Goal: Task Accomplishment & Management: Use online tool/utility

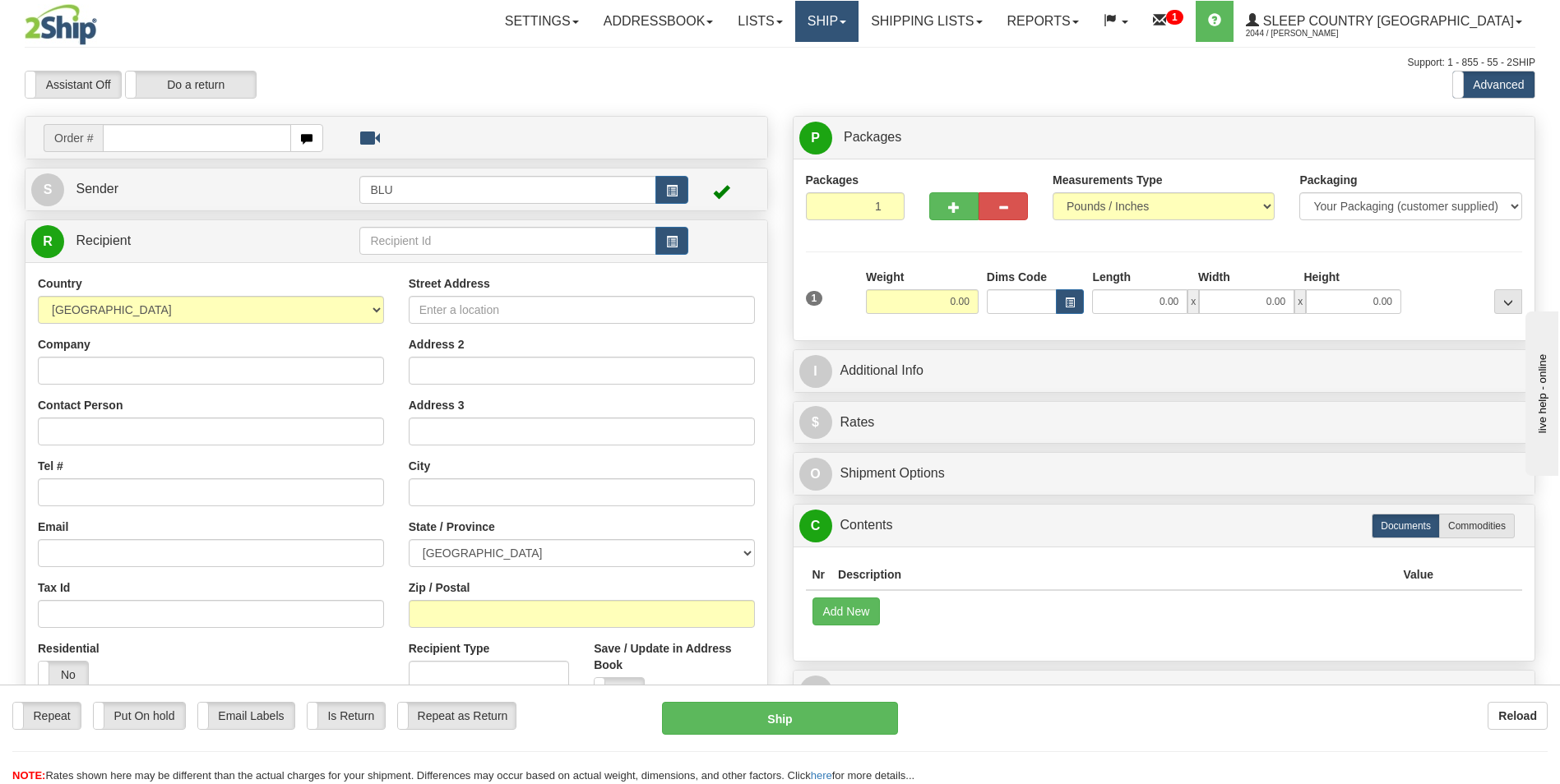
click at [847, 23] on span at bounding box center [843, 22] width 7 height 4
click at [841, 74] on span "OnHold / Order Queue" at bounding box center [784, 79] width 116 height 13
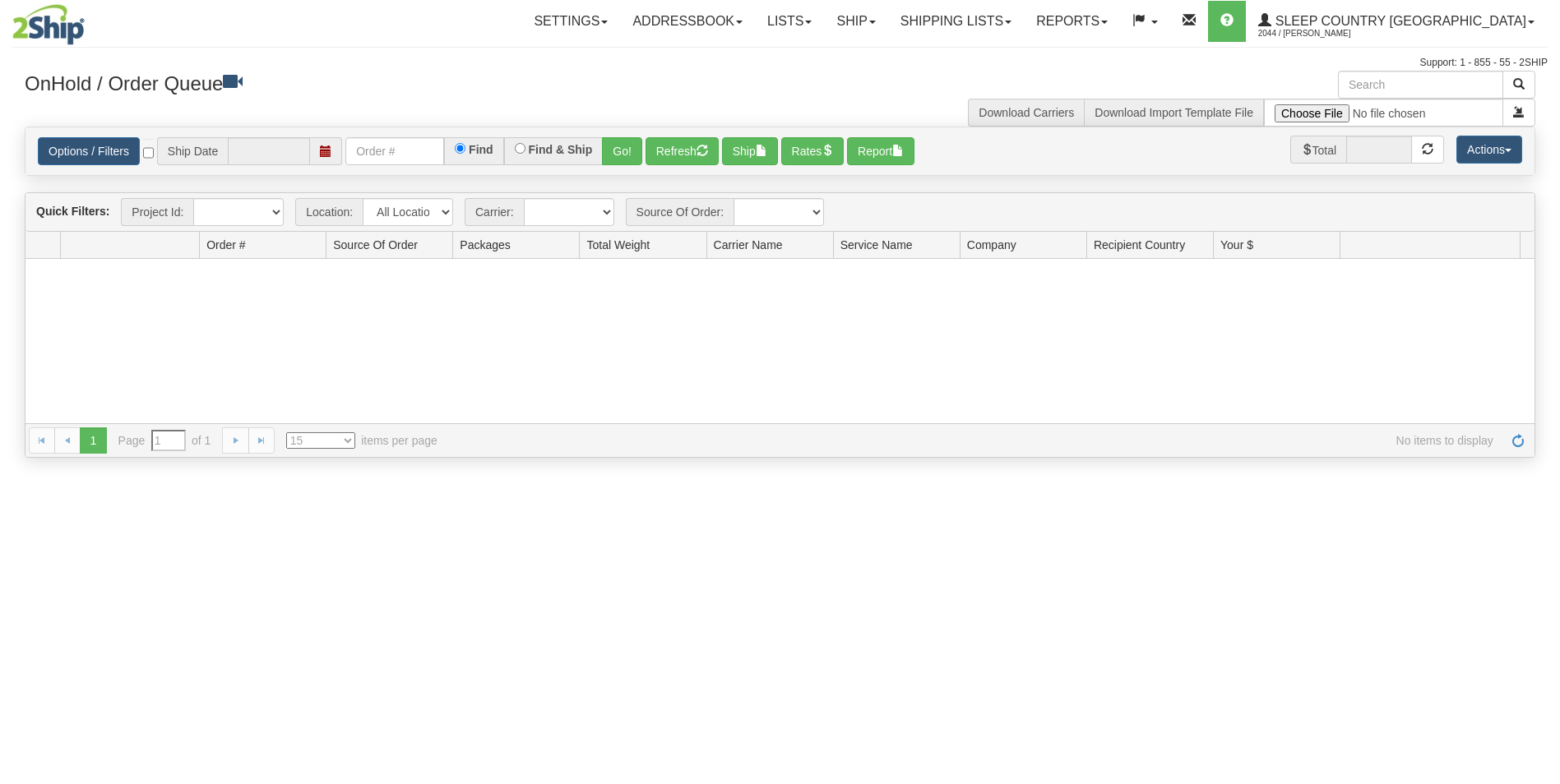
type input "[DATE]"
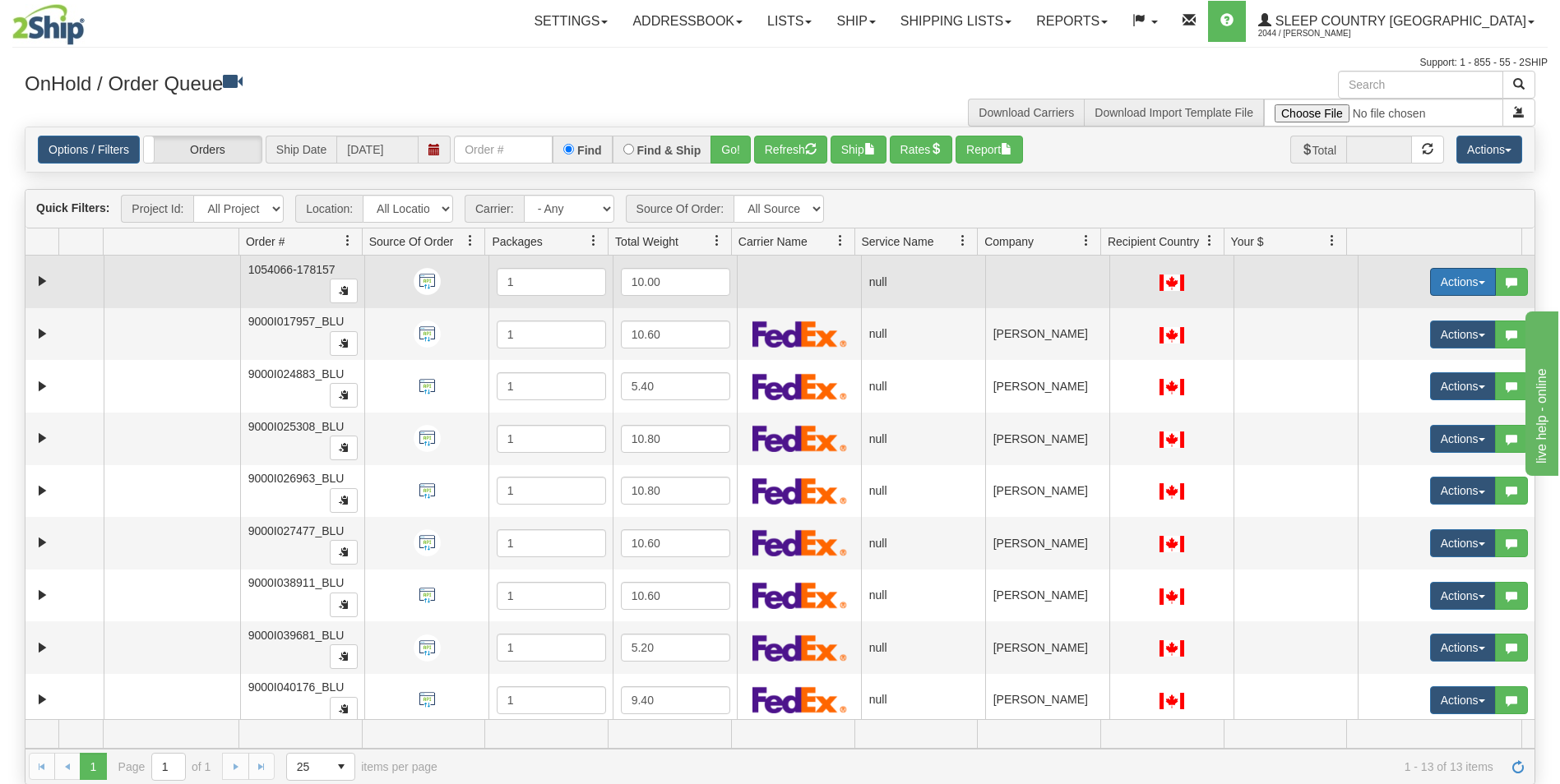
click at [1430, 277] on button "Actions" at bounding box center [1463, 282] width 66 height 28
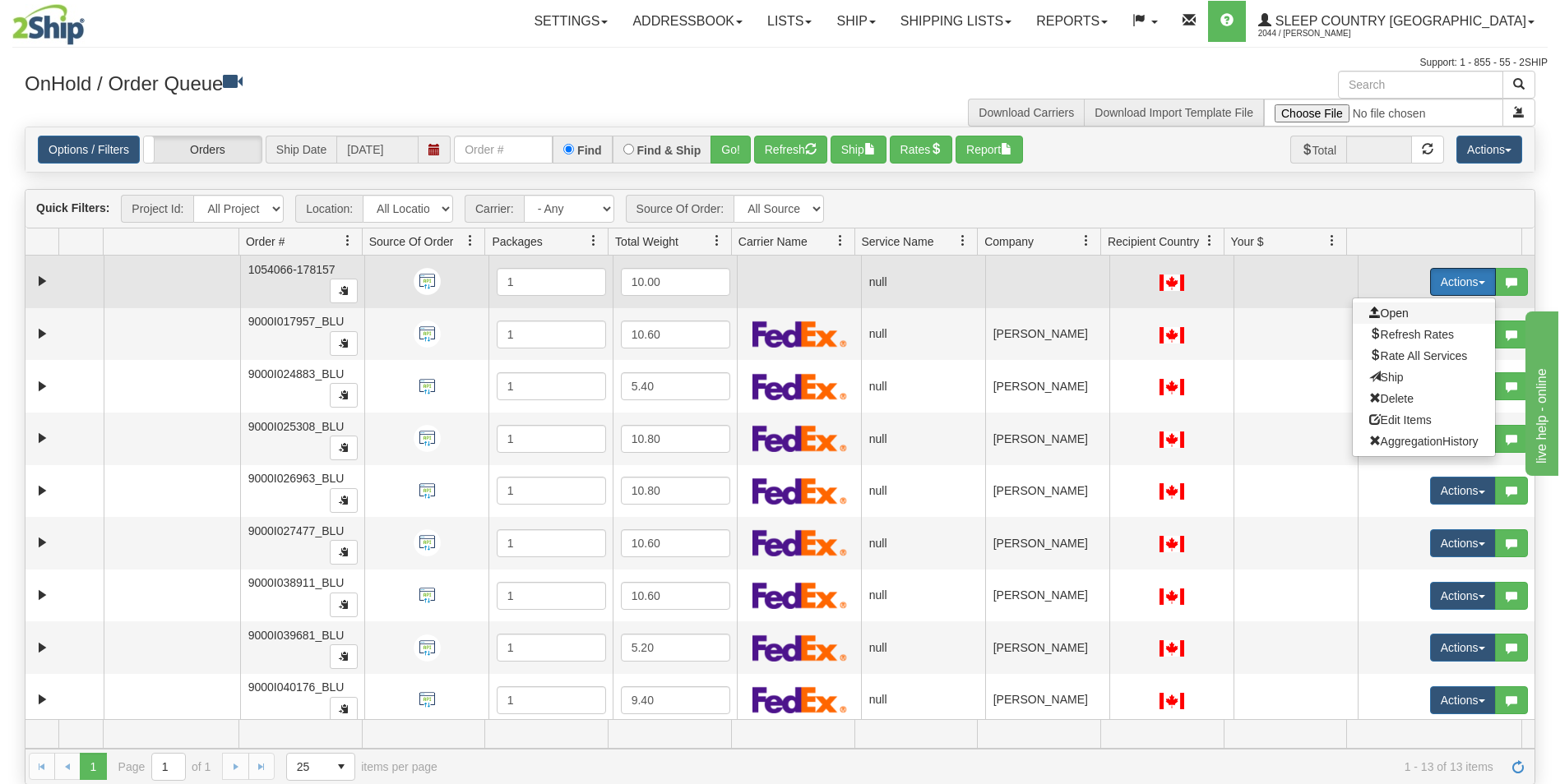
click at [1377, 310] on span "Open" at bounding box center [1388, 312] width 39 height 13
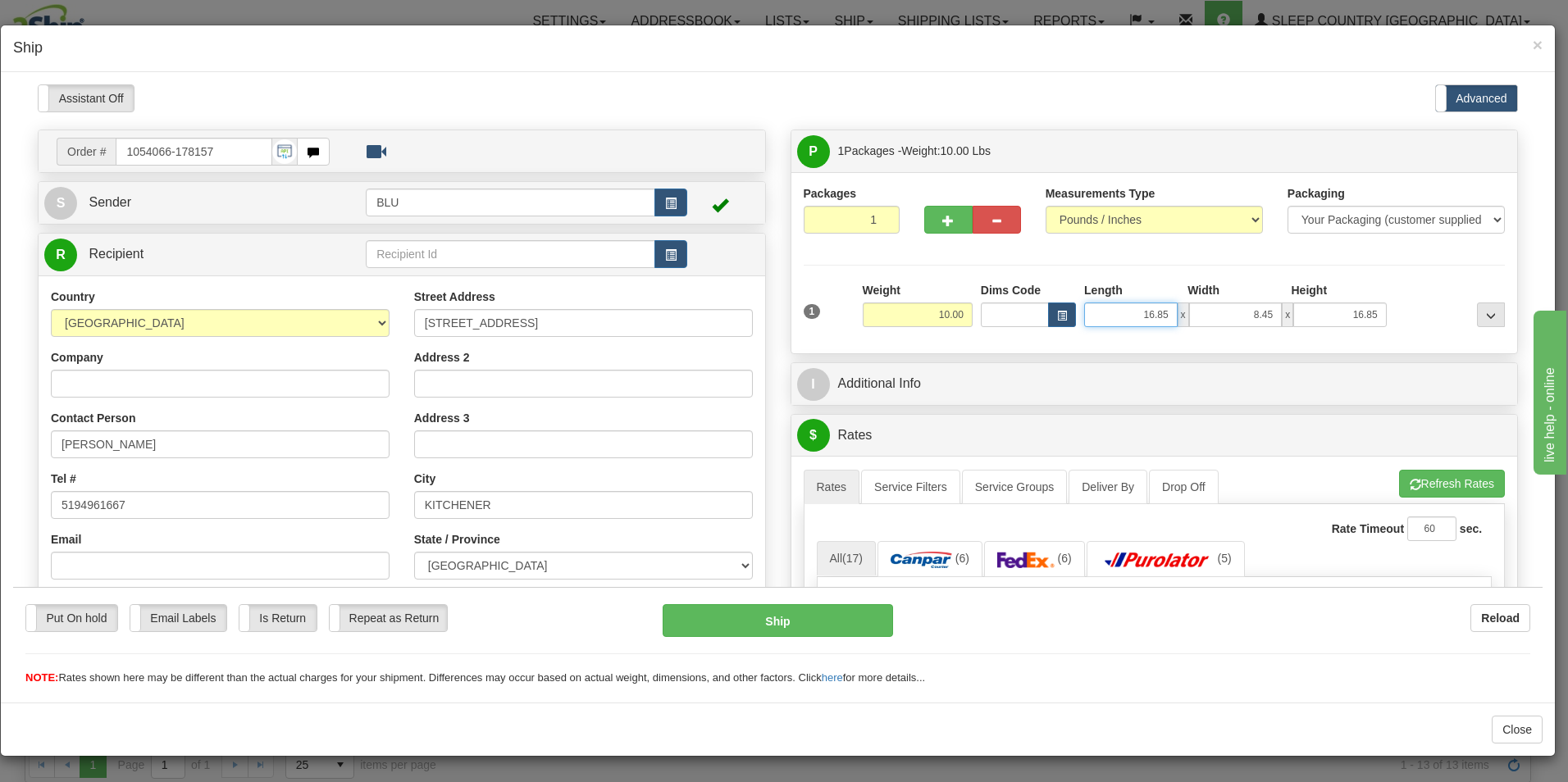
click at [1166, 313] on input "16.85" at bounding box center [1131, 314] width 93 height 24
type input "1"
type input "16.00"
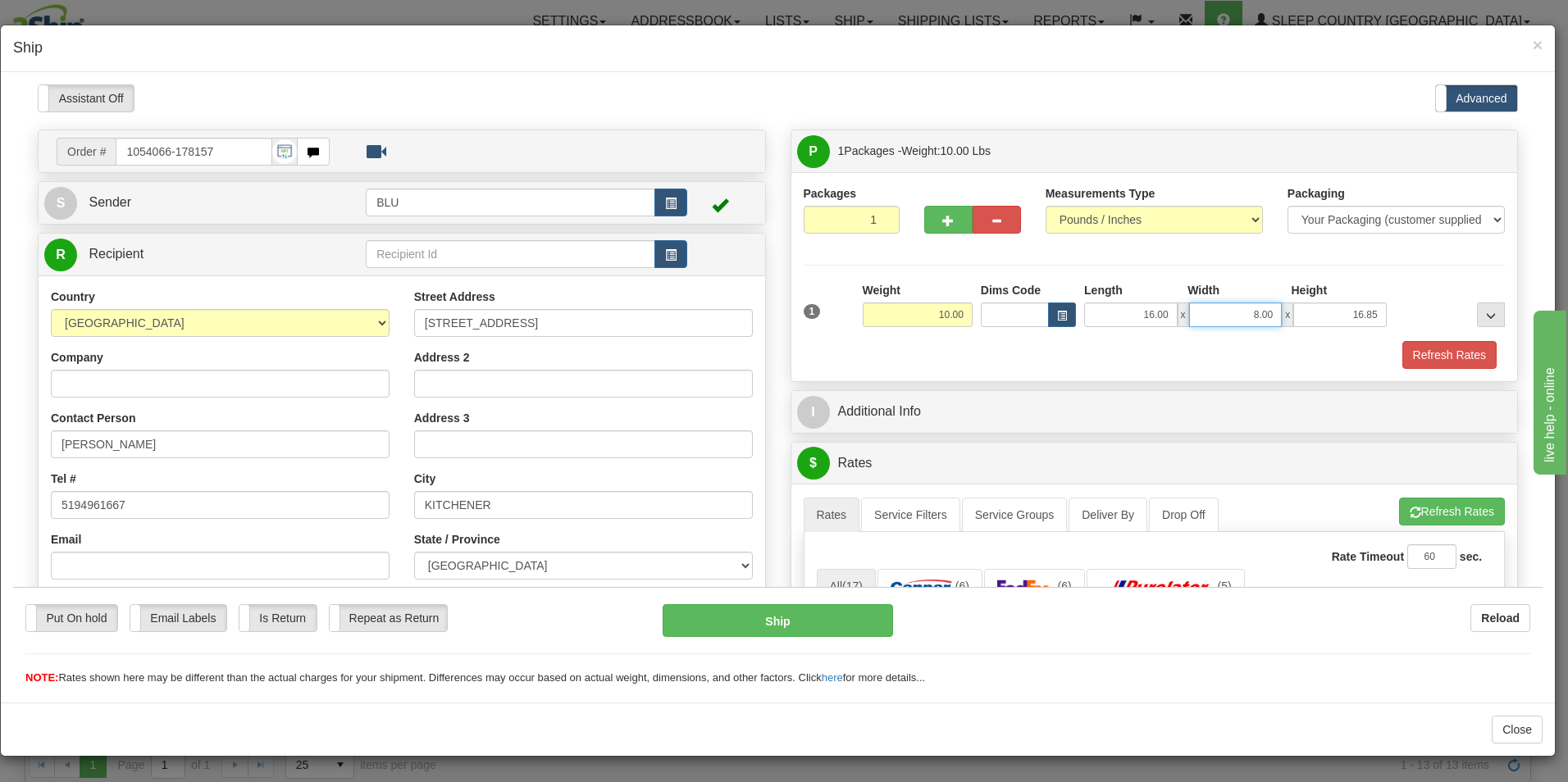
type input "8.00"
type input "16.00"
click at [1415, 353] on button "Refresh Rates" at bounding box center [1450, 354] width 94 height 28
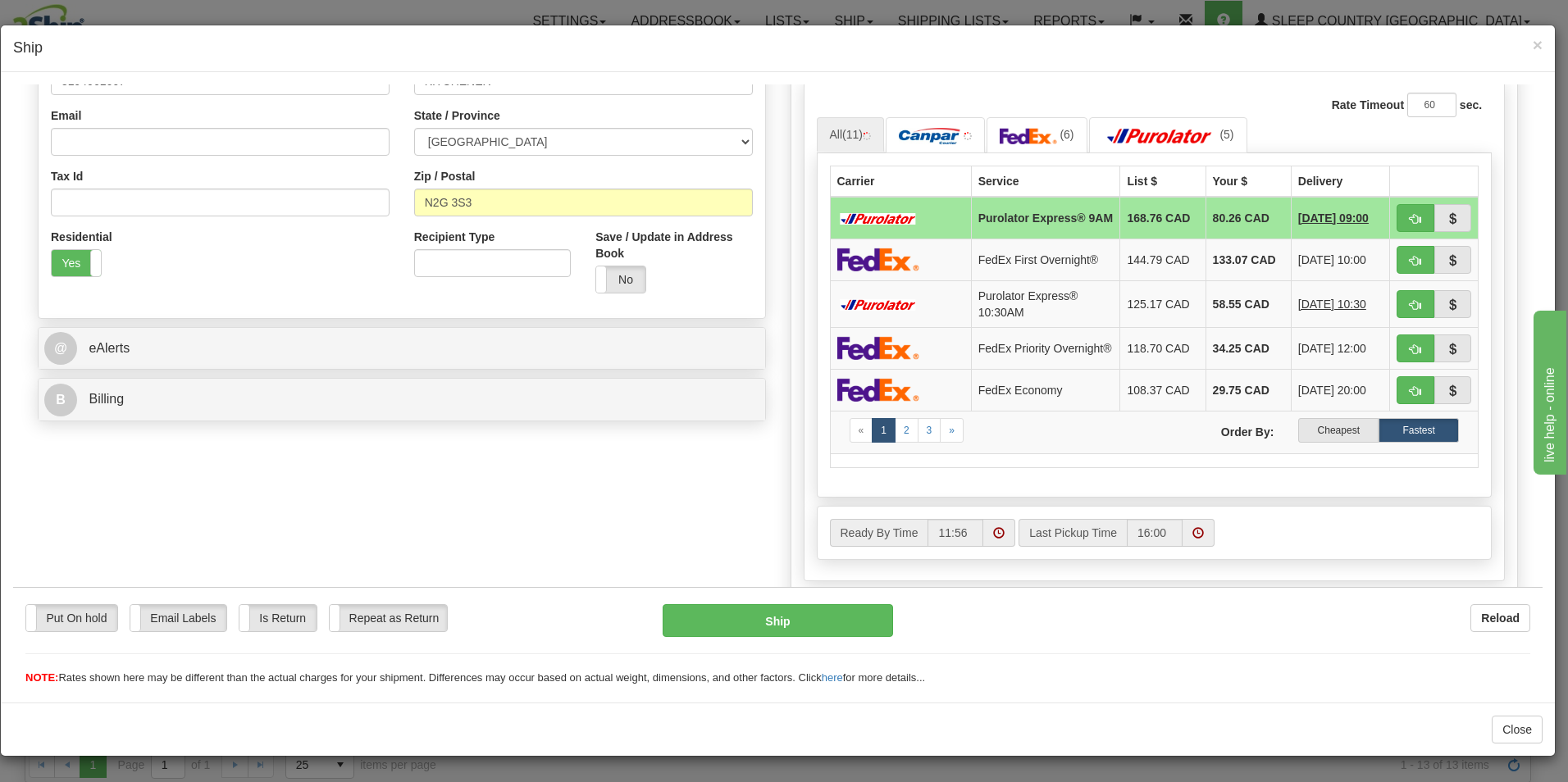
scroll to position [453, 0]
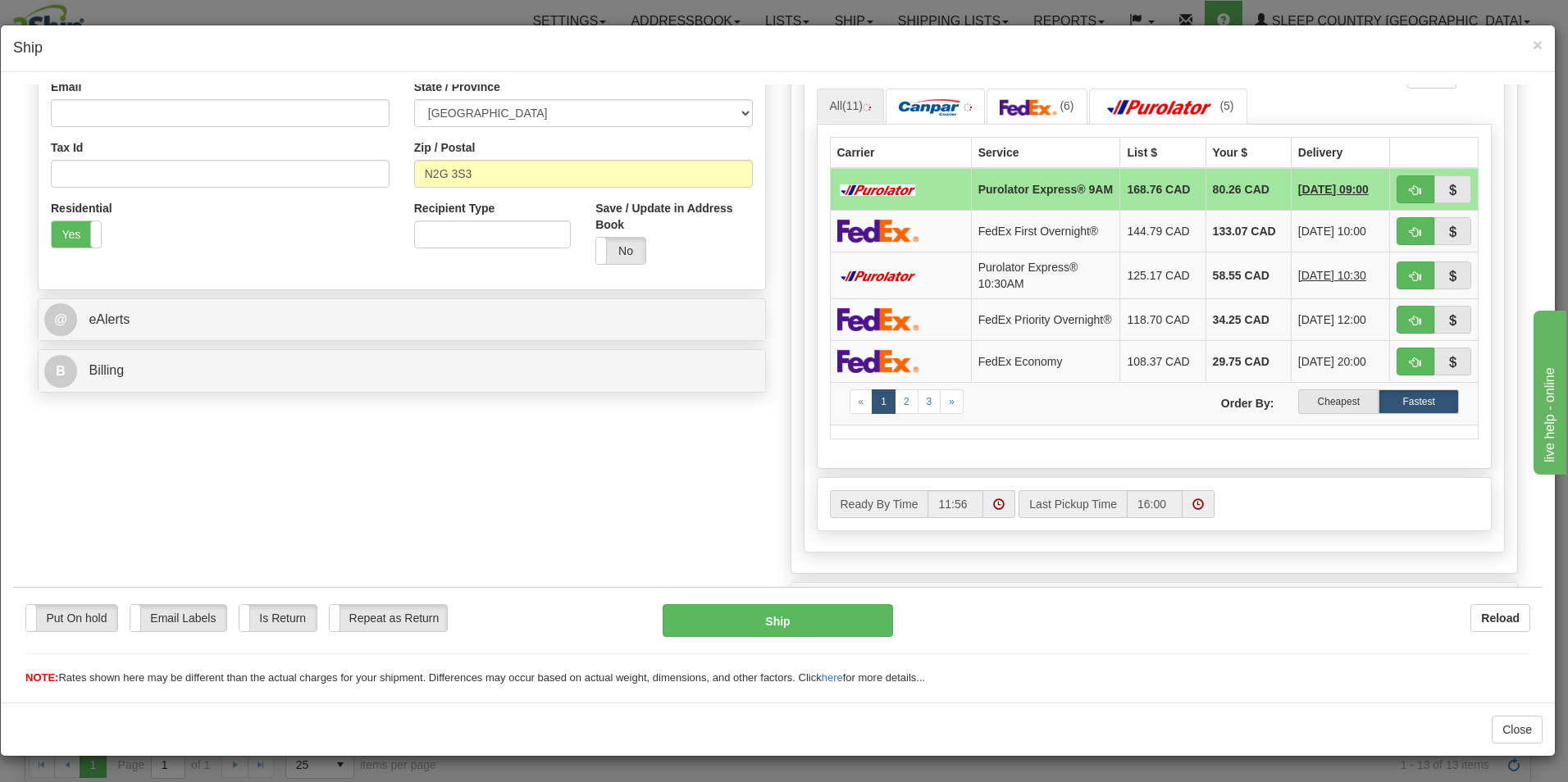
drag, startPoint x: 1535, startPoint y: 285, endPoint x: 1580, endPoint y: 552, distance: 270.8
click at [1316, 401] on label "Cheapest" at bounding box center [1338, 401] width 80 height 24
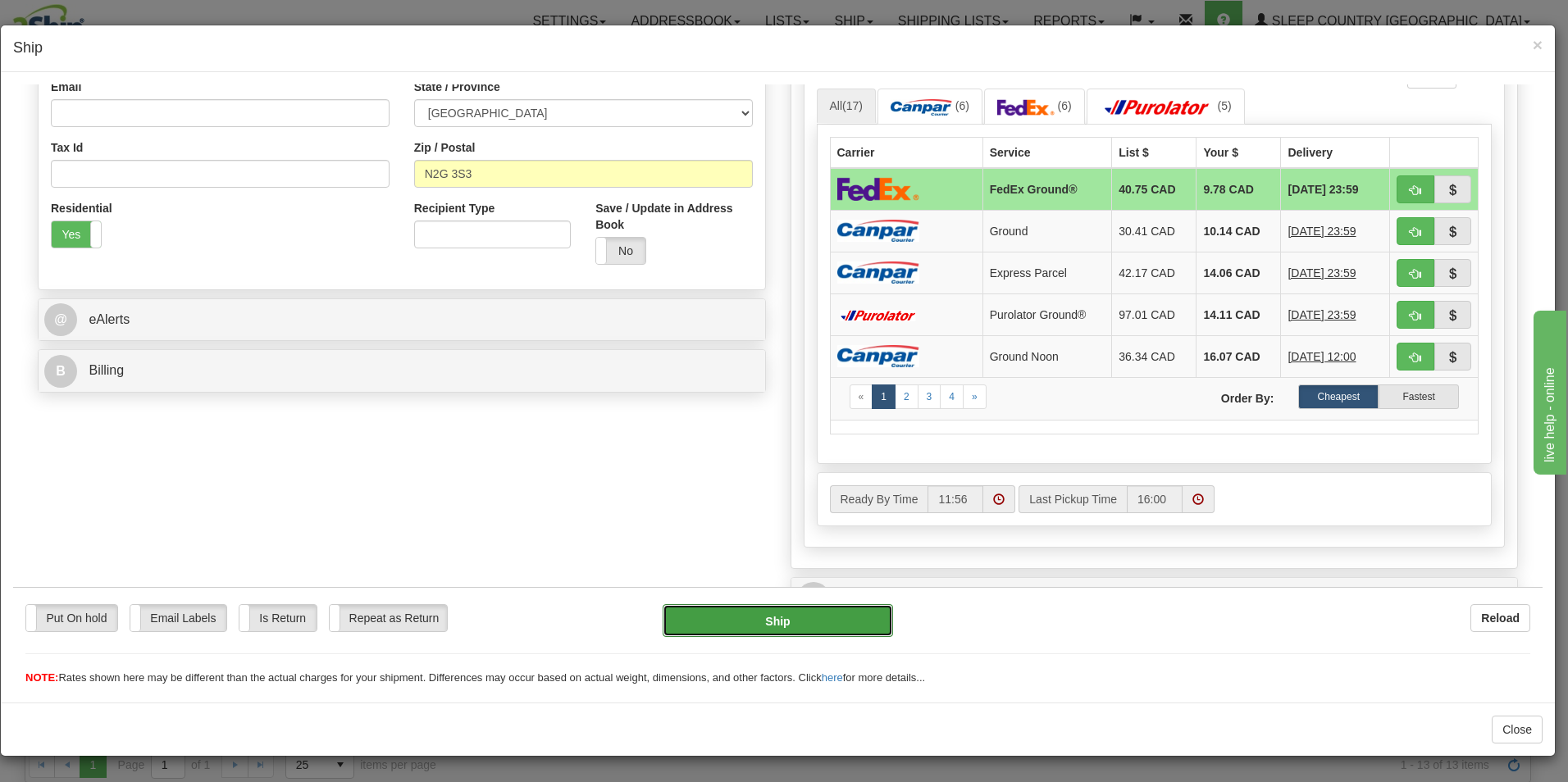
click at [724, 616] on button "Ship" at bounding box center [778, 620] width 230 height 33
type input "92"
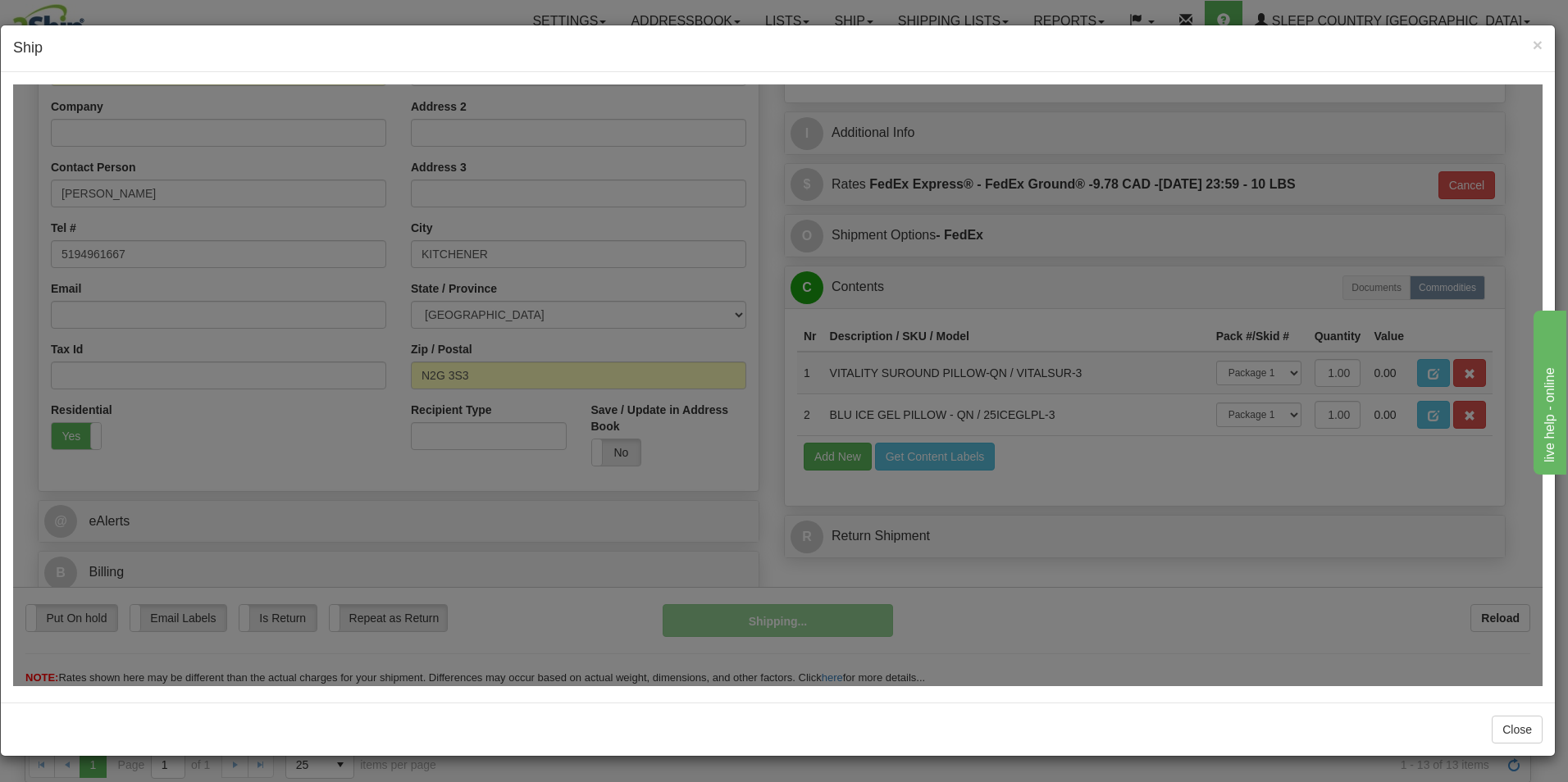
scroll to position [250, 0]
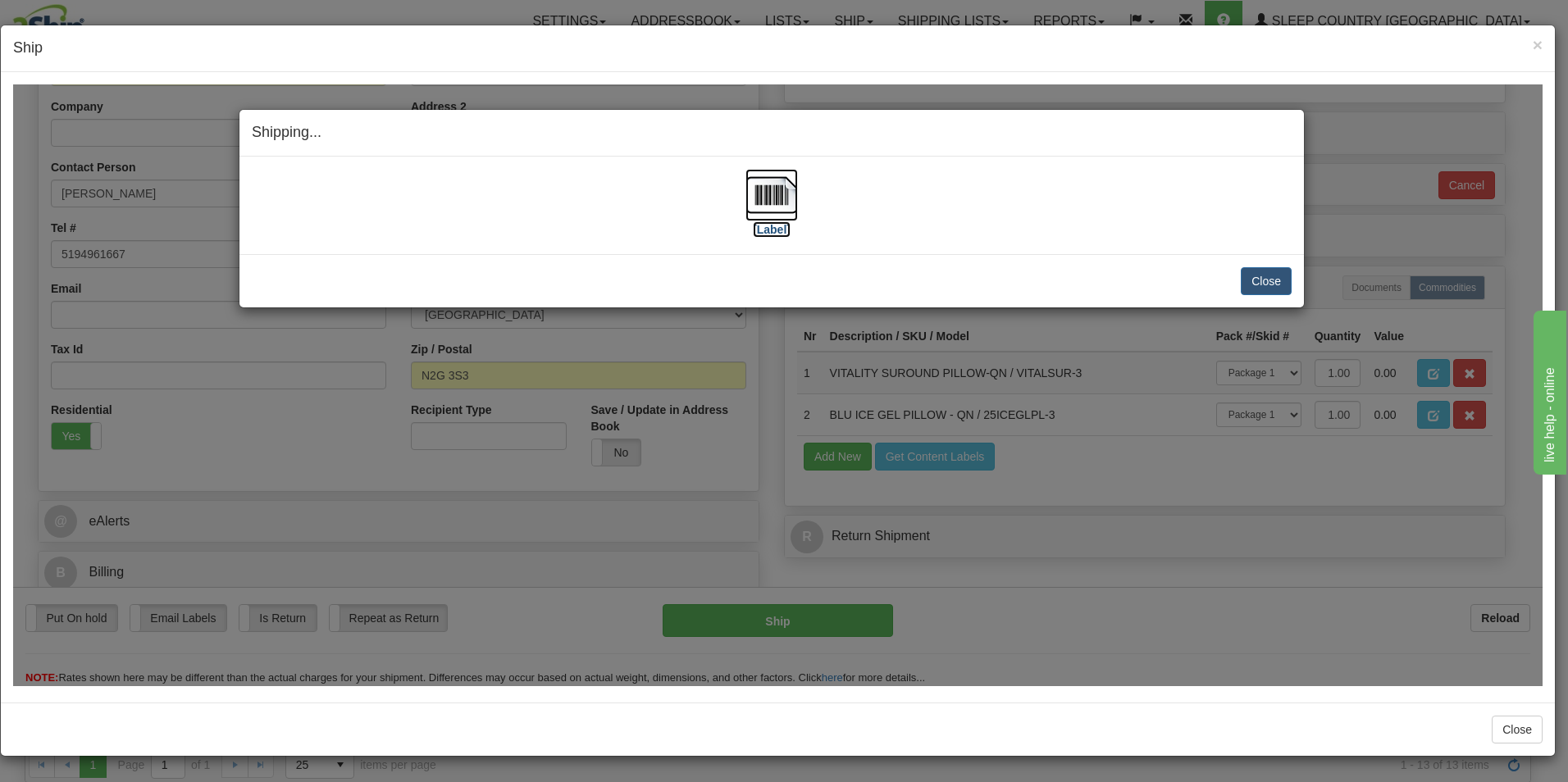
click at [766, 223] on label "[Label]" at bounding box center [771, 229] width 38 height 17
click at [1270, 276] on button "Close" at bounding box center [1267, 280] width 51 height 28
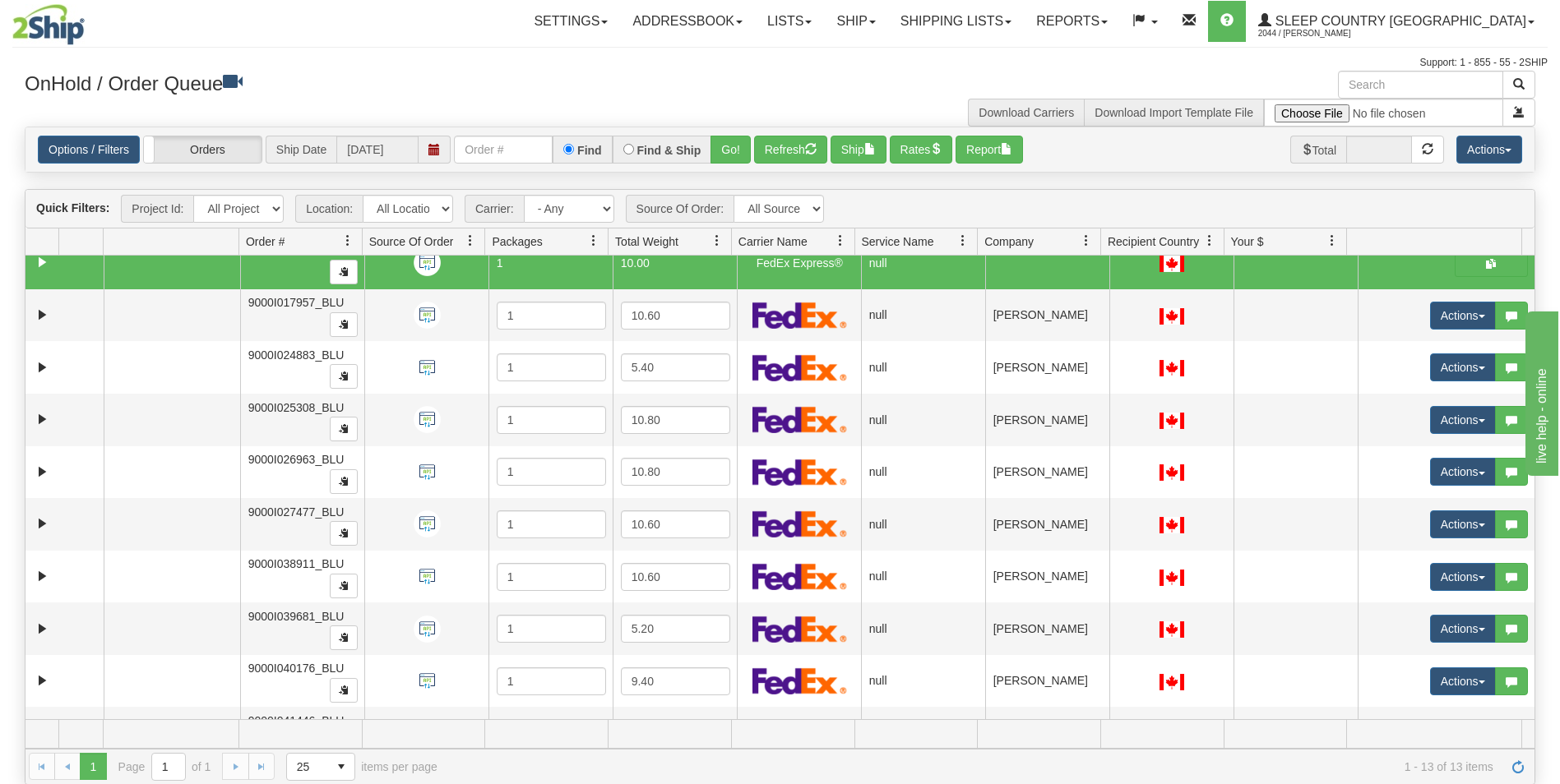
scroll to position [0, 0]
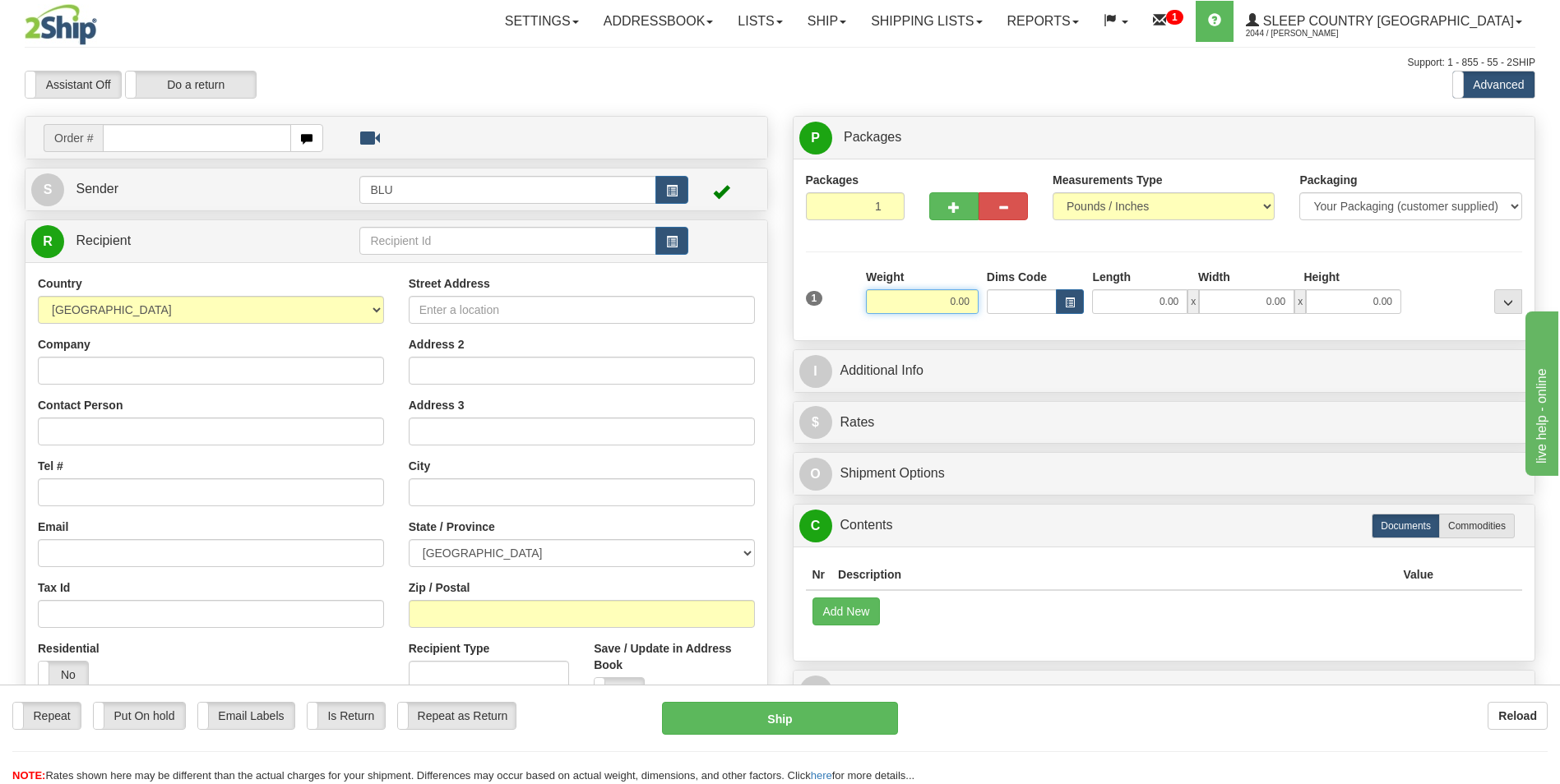
click at [977, 304] on input "0.00" at bounding box center [922, 302] width 113 height 24
type input "0.00"
click at [1033, 720] on div "Reload" at bounding box center [1235, 716] width 625 height 28
click at [847, 21] on span at bounding box center [843, 22] width 7 height 4
click at [841, 74] on span "OnHold / Order Queue" at bounding box center [784, 79] width 116 height 13
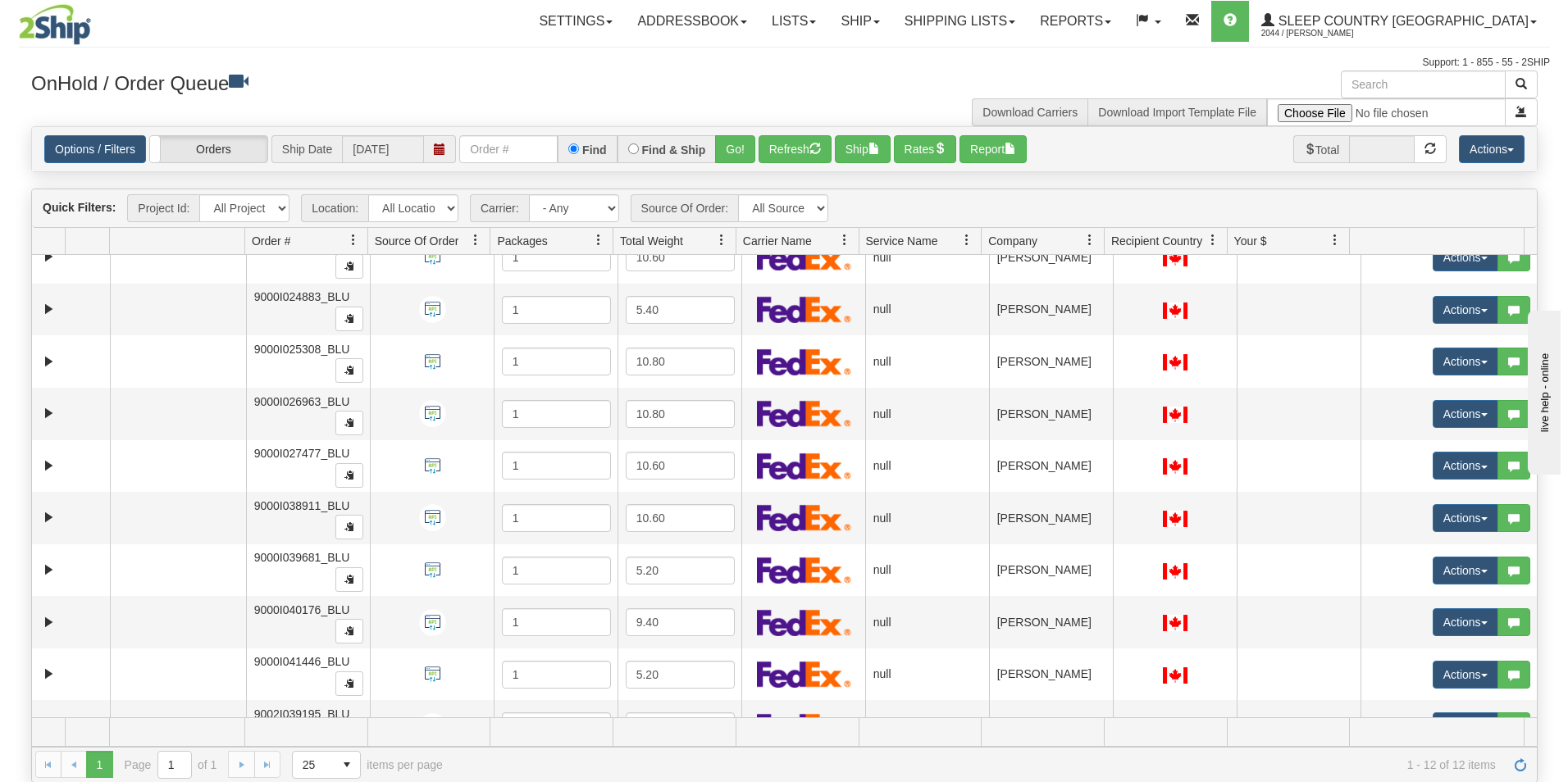
scroll to position [33, 0]
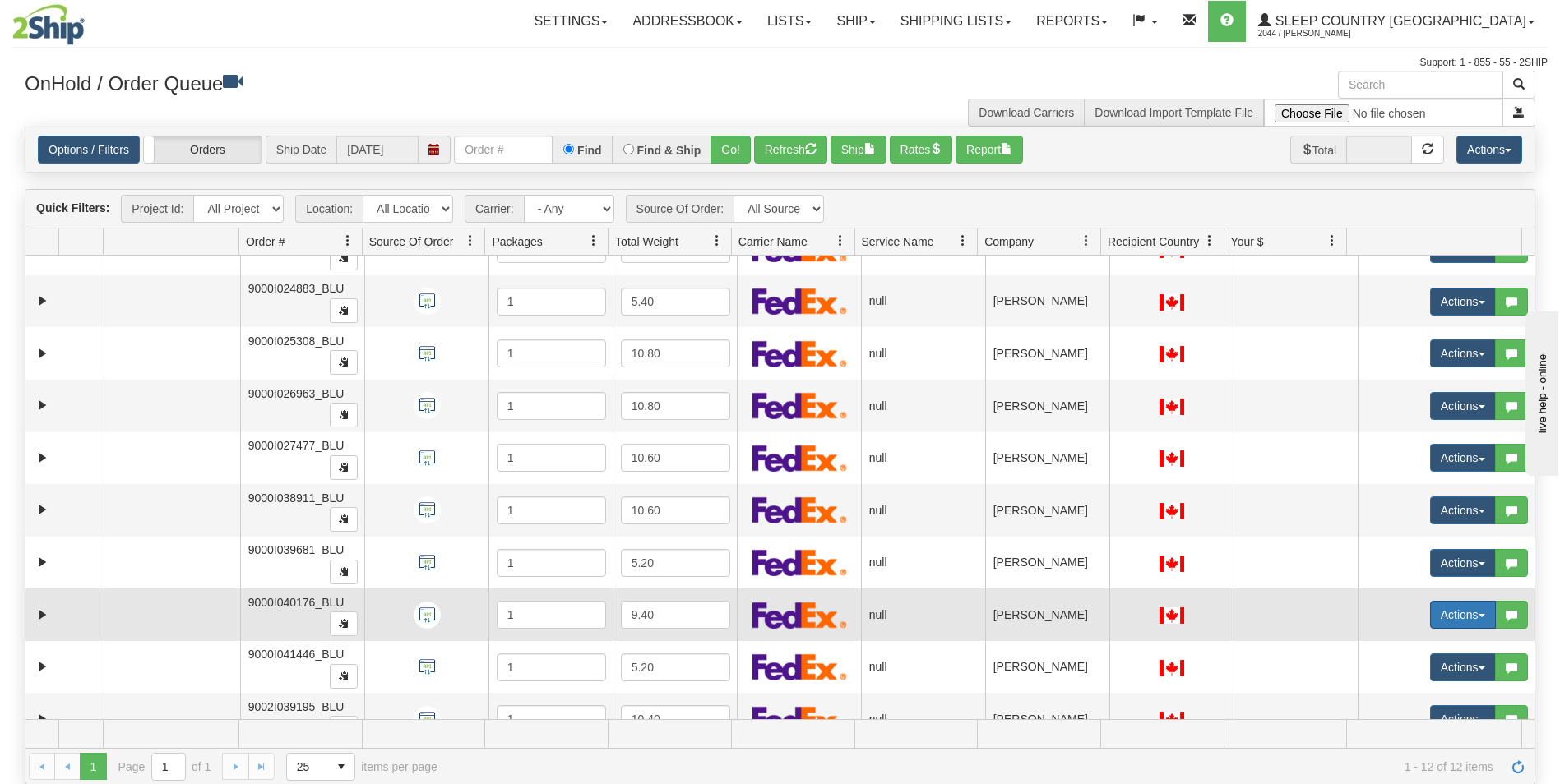
click at [1455, 610] on button "Actions" at bounding box center [1463, 615] width 66 height 28
click at [1381, 646] on span "Open" at bounding box center [1388, 646] width 39 height 13
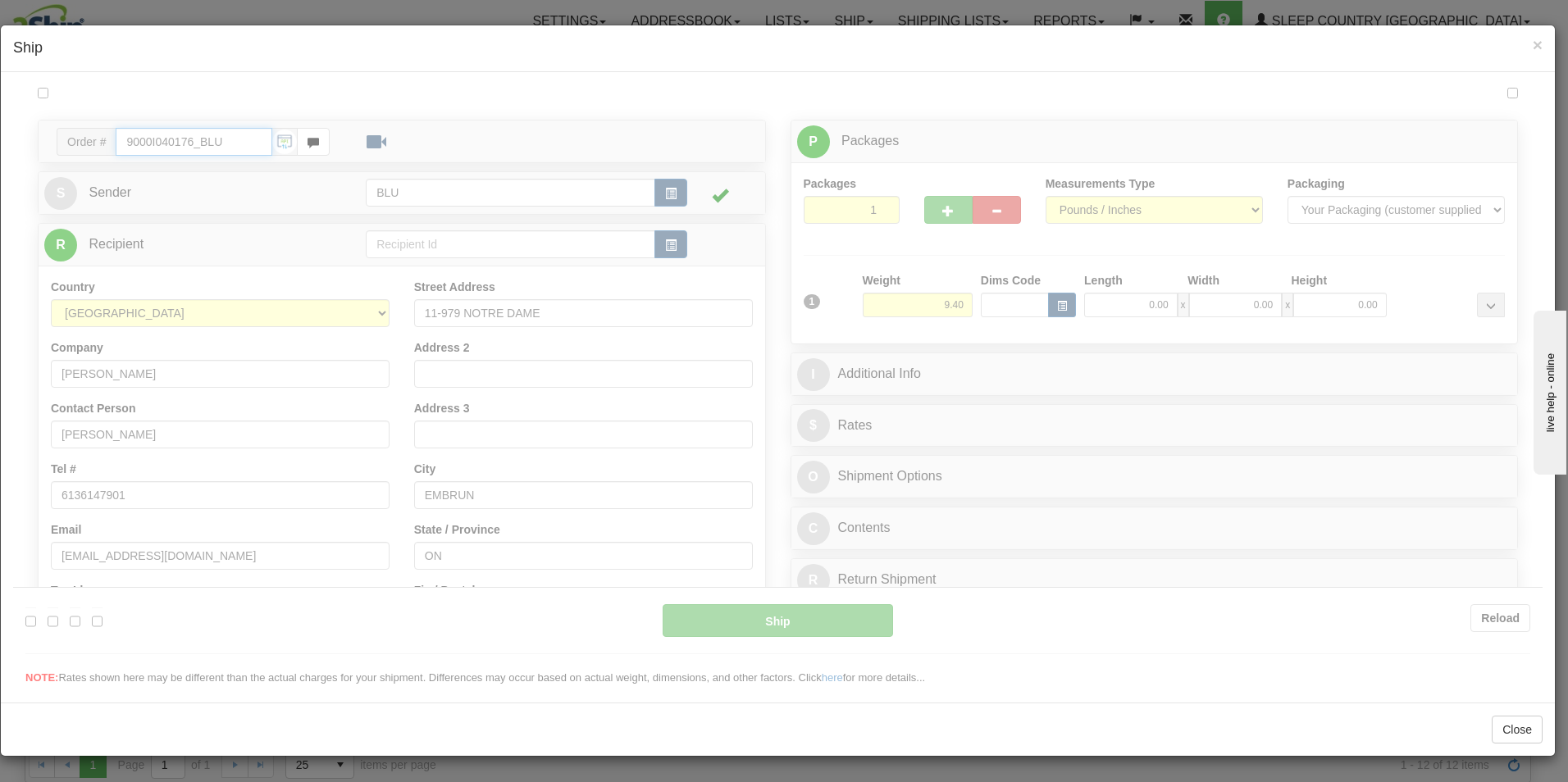
type input "12:05"
type input "16:00"
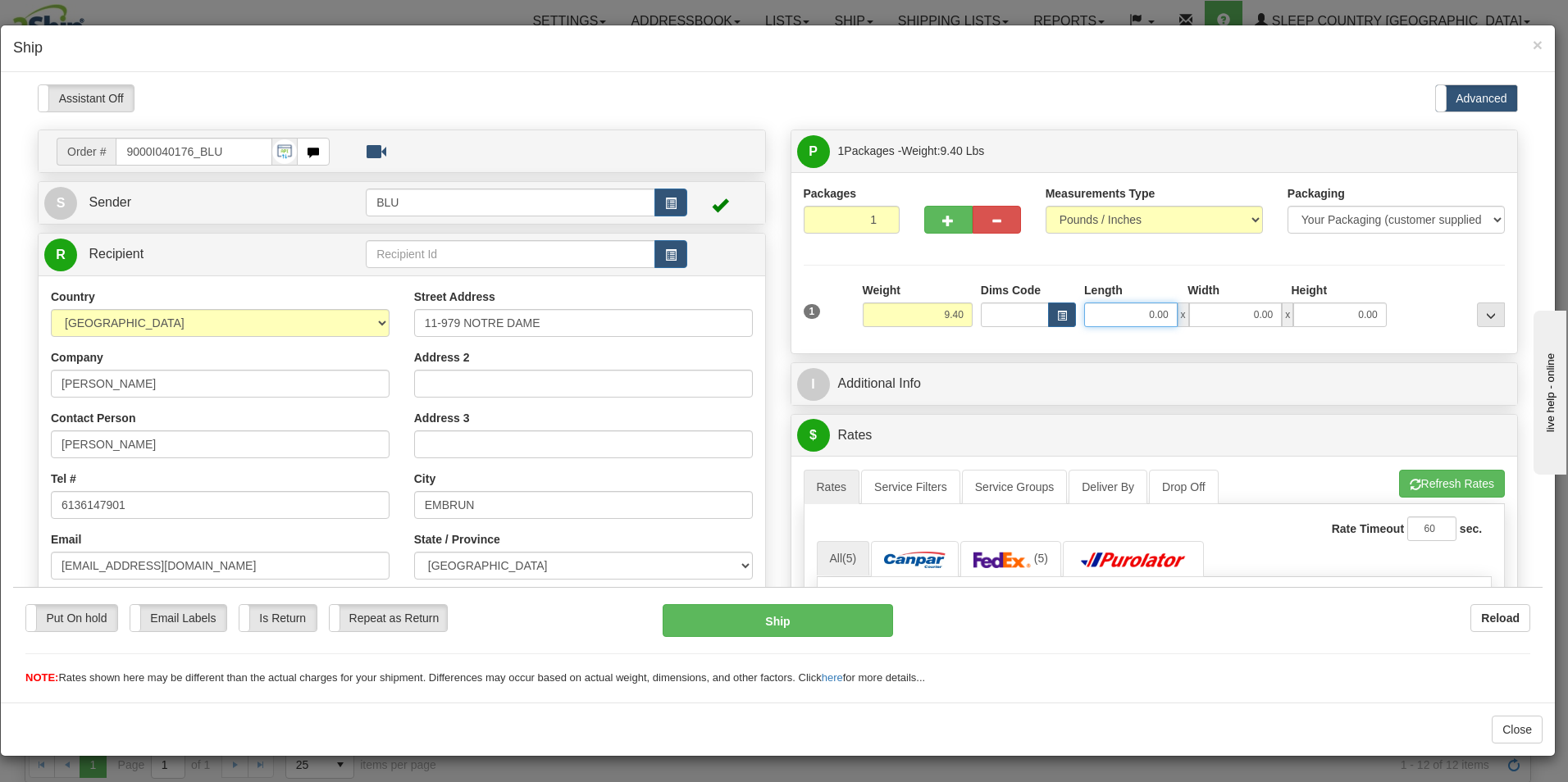
click at [1166, 315] on input "0.00" at bounding box center [1131, 314] width 93 height 24
type input "16.00"
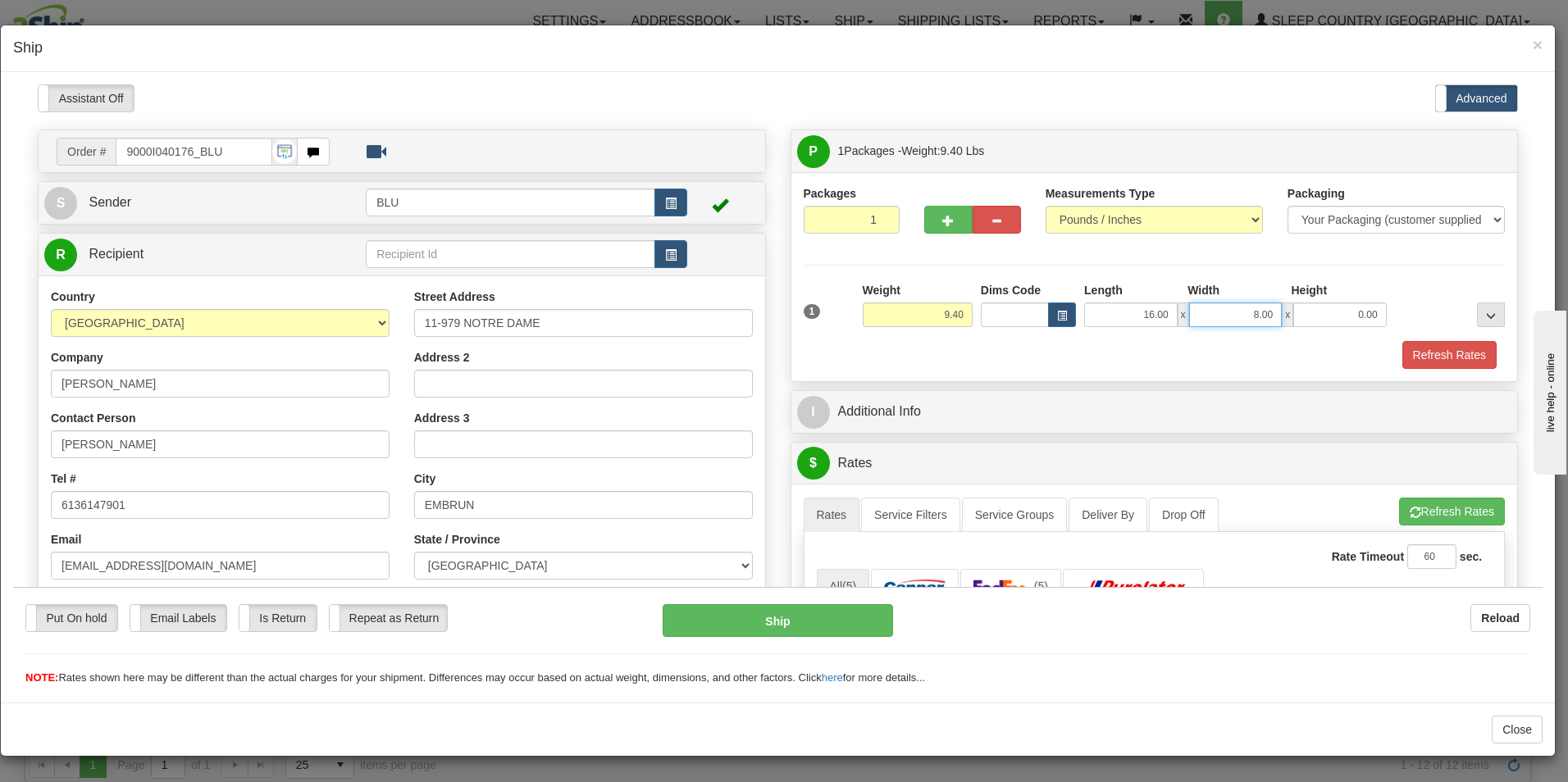
type input "8.00"
type input "16.00"
click at [1434, 348] on button "Refresh Rates" at bounding box center [1450, 354] width 94 height 28
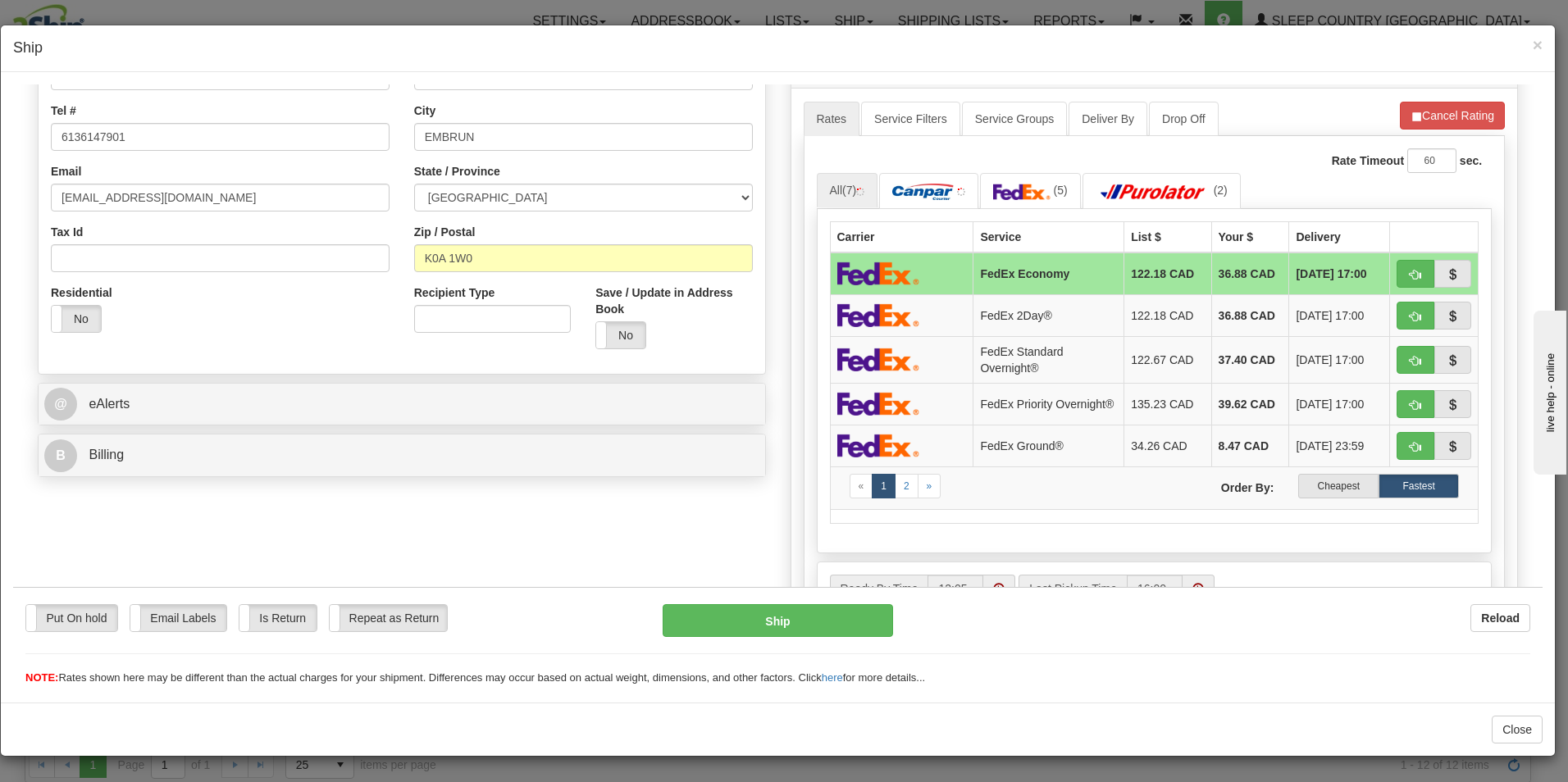
scroll to position [373, 0]
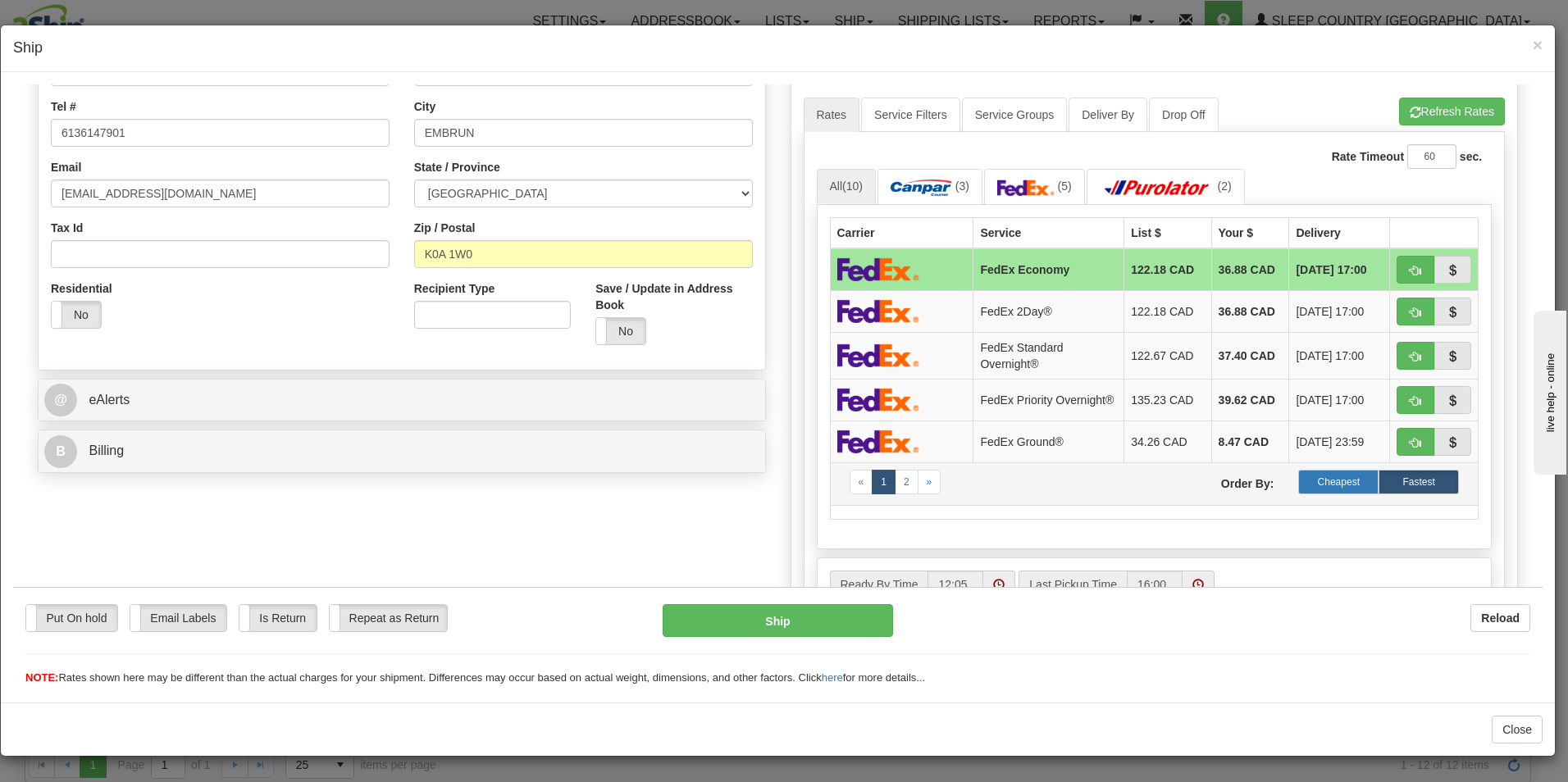
click at [1324, 484] on label "Cheapest" at bounding box center [1338, 481] width 80 height 24
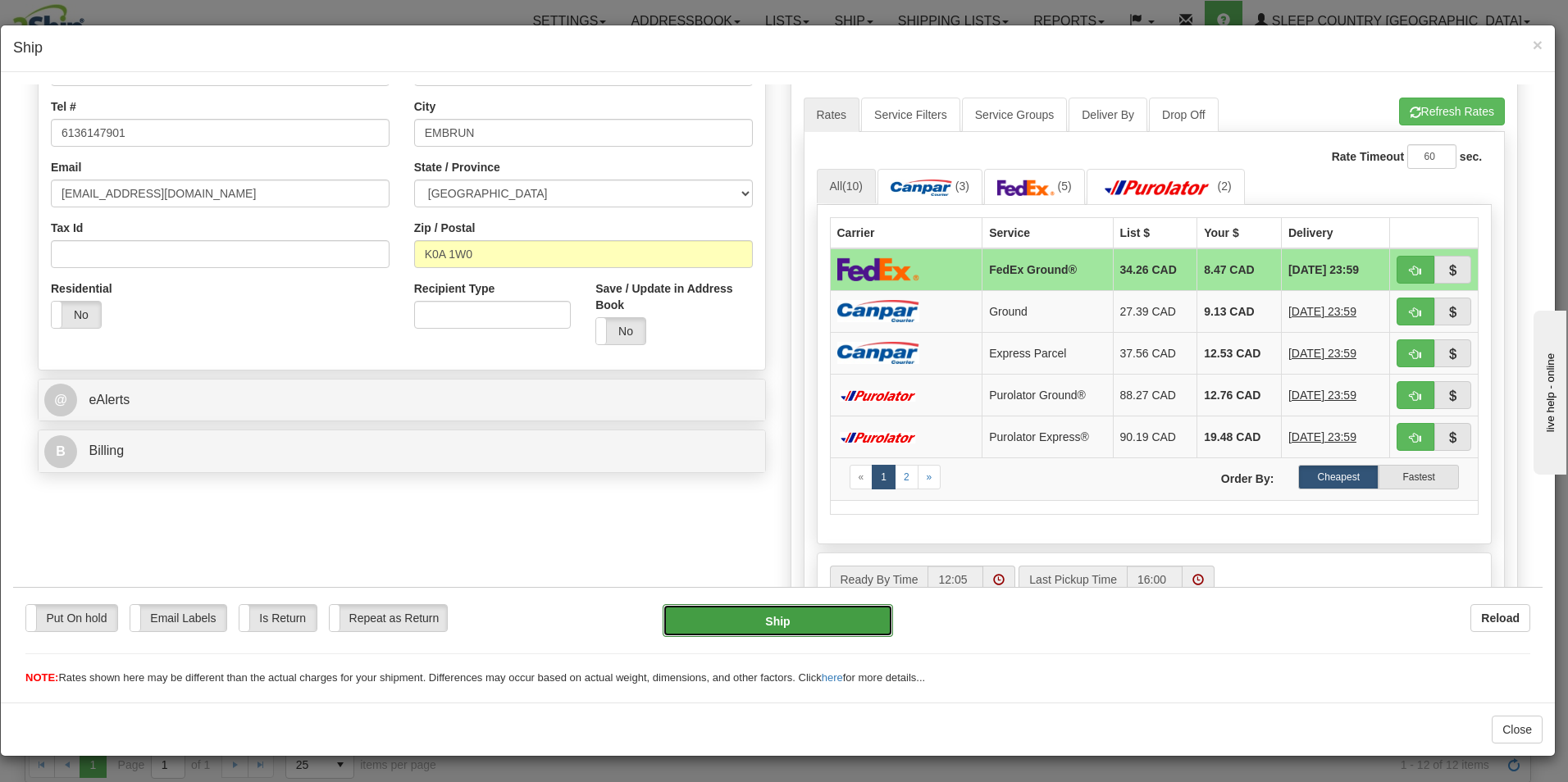
click at [813, 616] on button "Ship" at bounding box center [778, 620] width 230 height 33
type input "92"
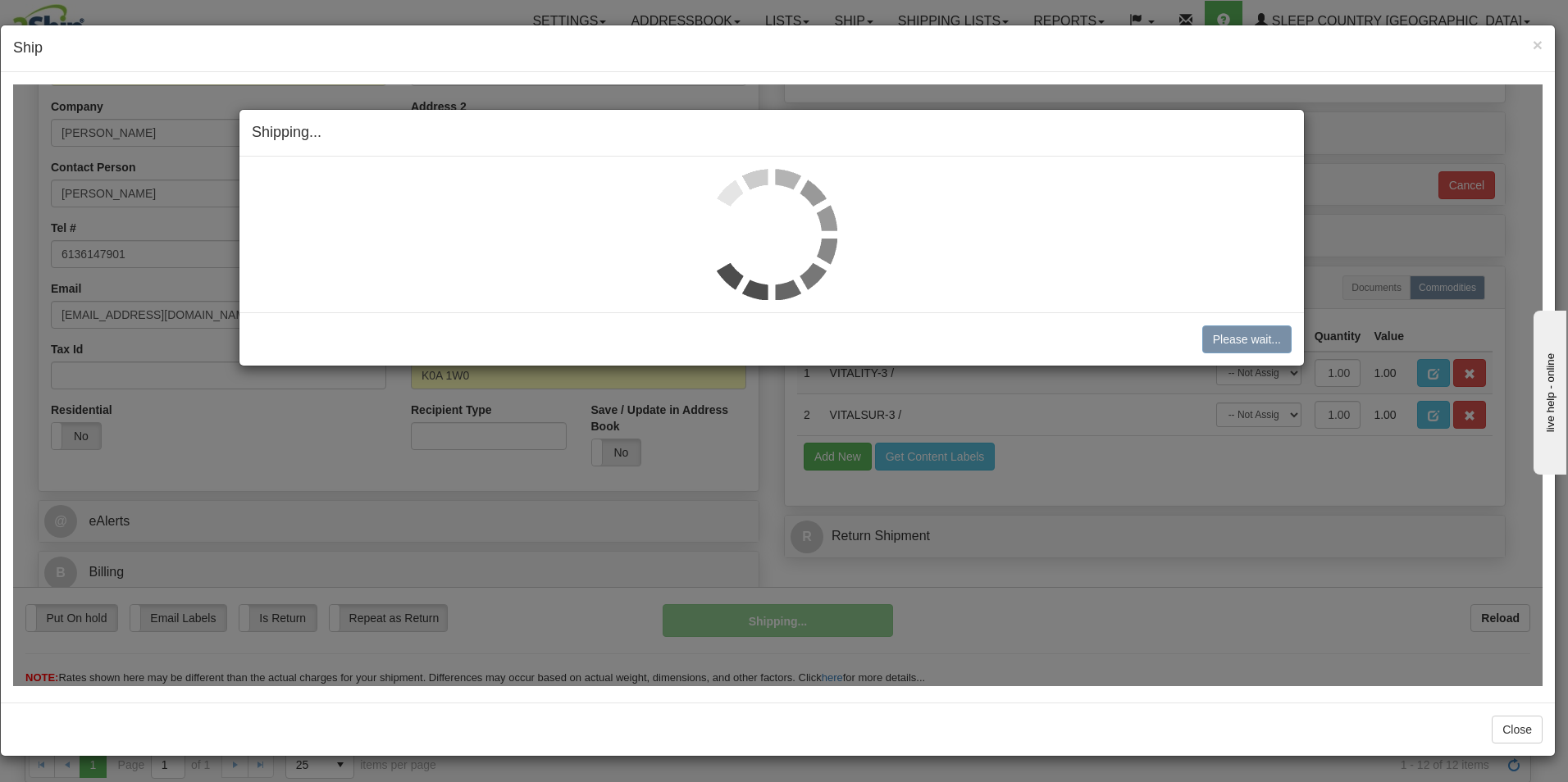
scroll to position [250, 0]
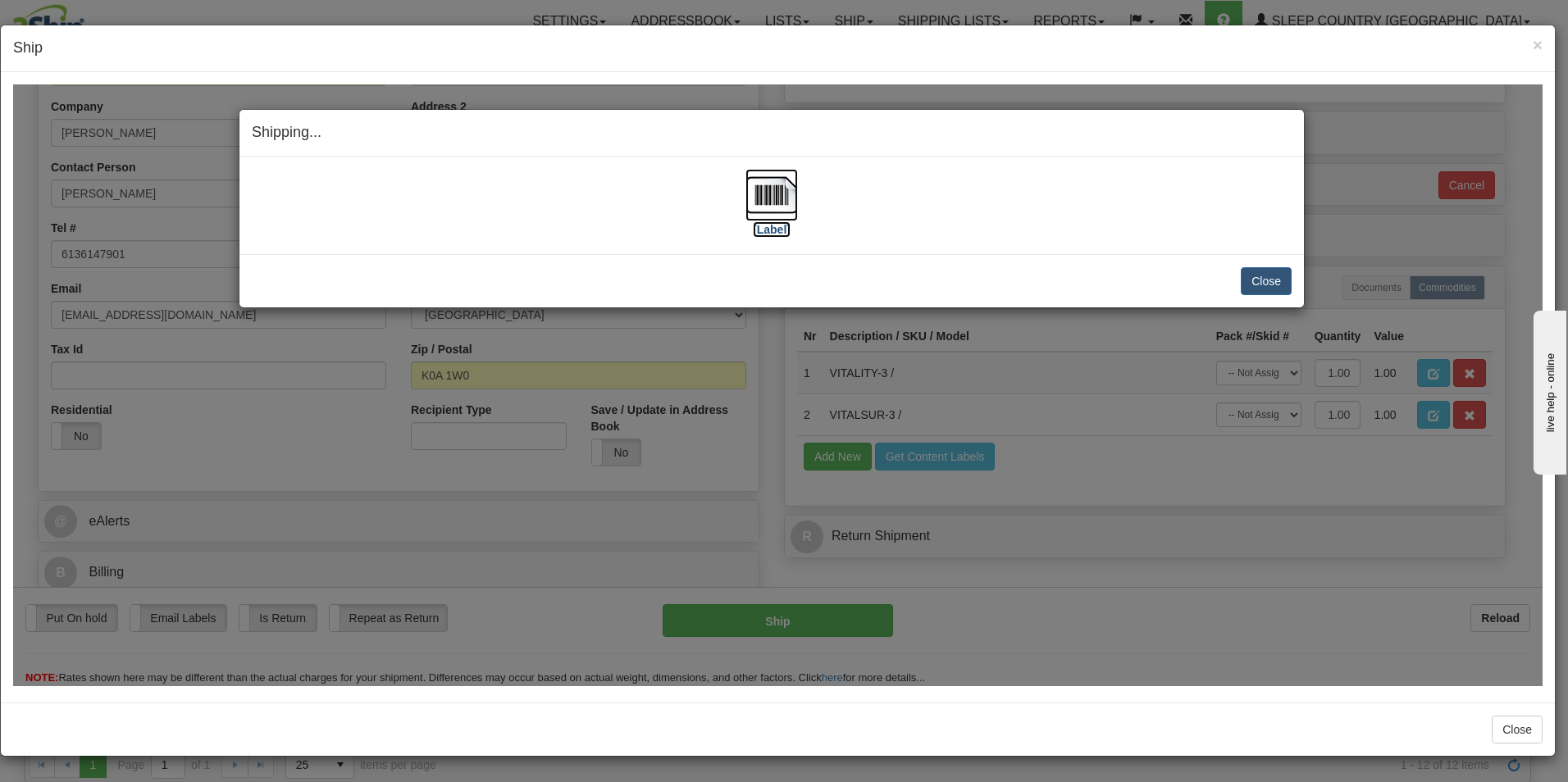
click at [778, 199] on img at bounding box center [772, 195] width 52 height 52
click at [1254, 277] on button "Close" at bounding box center [1267, 280] width 51 height 28
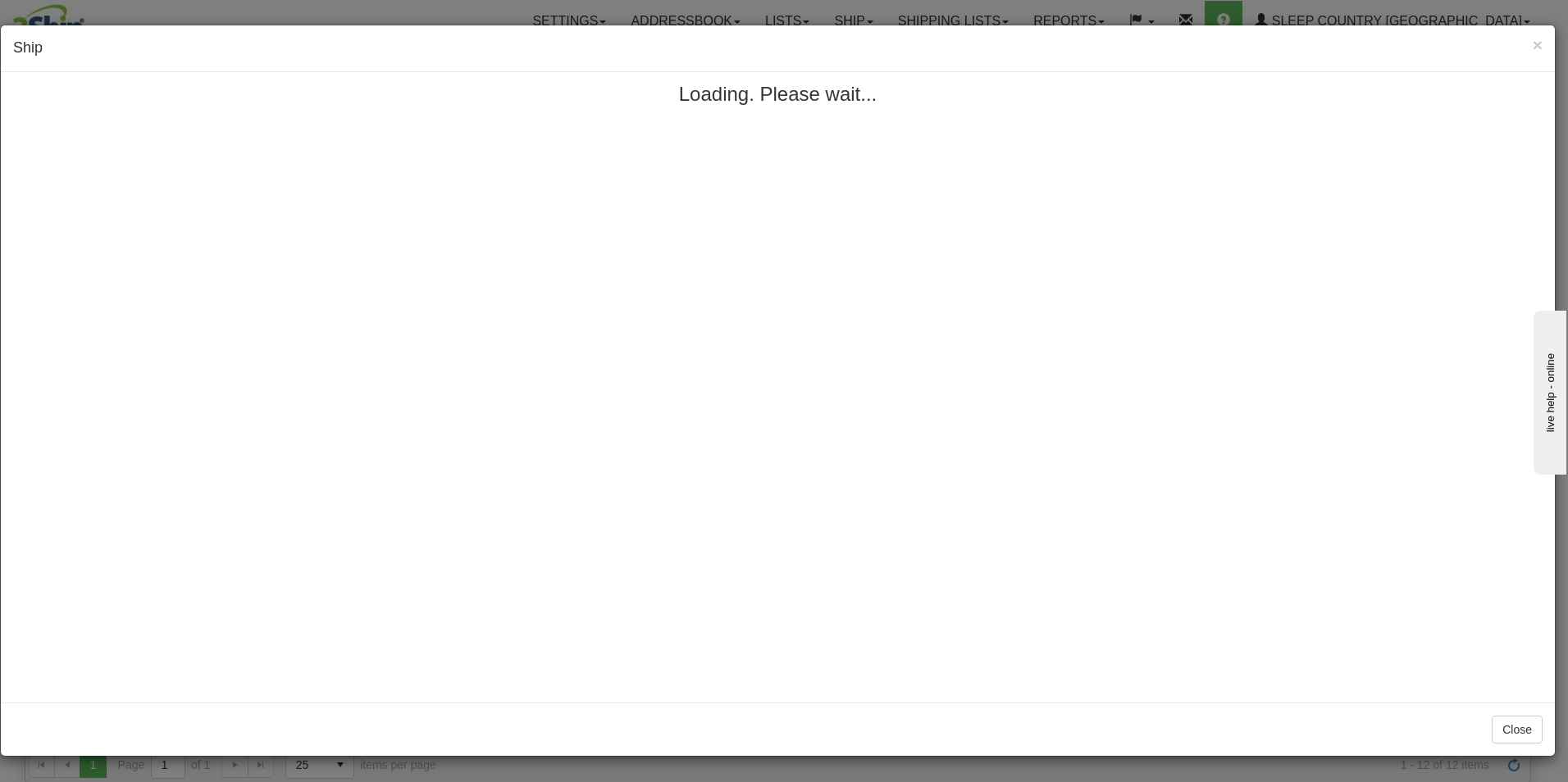
scroll to position [0, 0]
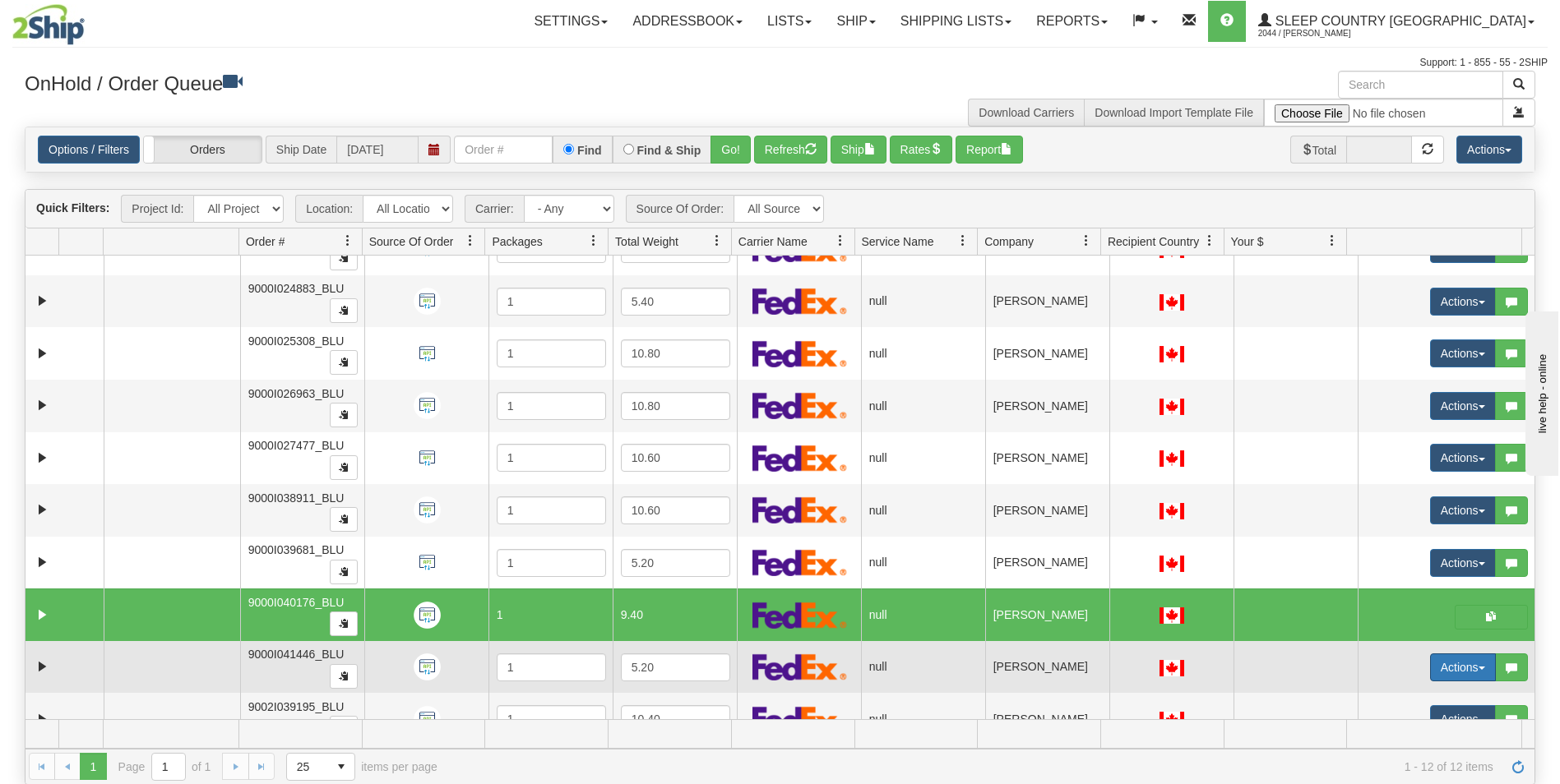
click at [1440, 664] on button "Actions" at bounding box center [1463, 668] width 66 height 28
click at [1381, 693] on span "Open" at bounding box center [1388, 698] width 39 height 13
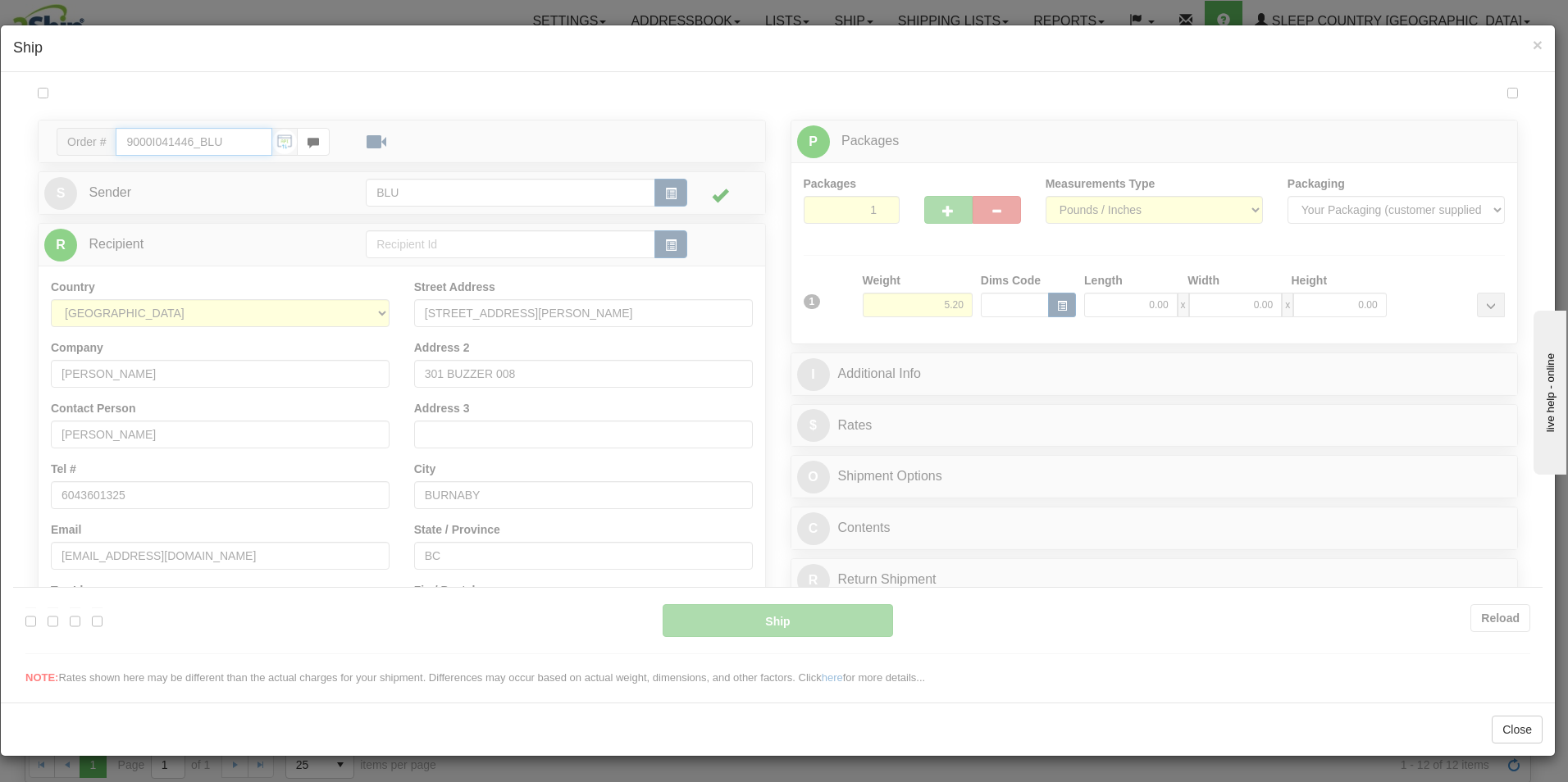
type input "12:06"
type input "16:00"
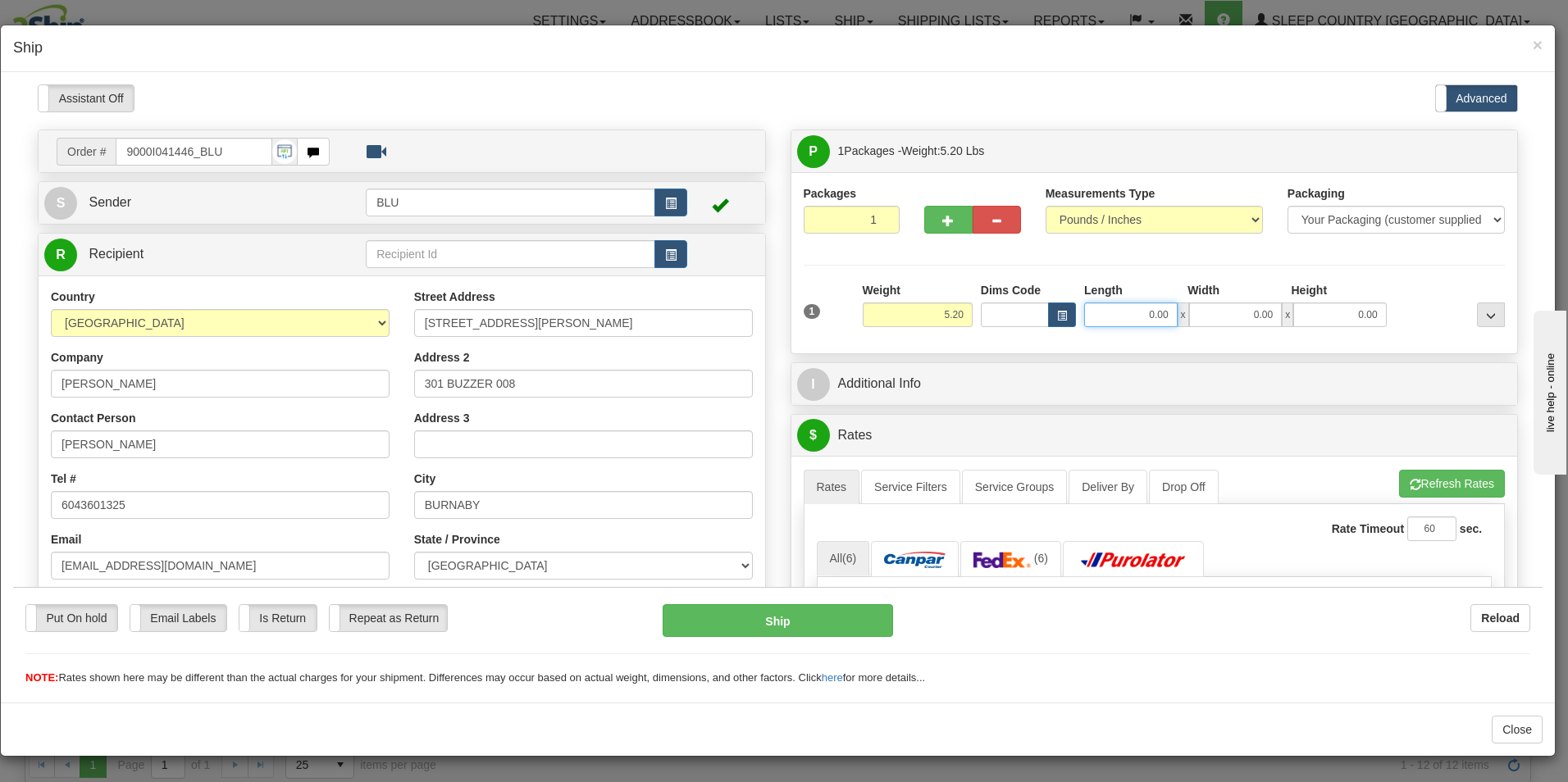
click at [1165, 313] on input "0.00" at bounding box center [1131, 314] width 93 height 24
type input "8.00"
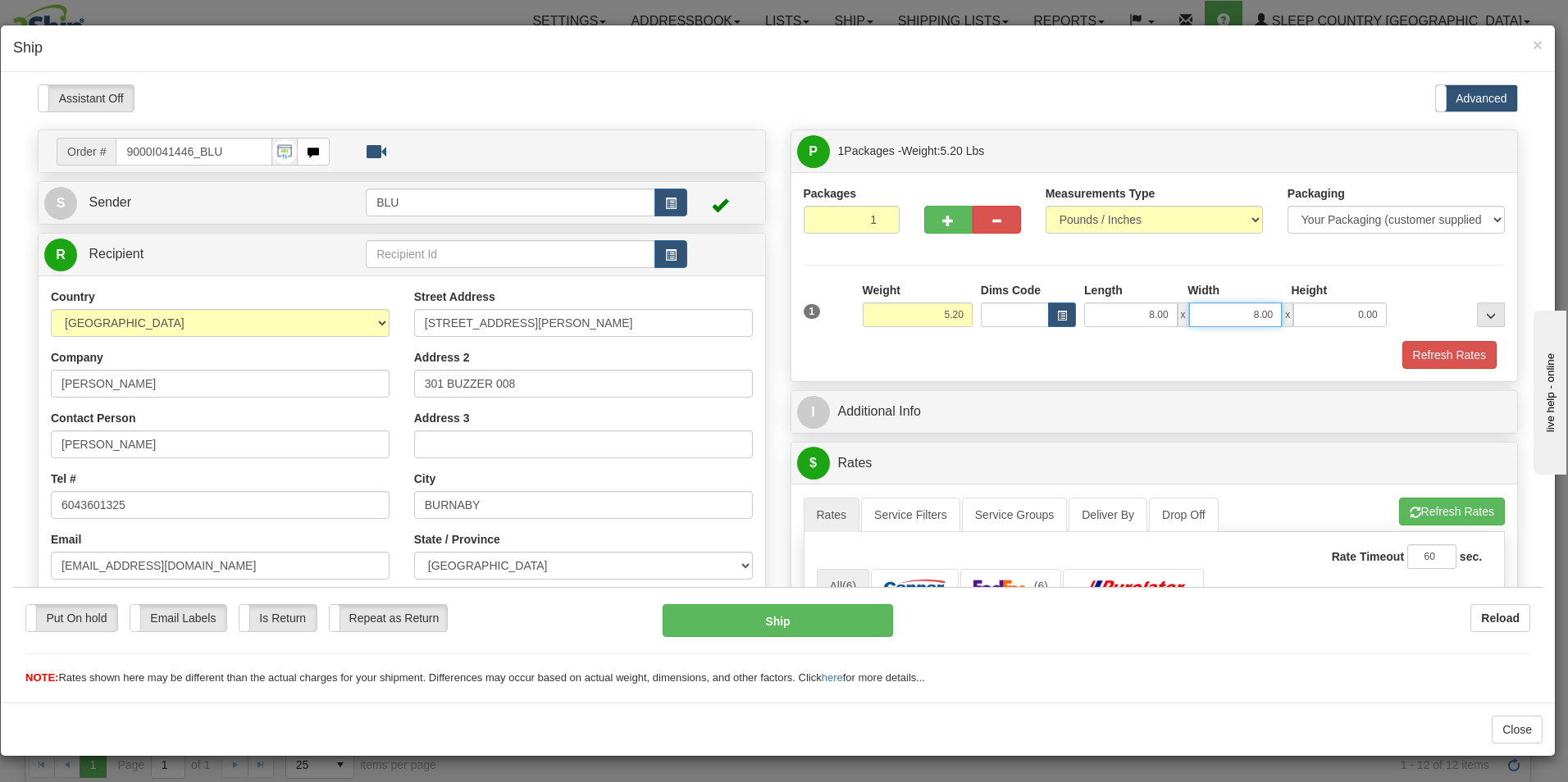
type input "8.00"
type input "16.00"
drag, startPoint x: 1439, startPoint y: 353, endPoint x: 1434, endPoint y: 367, distance: 14.9
click at [1439, 353] on button "Refresh Rates" at bounding box center [1450, 354] width 94 height 28
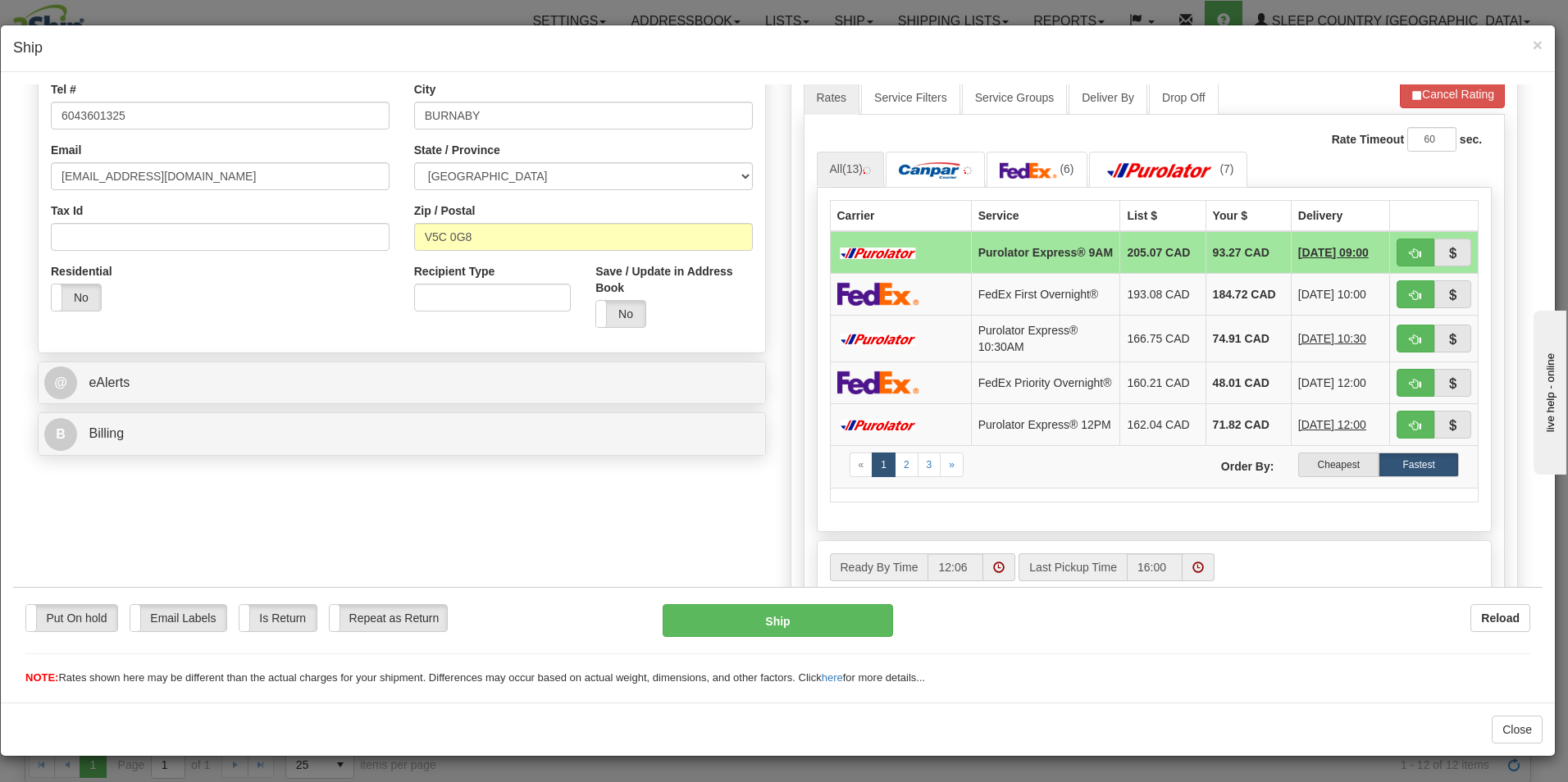
scroll to position [394, 0]
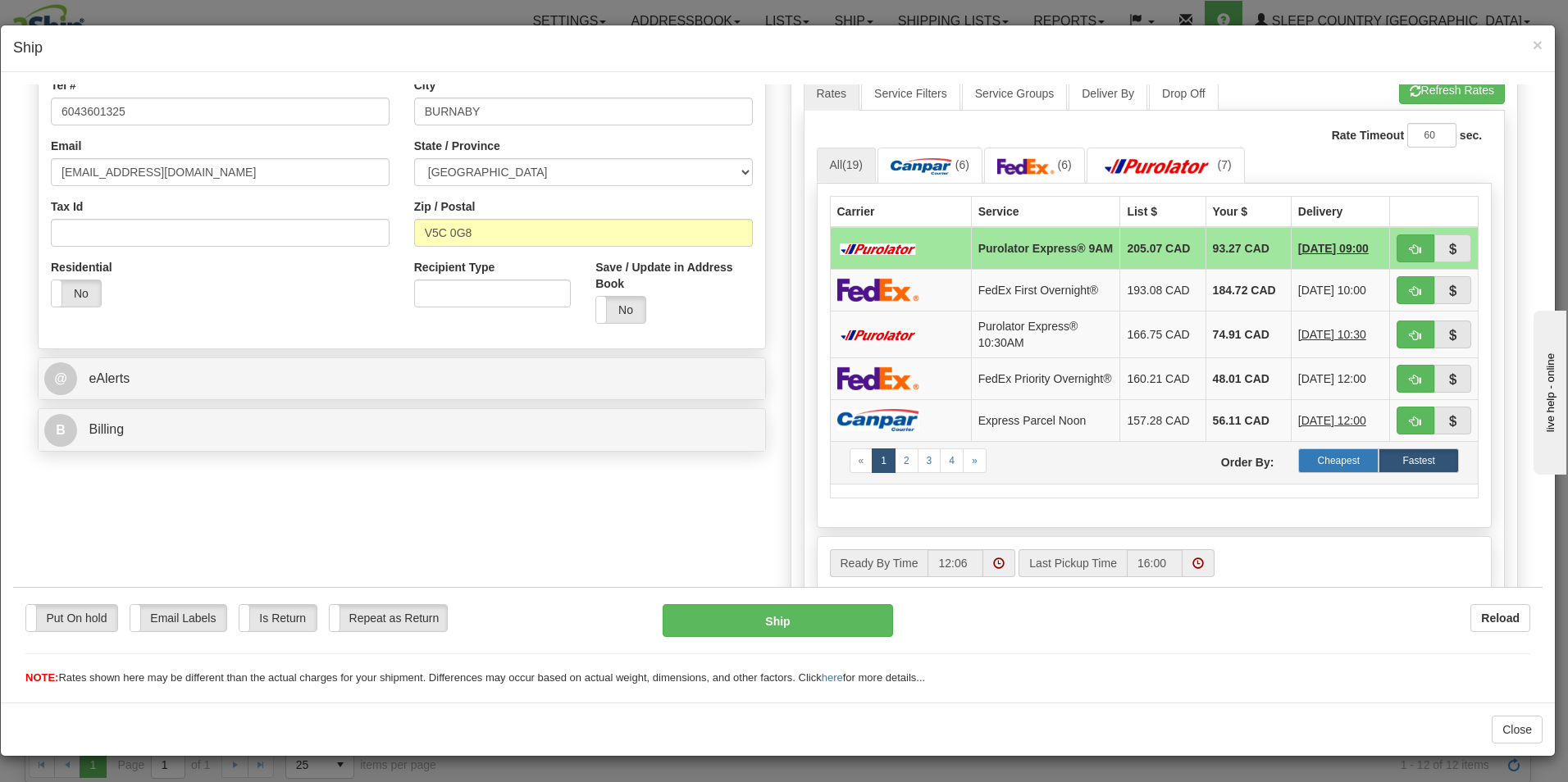
click at [1324, 468] on label "Cheapest" at bounding box center [1338, 460] width 80 height 24
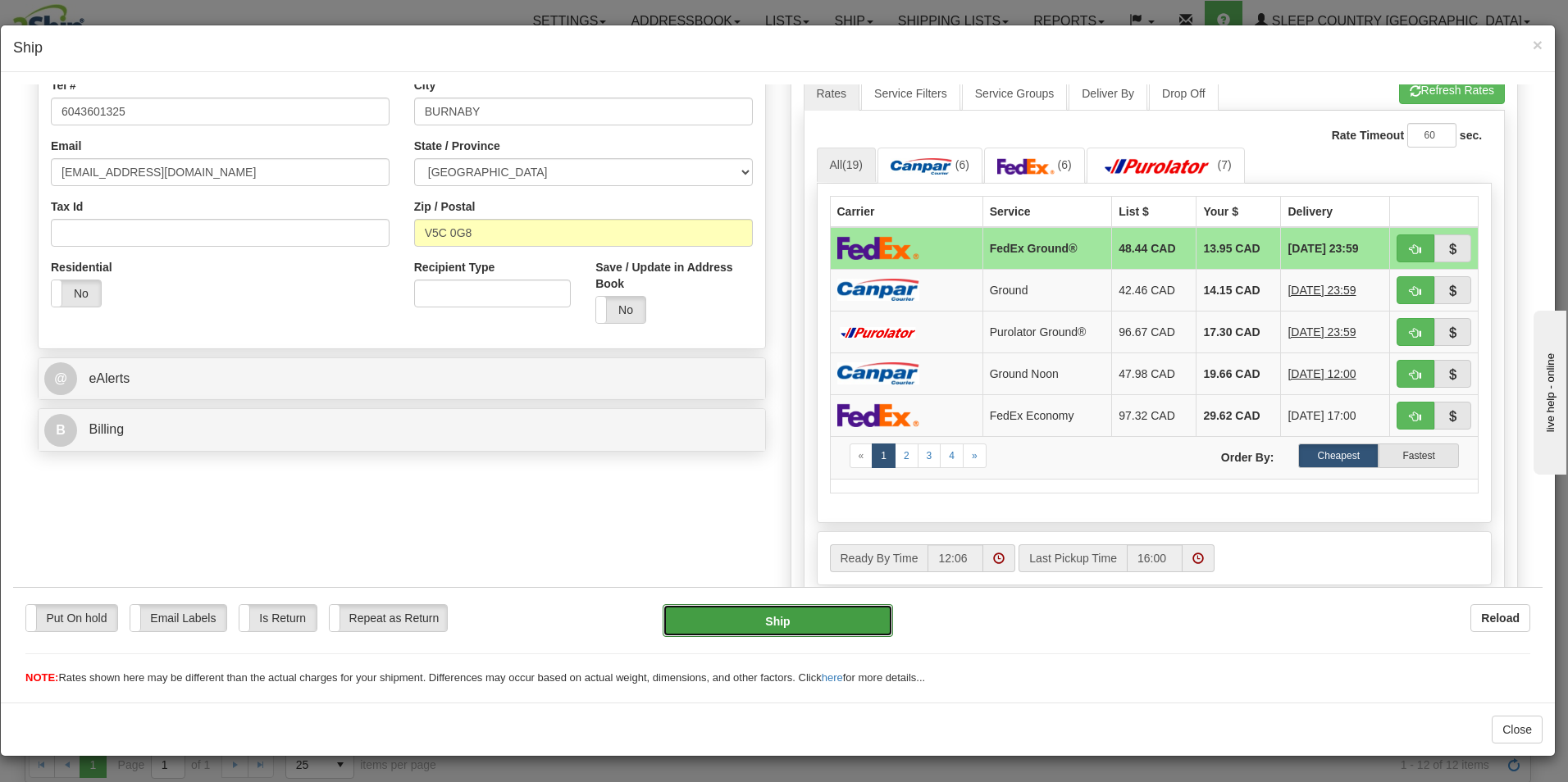
click at [767, 619] on button "Ship" at bounding box center [778, 620] width 230 height 33
type input "92"
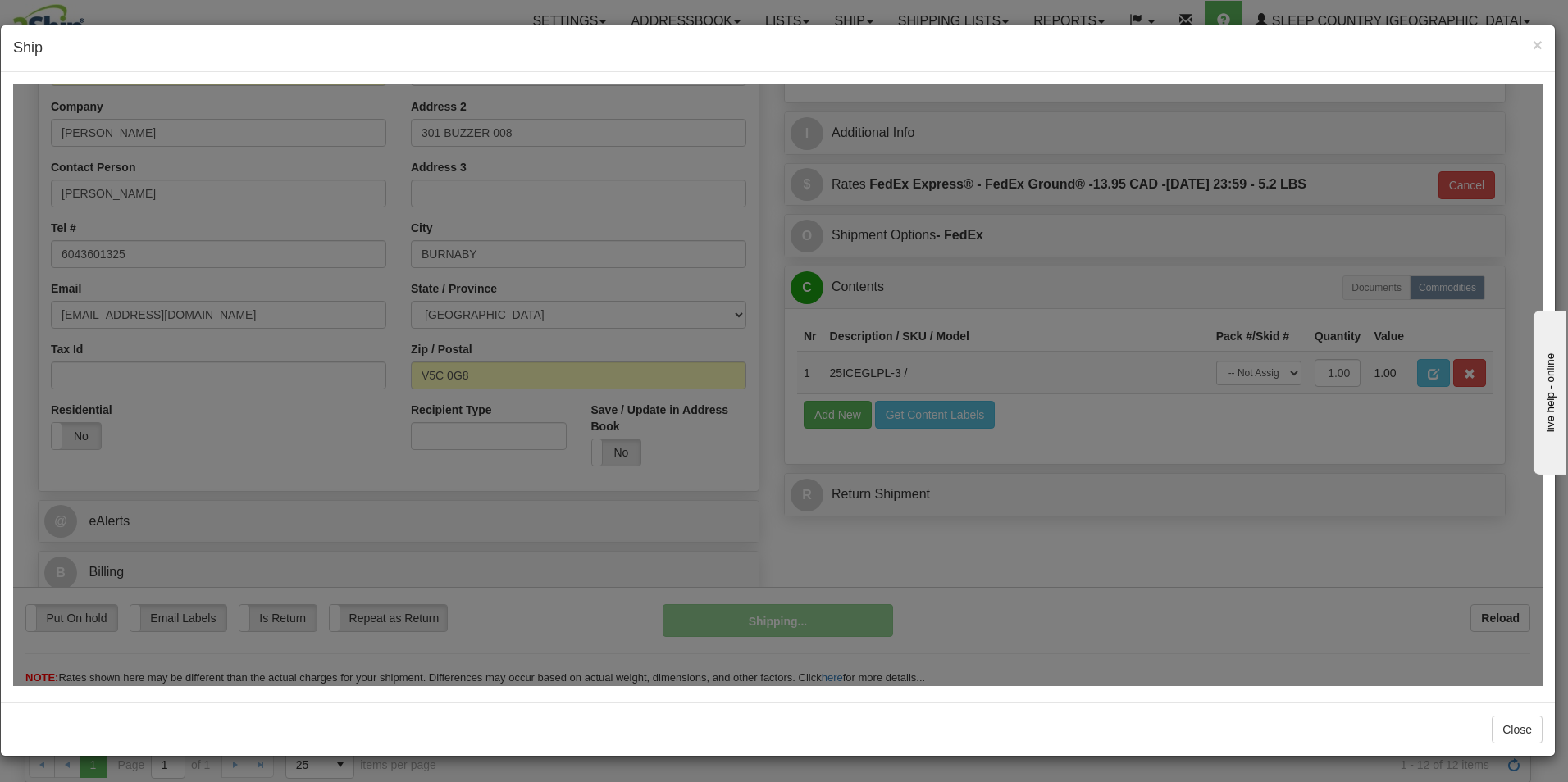
scroll to position [250, 0]
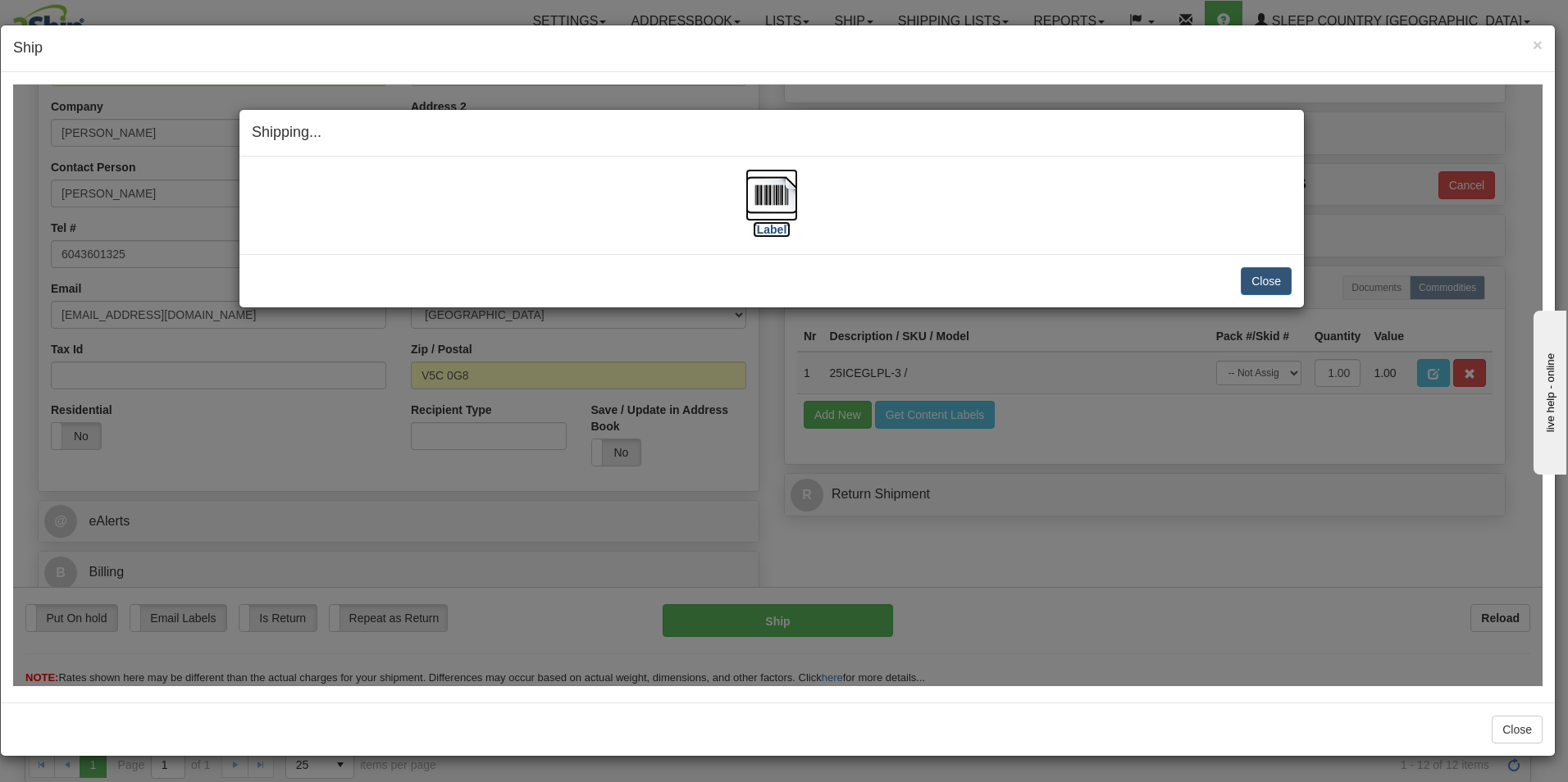
click at [769, 230] on label "[Label]" at bounding box center [771, 229] width 38 height 17
click at [1260, 279] on button "Close" at bounding box center [1267, 280] width 51 height 28
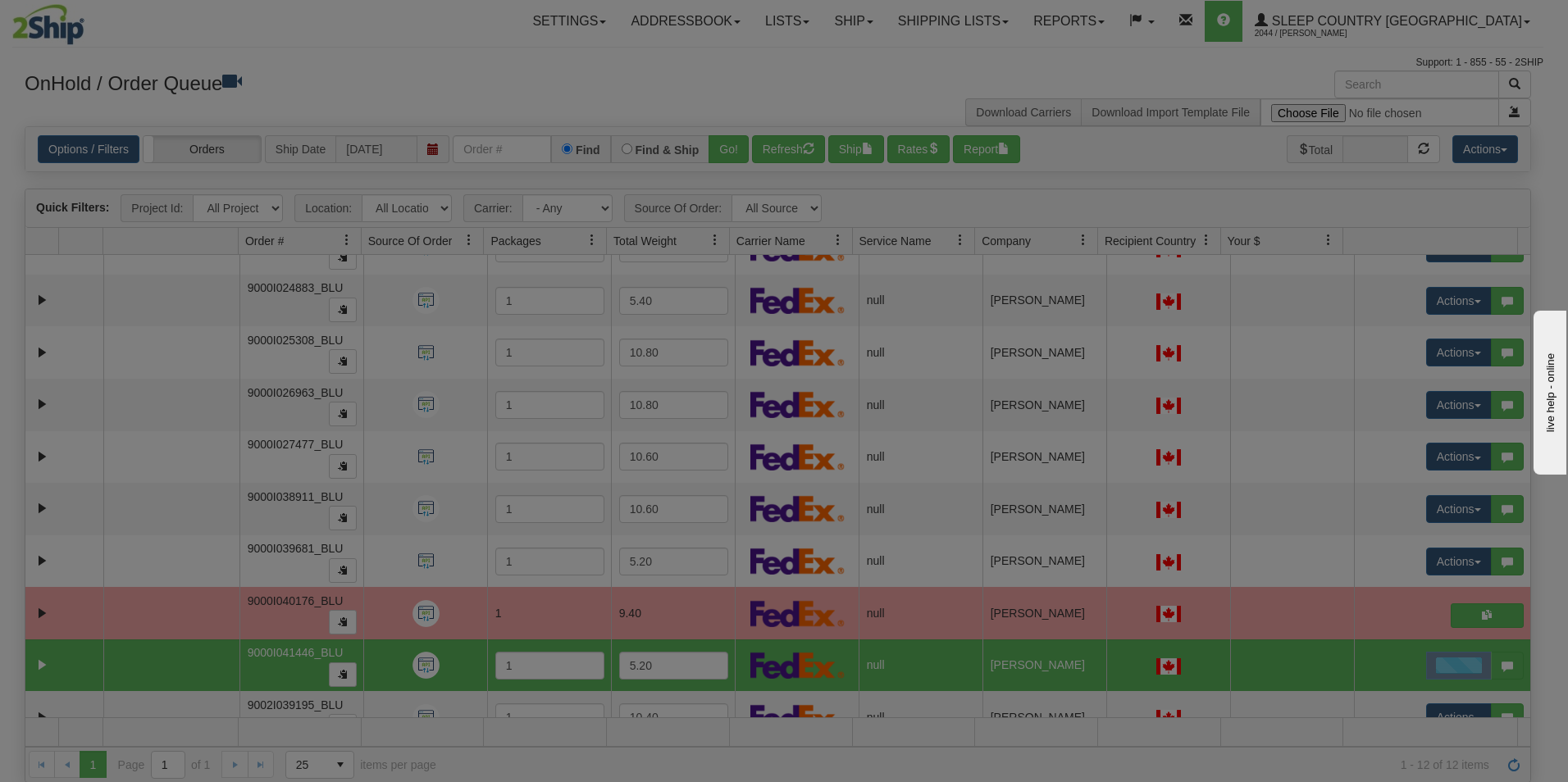
scroll to position [0, 0]
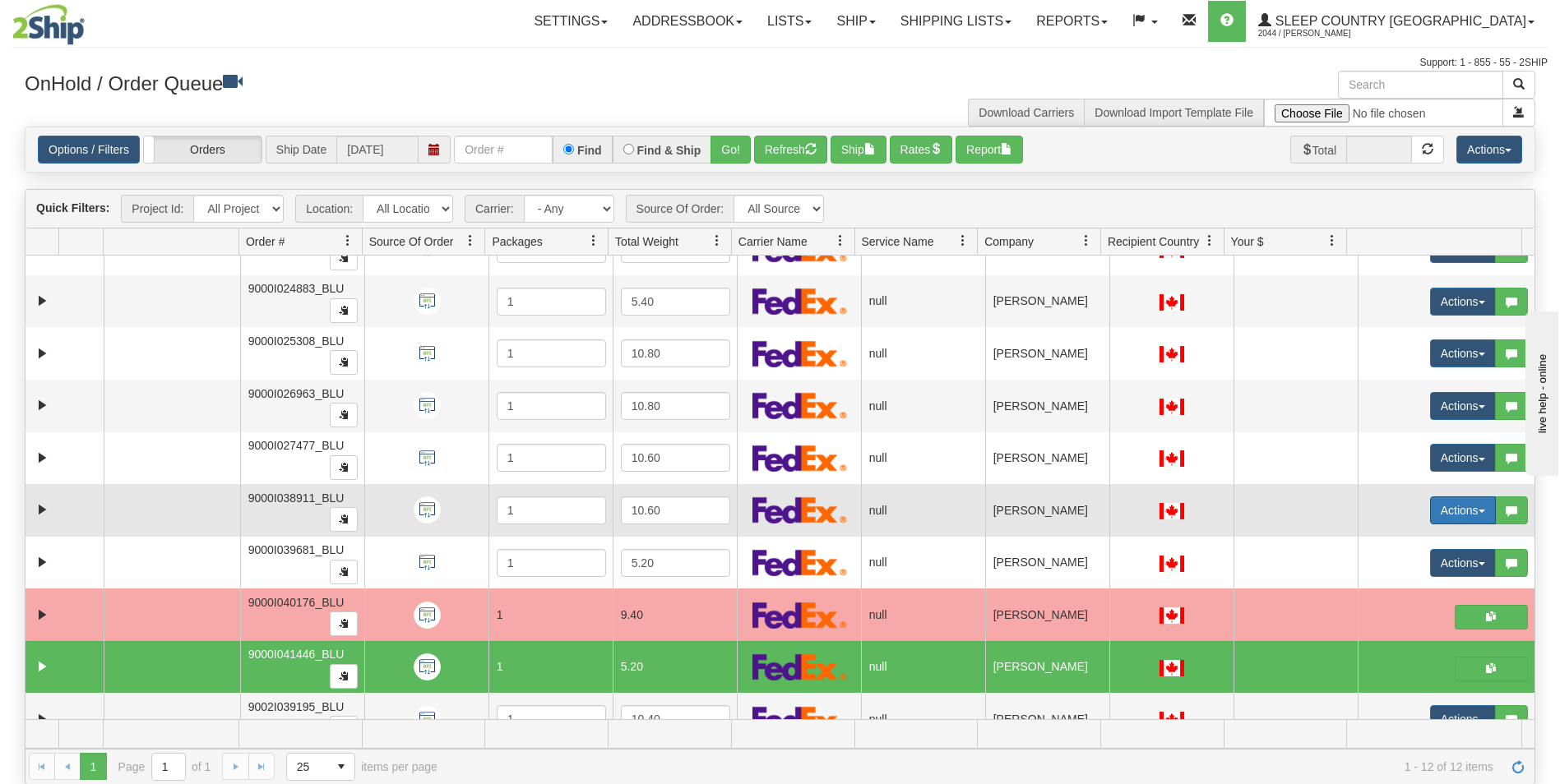
click at [1437, 508] on button "Actions" at bounding box center [1463, 510] width 66 height 28
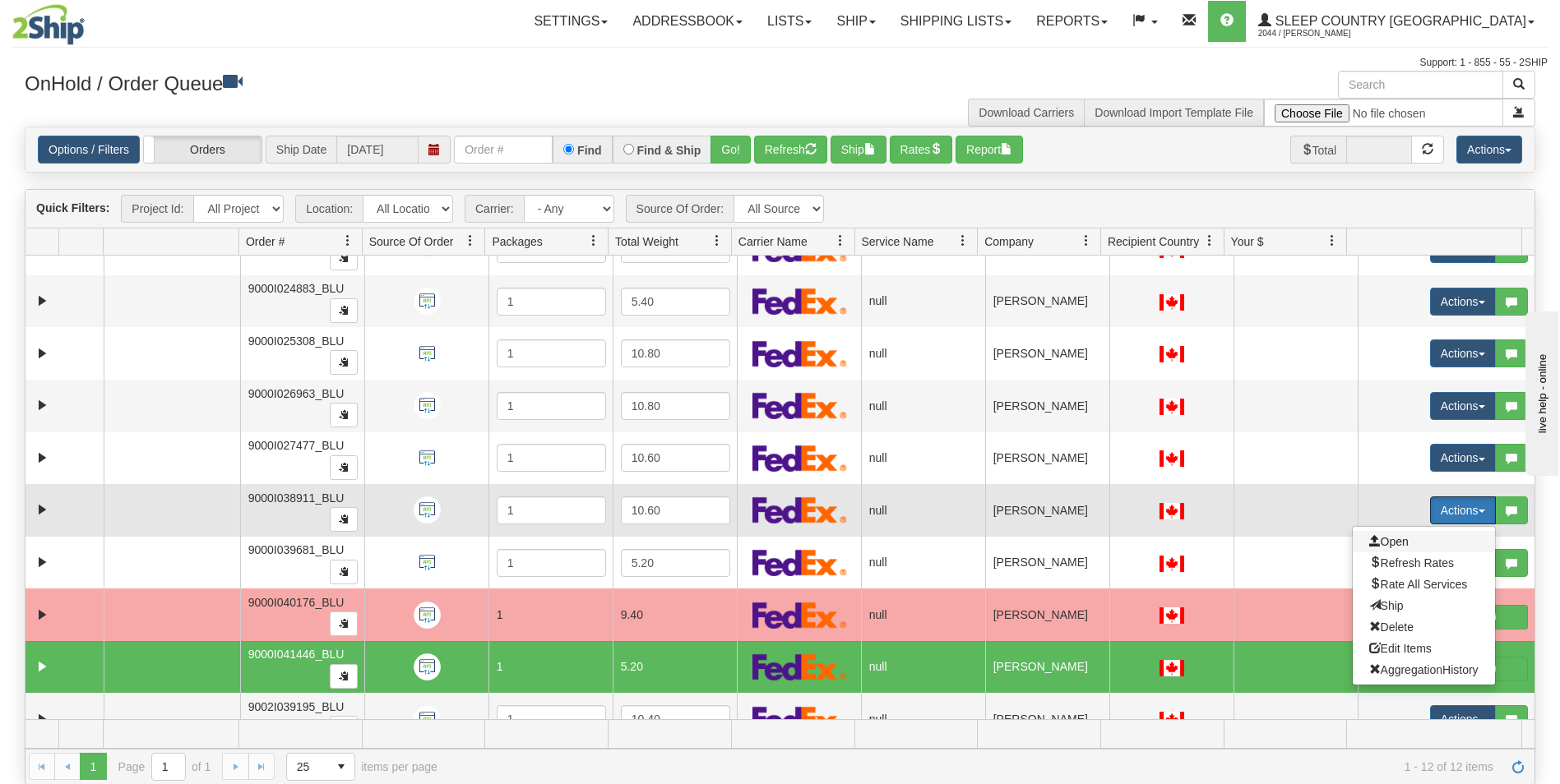
click at [1388, 541] on span "Open" at bounding box center [1388, 542] width 39 height 13
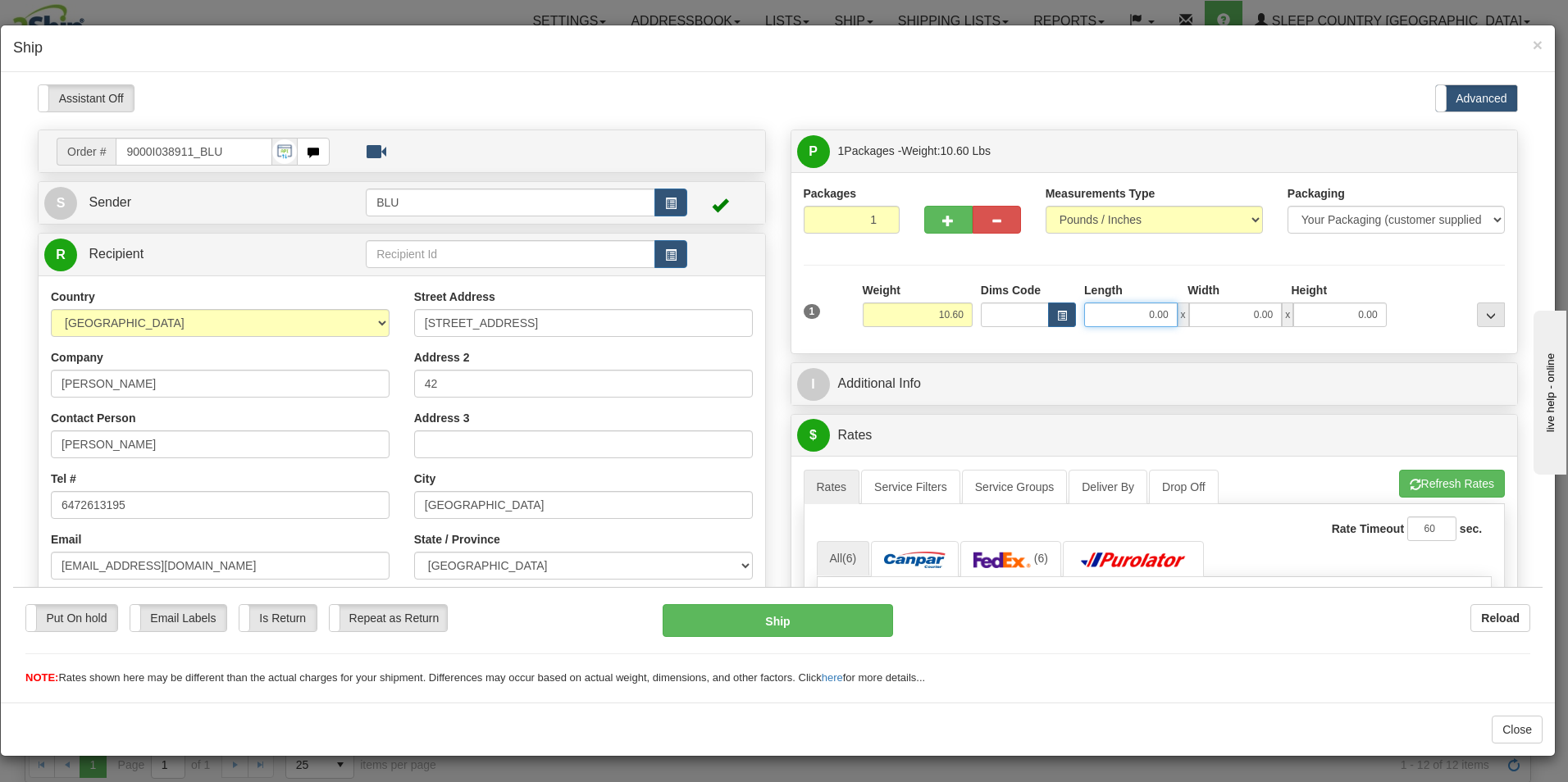
click at [1159, 317] on input "0.00" at bounding box center [1131, 314] width 93 height 24
type input "0.00"
click at [956, 313] on input "10.60" at bounding box center [918, 314] width 110 height 24
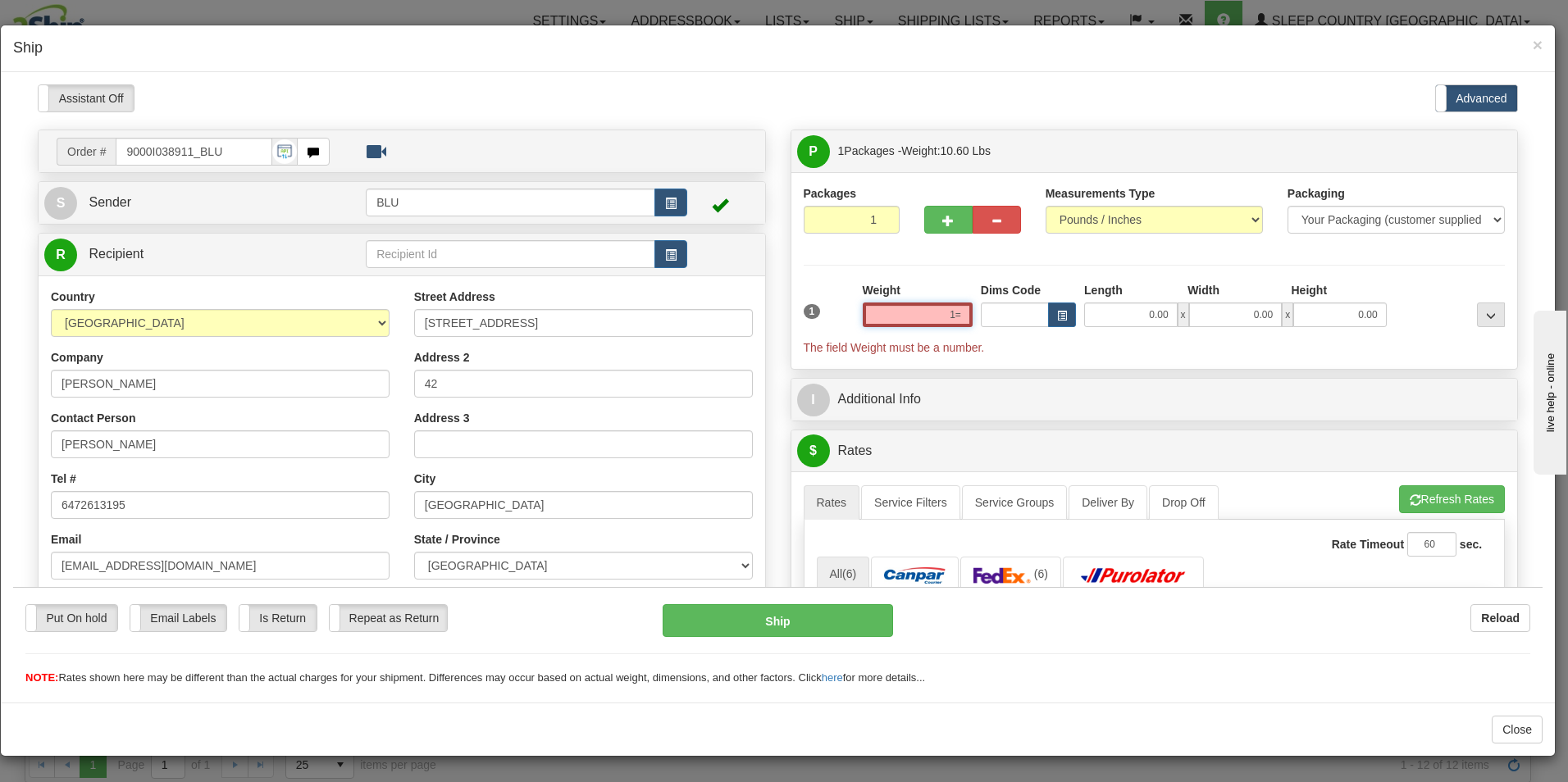
type input "1"
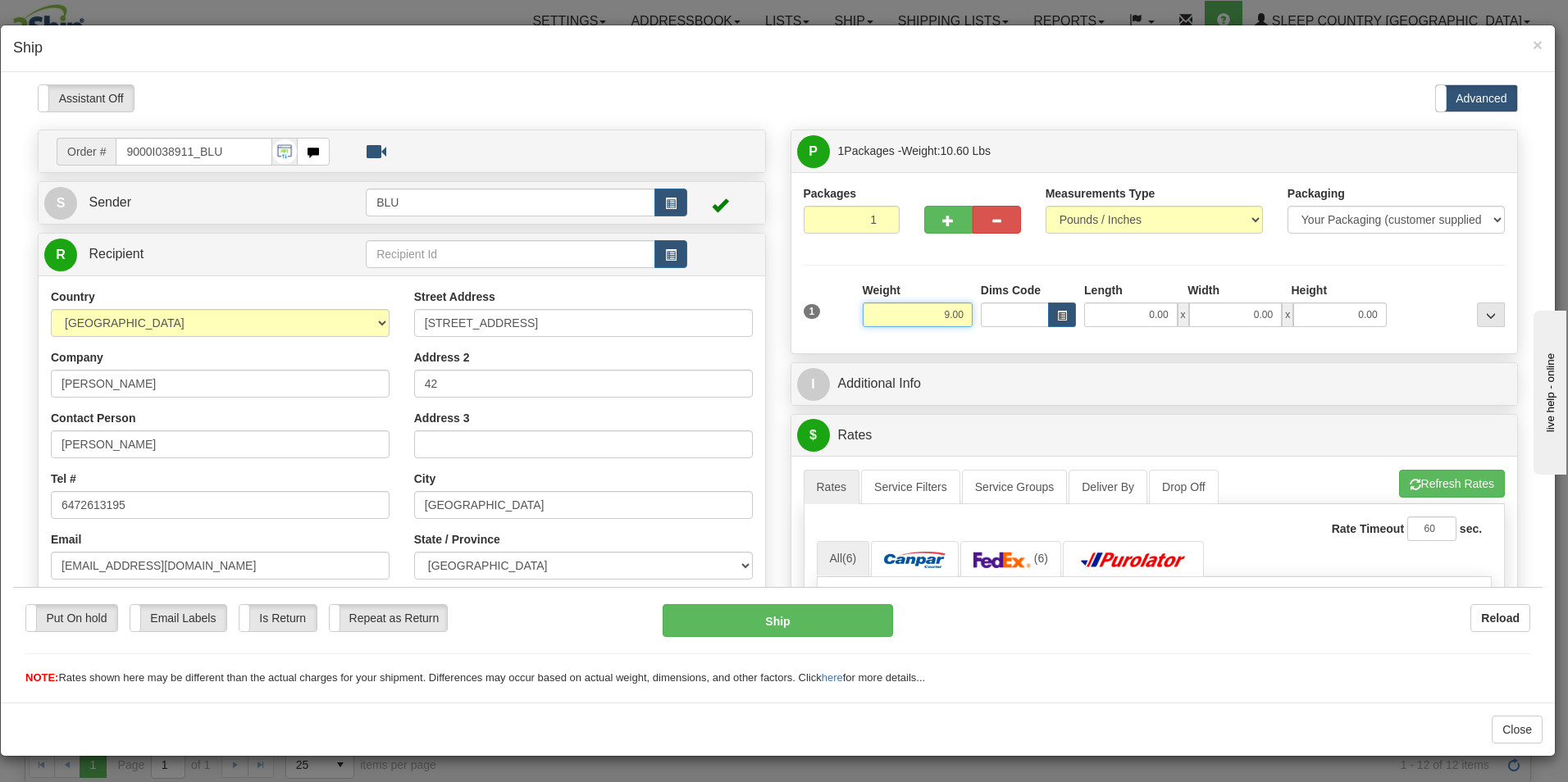
type input "9.00"
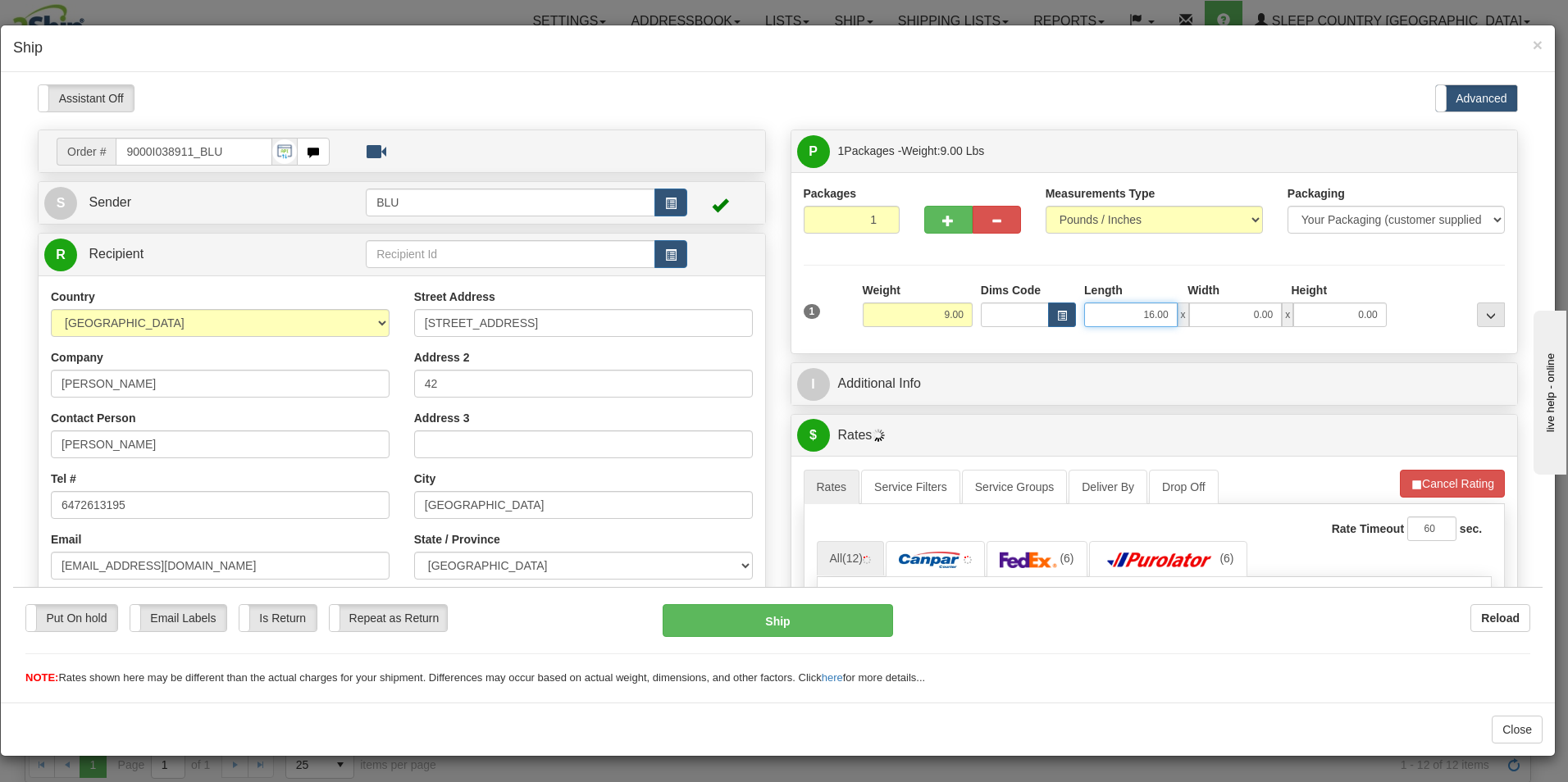
type input "16.00"
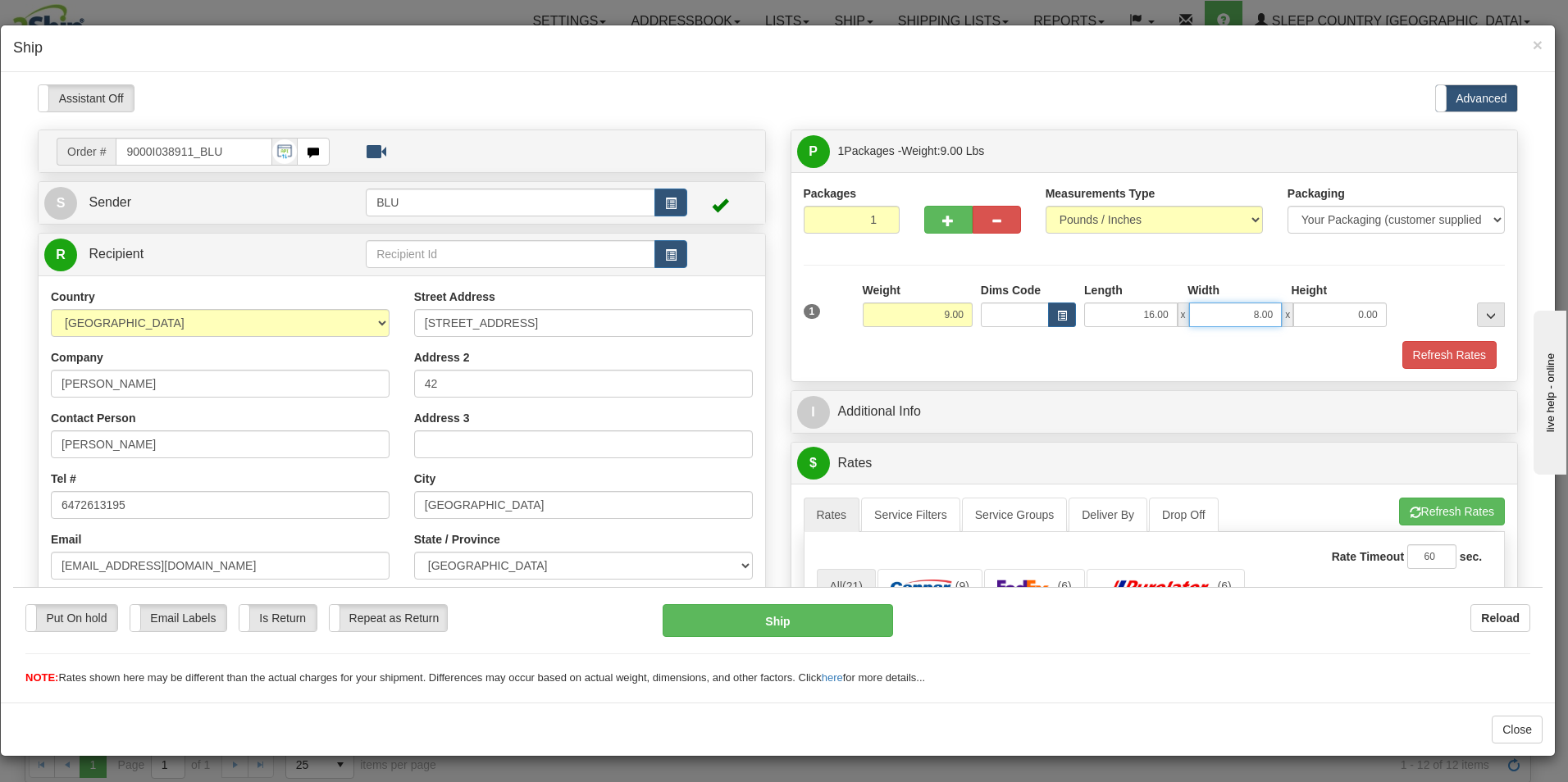
type input "8.00"
type input "16.00"
click at [1417, 353] on button "Refresh Rates" at bounding box center [1450, 354] width 94 height 28
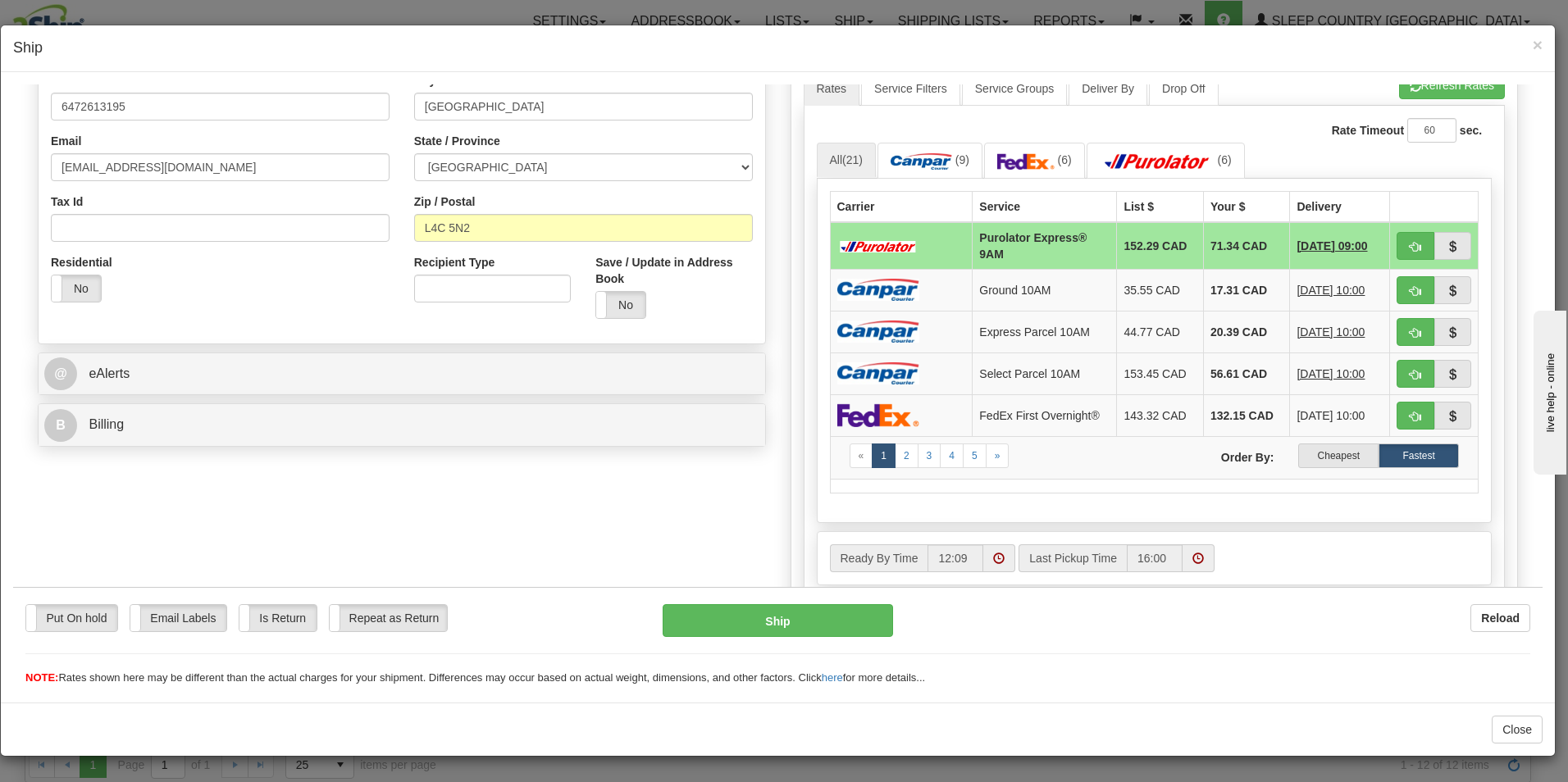
drag, startPoint x: 1536, startPoint y: 286, endPoint x: 33, endPoint y: 102, distance: 1514.2
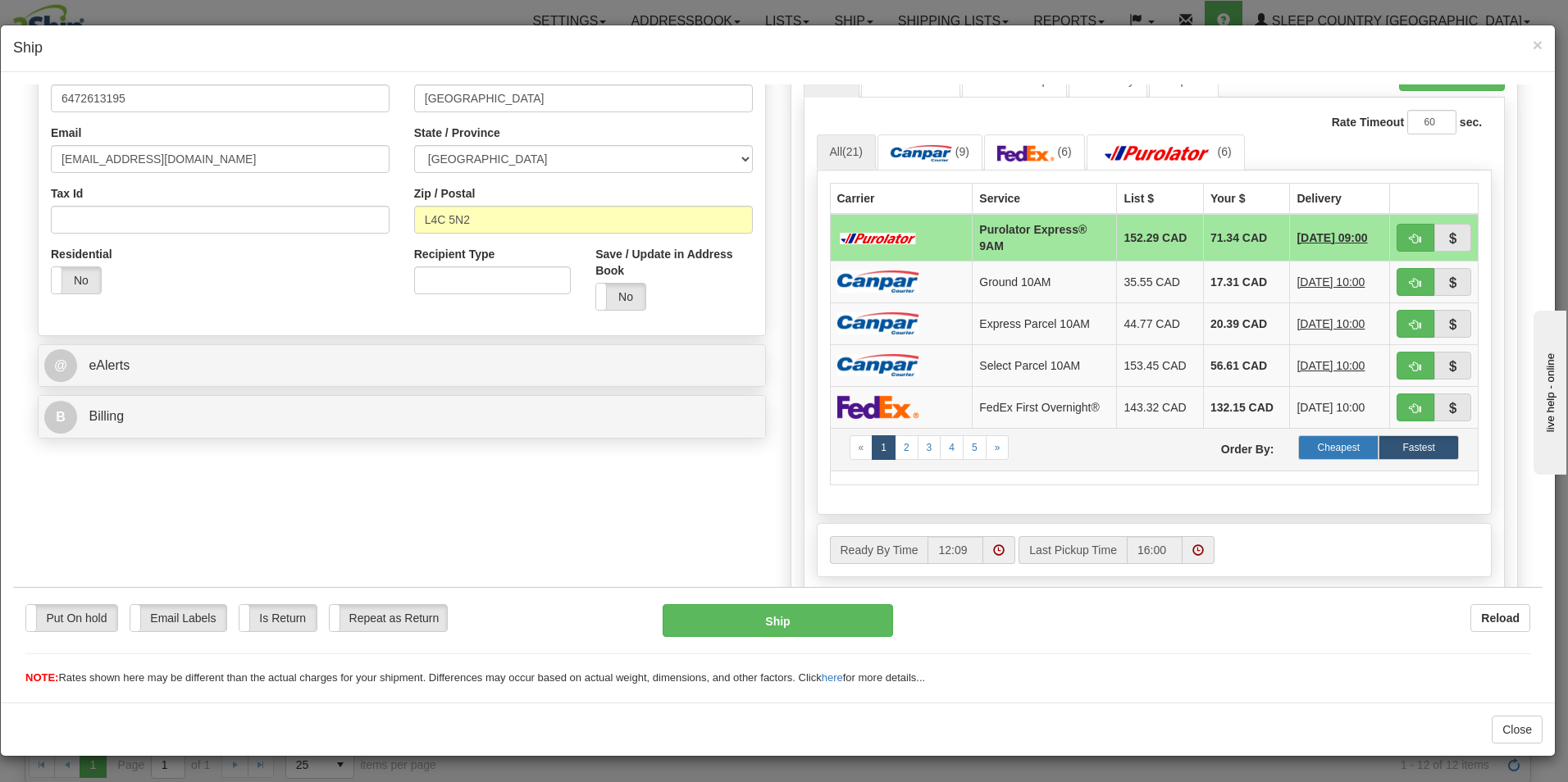
click at [1331, 443] on label "Cheapest" at bounding box center [1338, 447] width 80 height 24
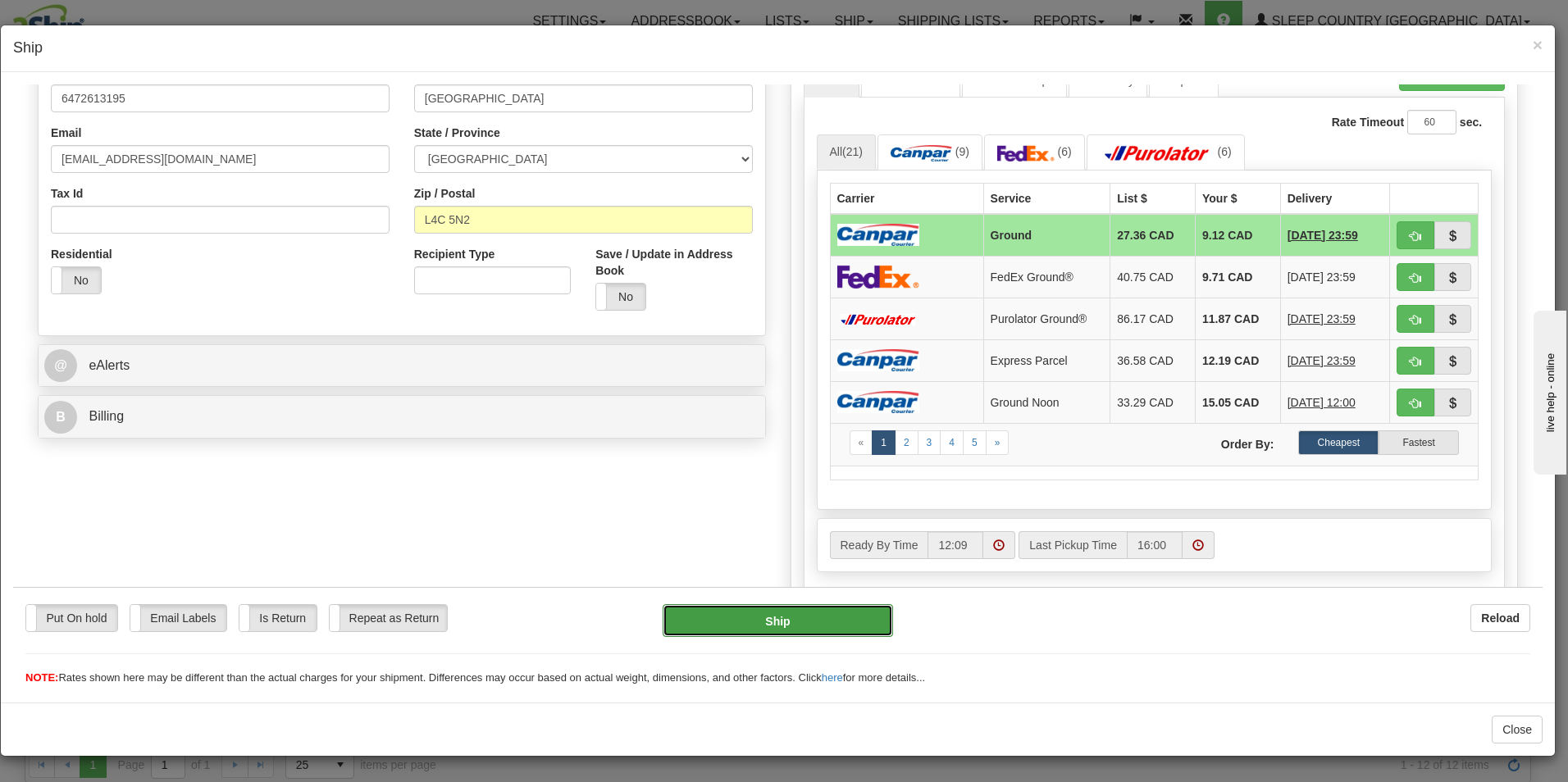
click at [788, 620] on button "Ship" at bounding box center [778, 620] width 230 height 33
type input "1"
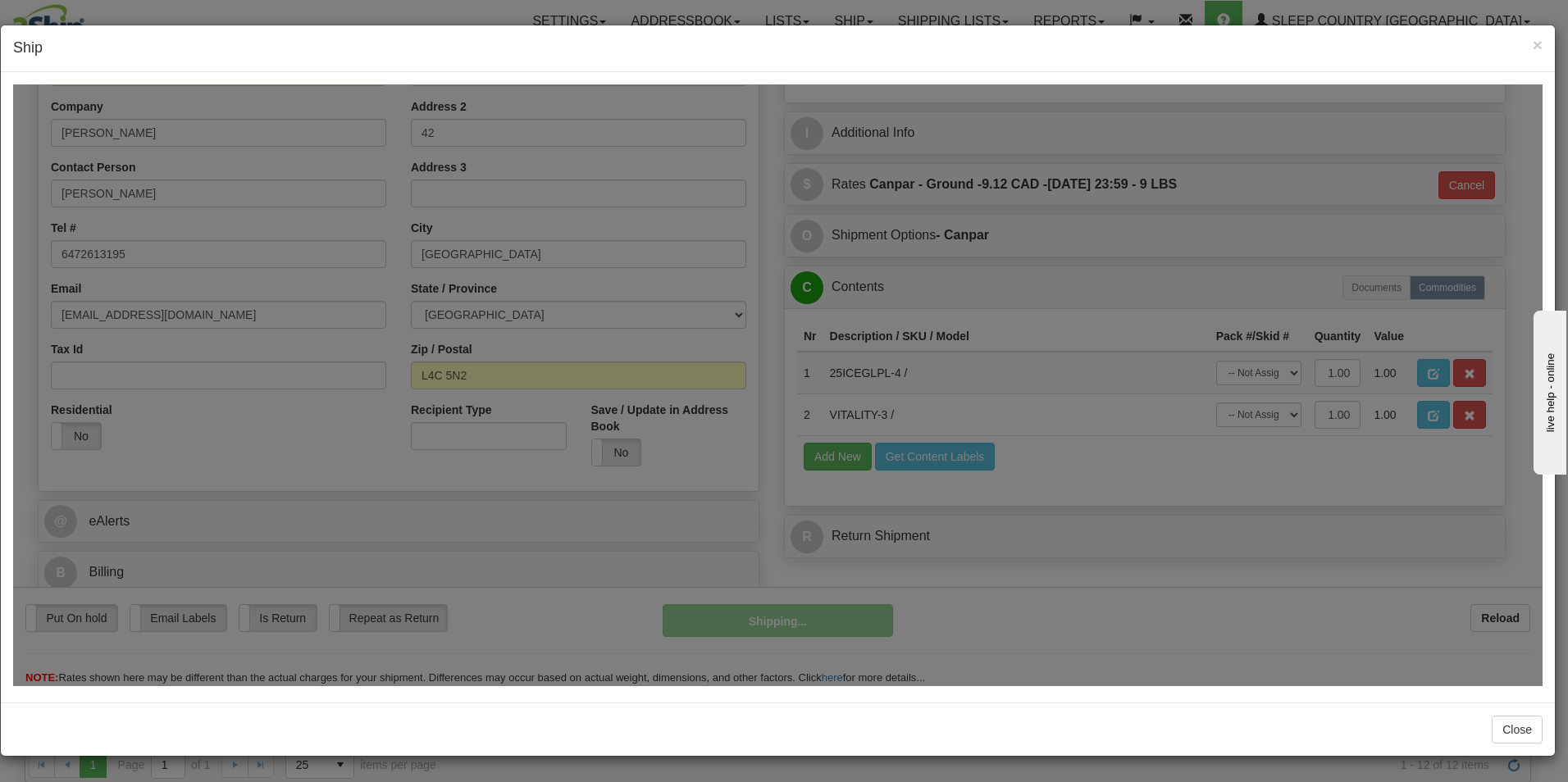
scroll to position [250, 0]
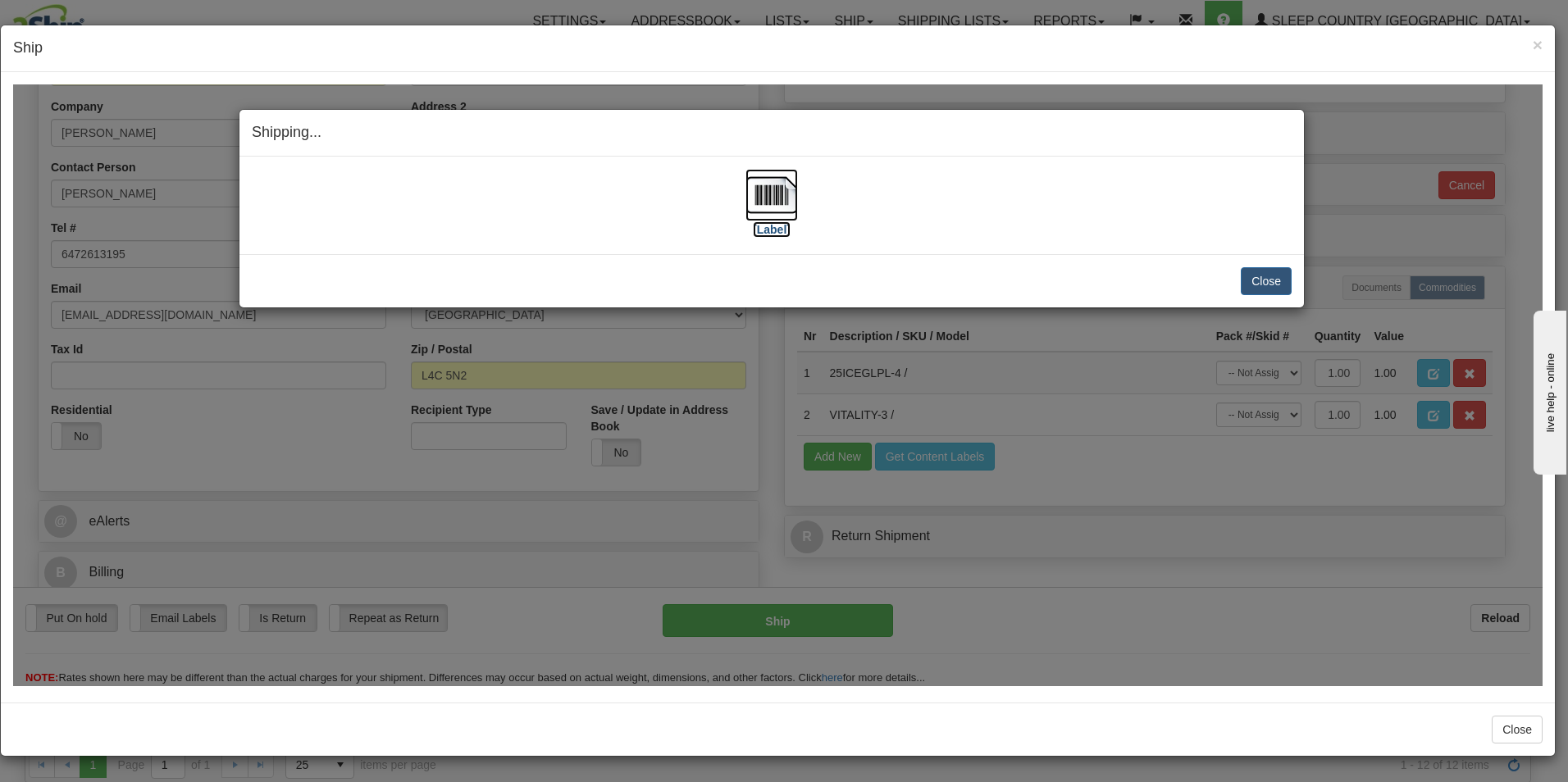
click at [774, 216] on img at bounding box center [772, 195] width 52 height 52
click at [1260, 278] on button "Close" at bounding box center [1267, 280] width 51 height 28
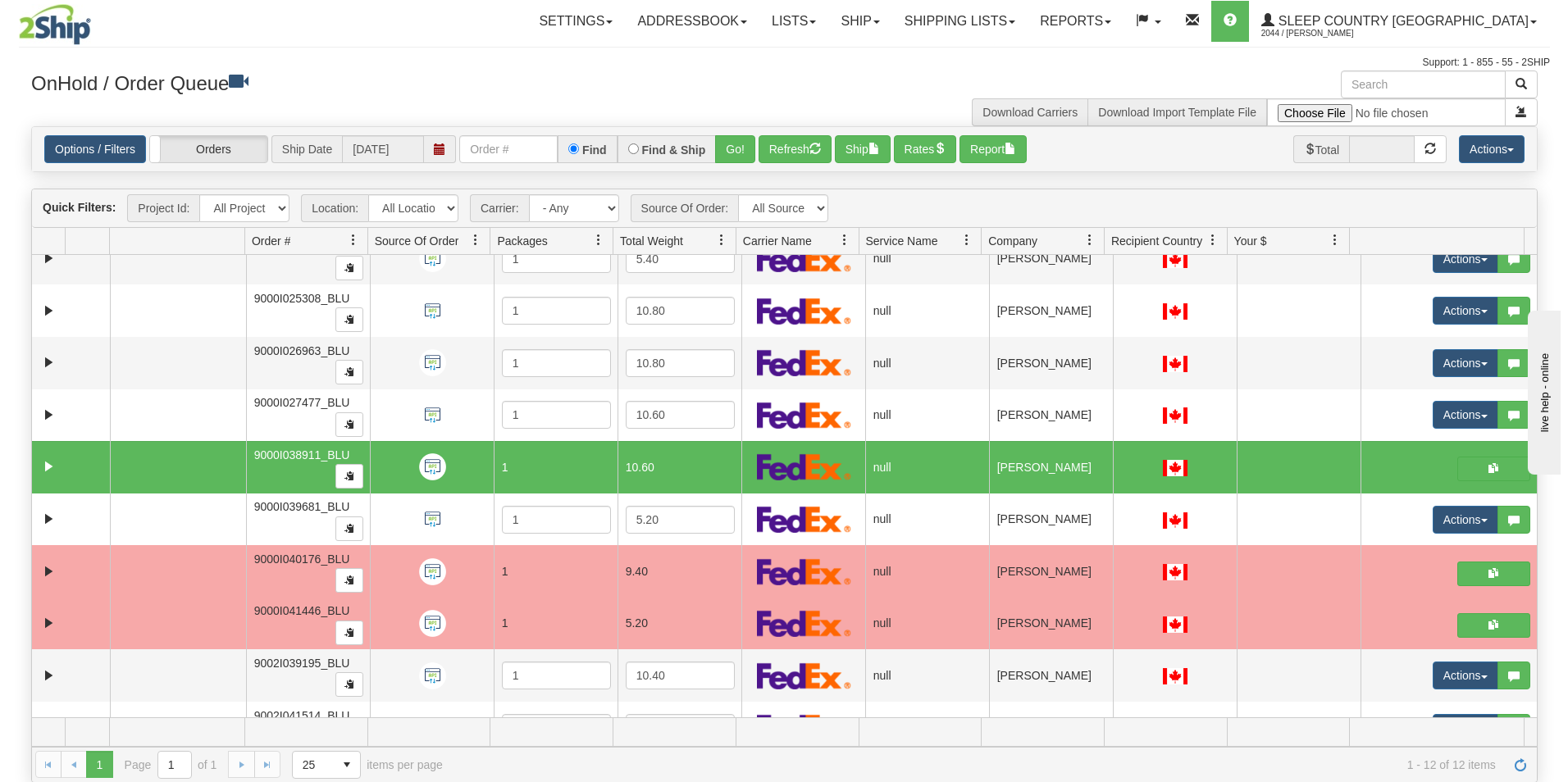
scroll to position [99, 0]
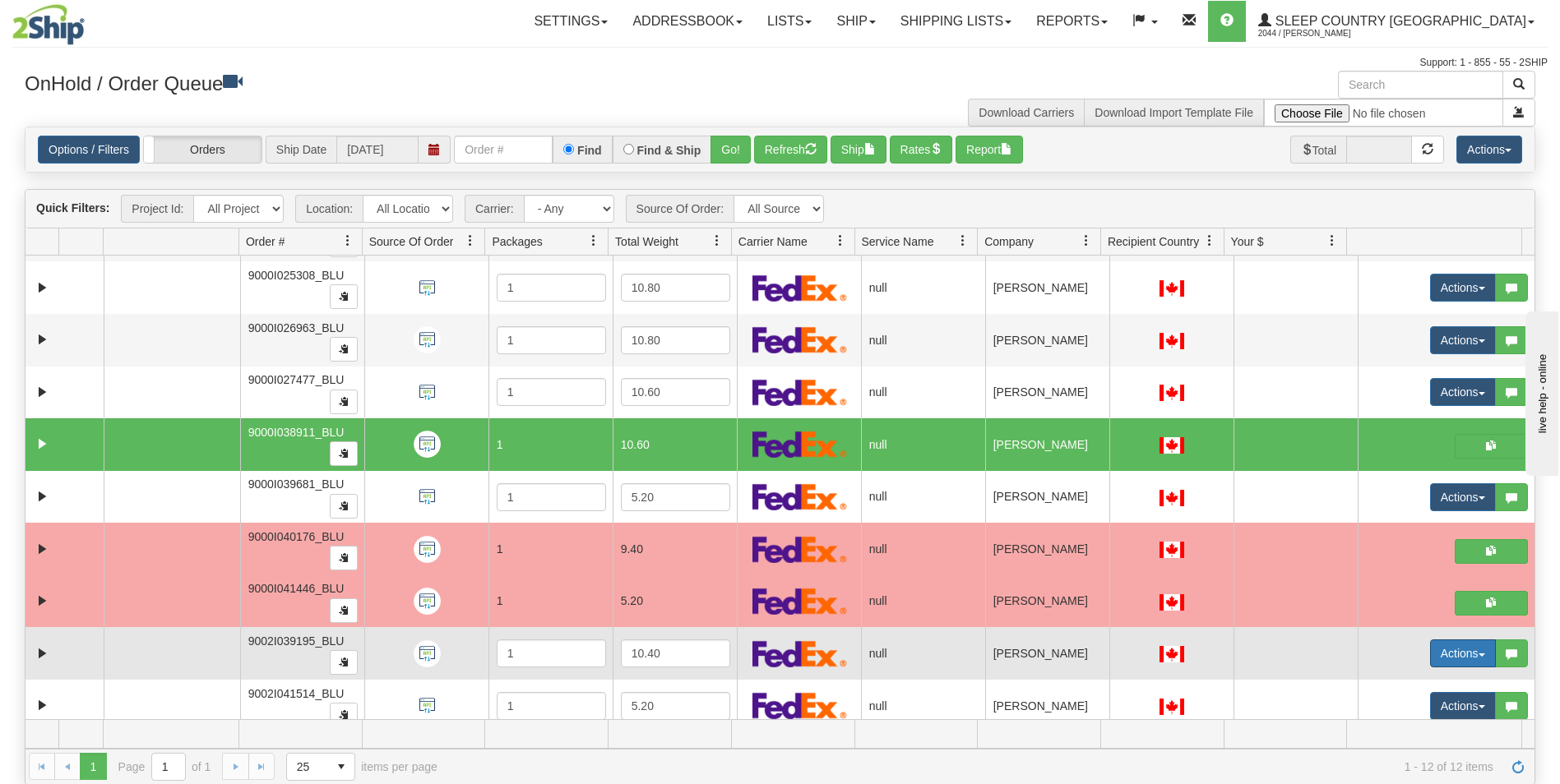
click at [1430, 652] on button "Actions" at bounding box center [1463, 654] width 66 height 28
click at [1391, 682] on span "Open" at bounding box center [1388, 684] width 39 height 13
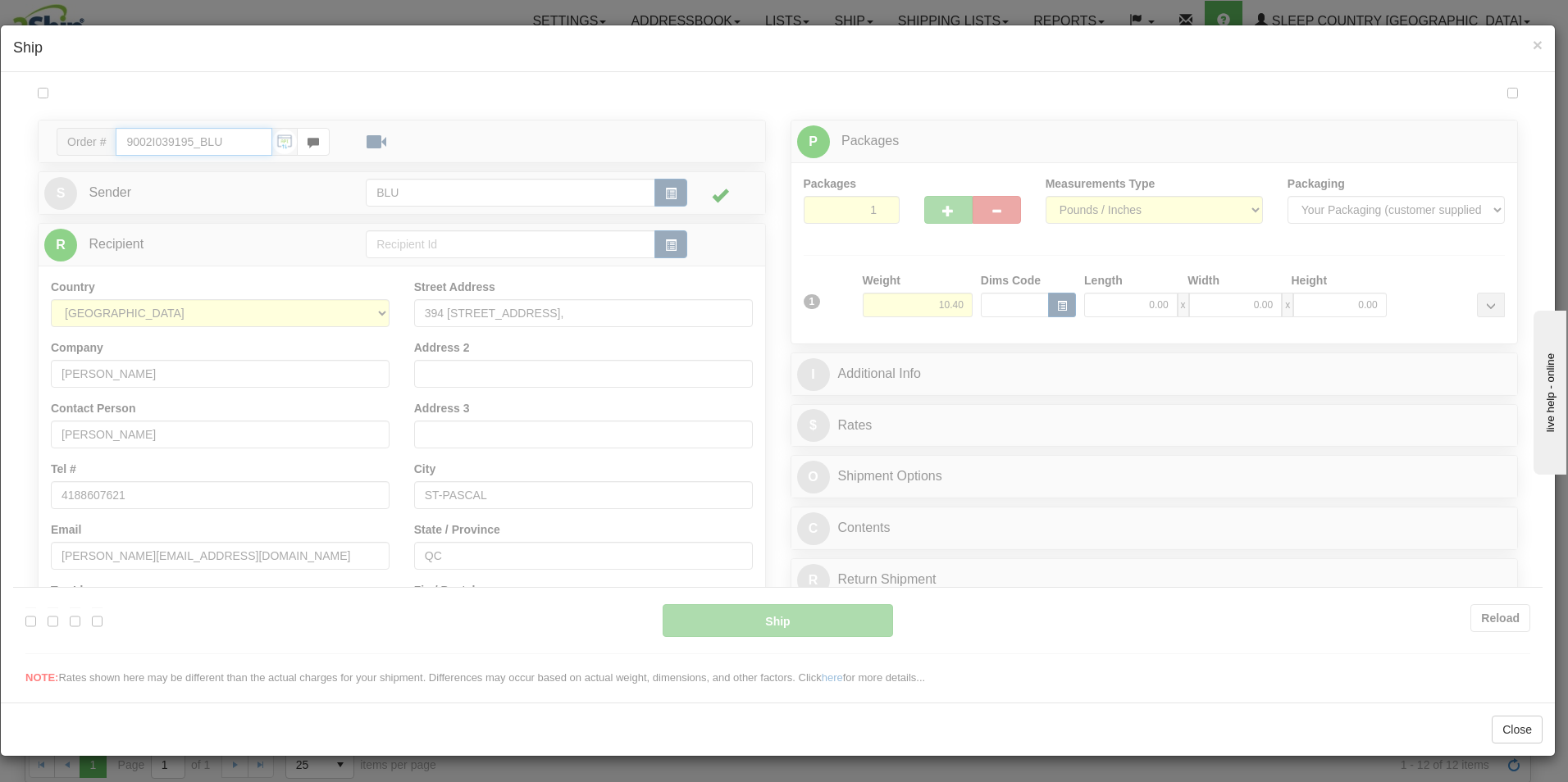
scroll to position [0, 0]
type input "12:11"
type input "16:00"
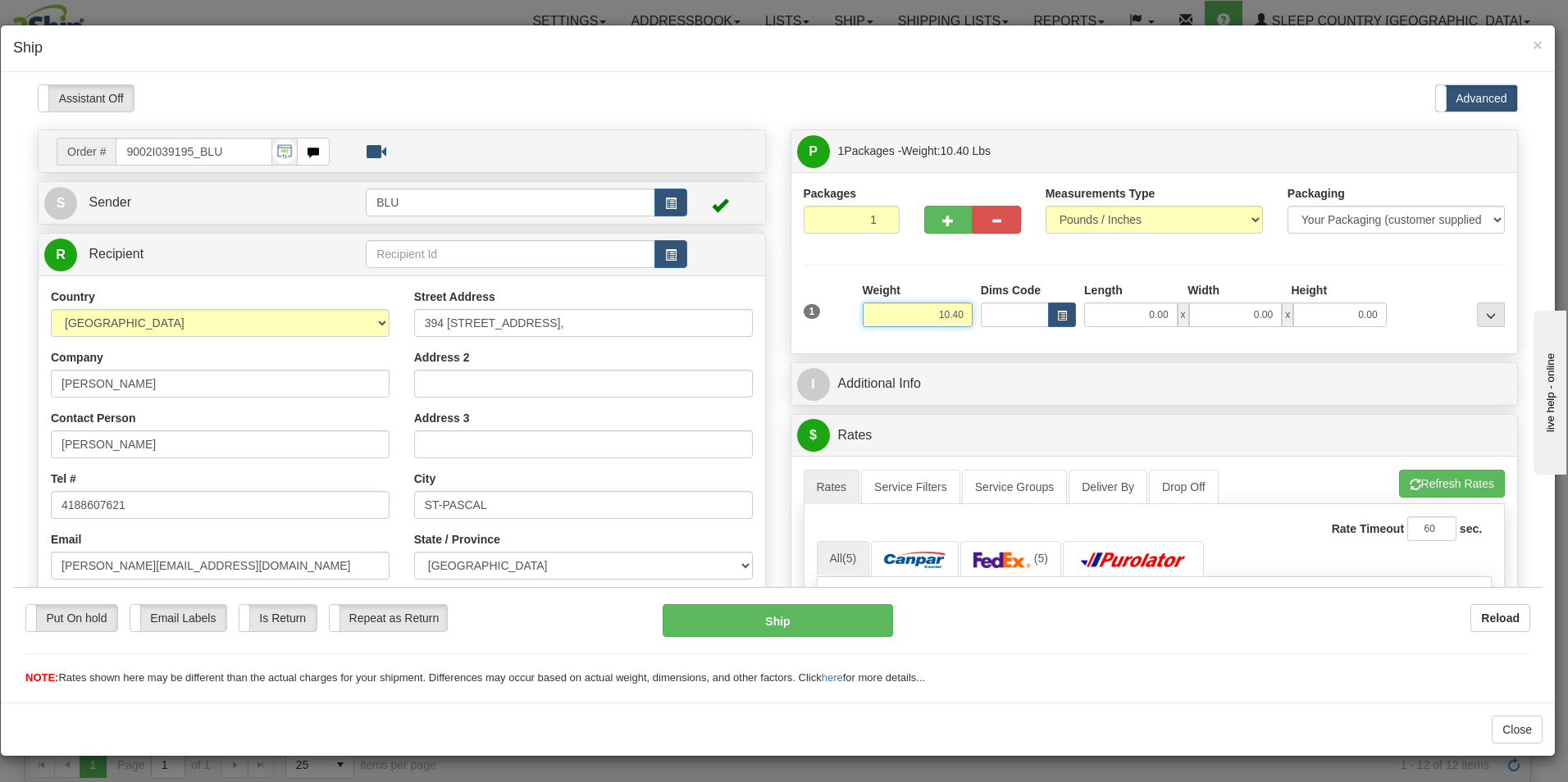
click at [963, 311] on input "10.40" at bounding box center [918, 314] width 110 height 24
type input "11.00"
type input "16.00"
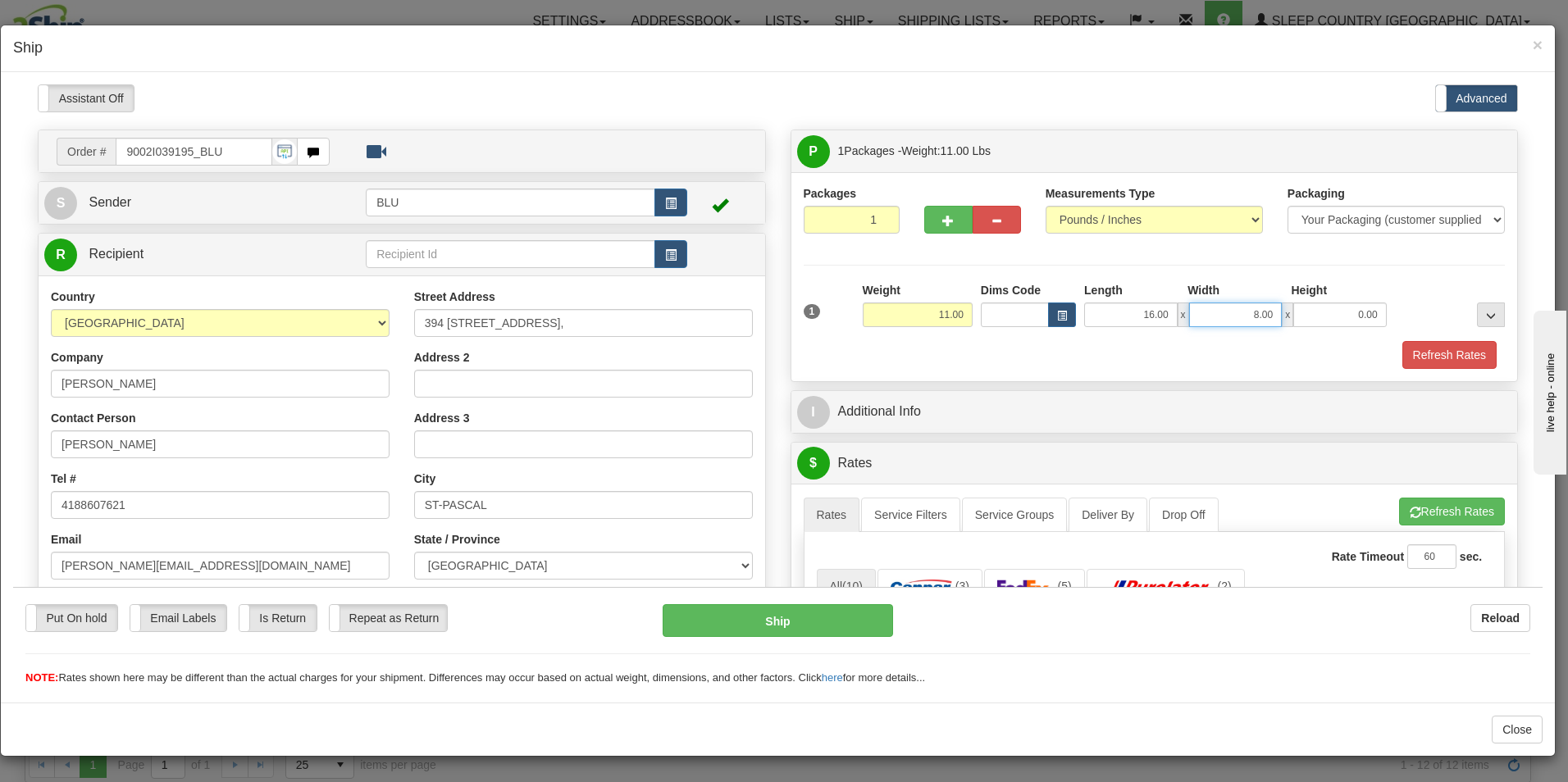
type input "8.00"
type input "16.00"
click at [1436, 346] on button "Refresh Rates" at bounding box center [1450, 354] width 94 height 28
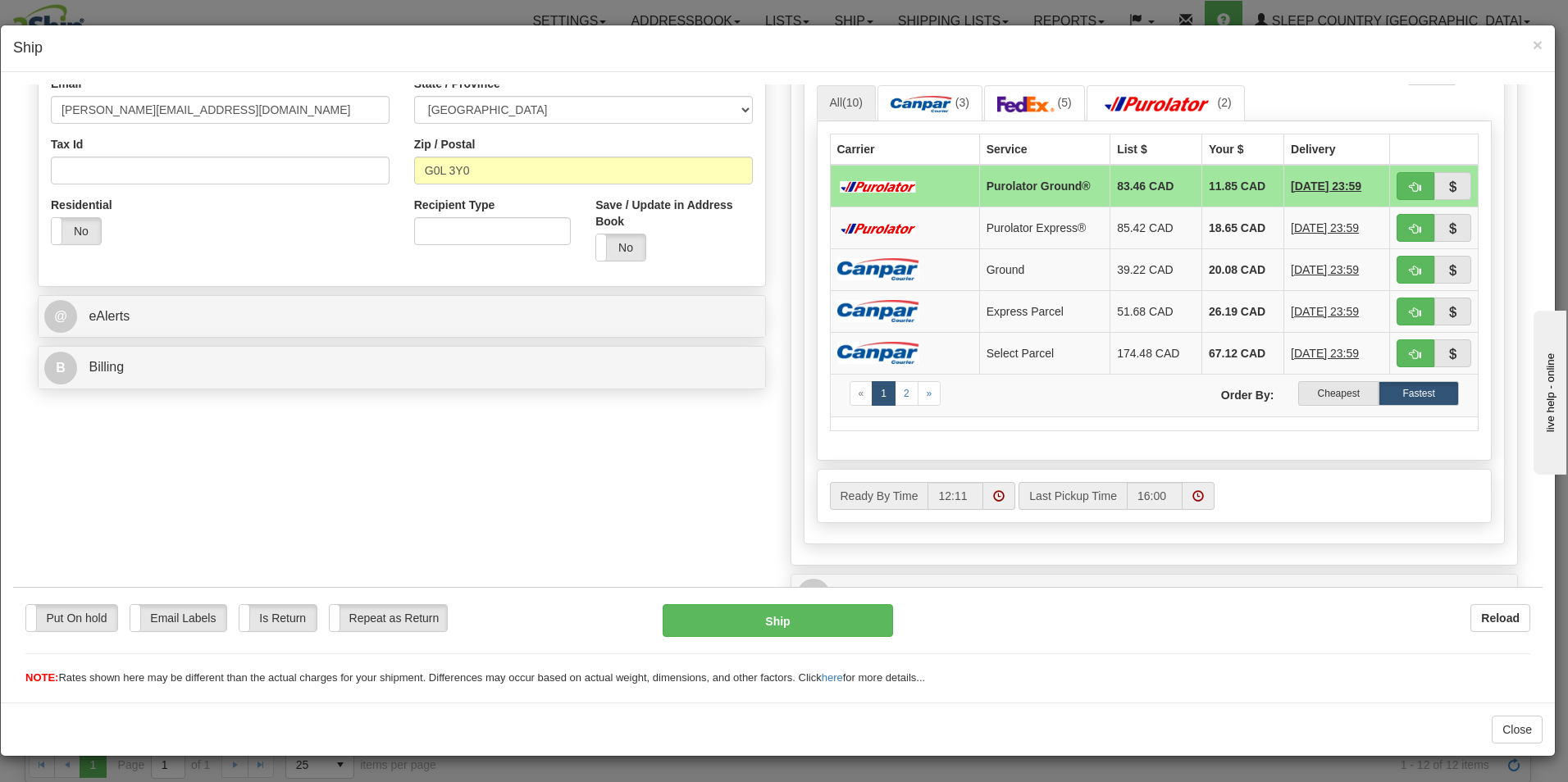
scroll to position [488, 0]
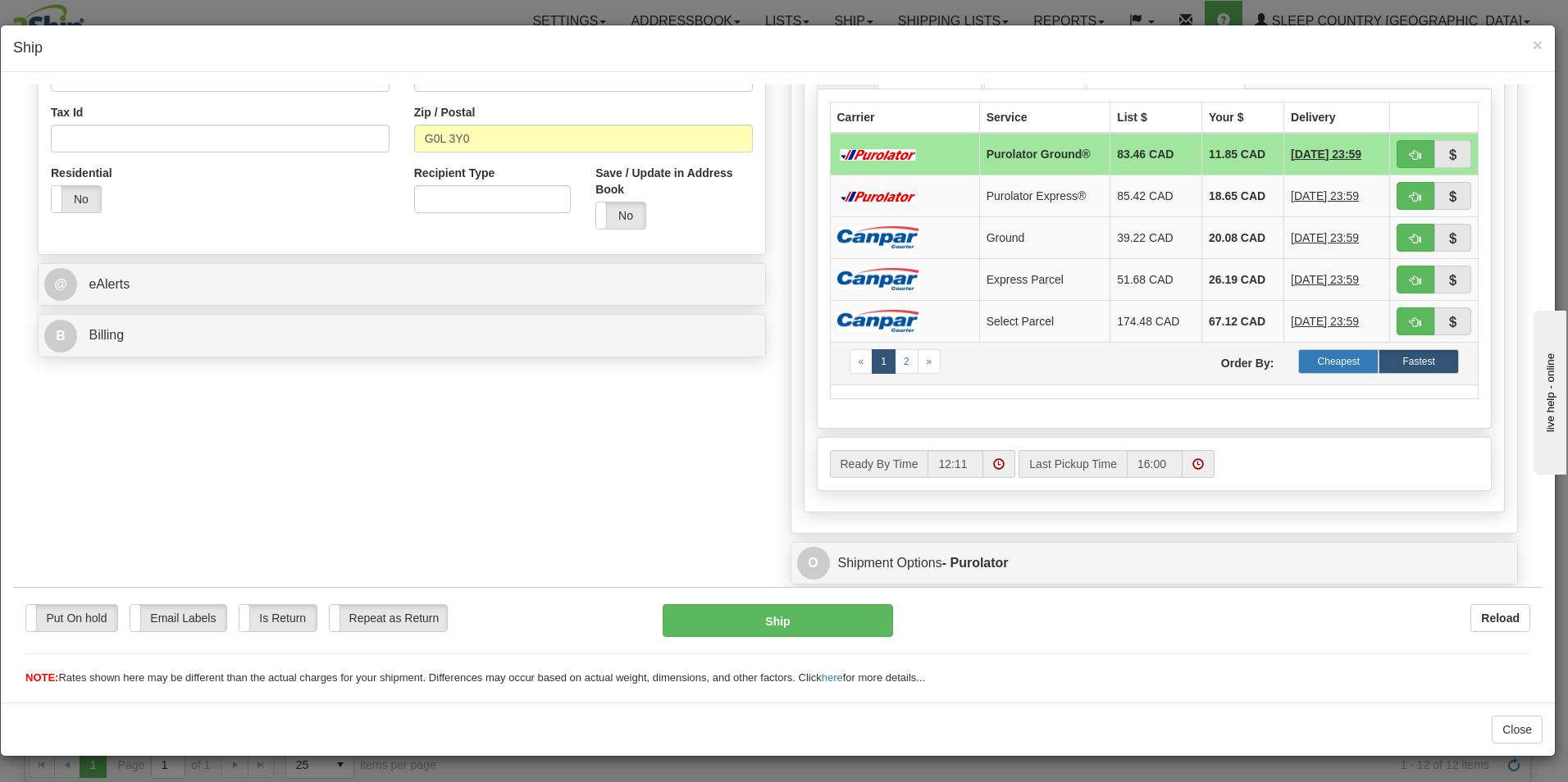
click at [1315, 360] on label "Cheapest" at bounding box center [1338, 360] width 80 height 24
click at [1335, 356] on label "Cheapest" at bounding box center [1338, 360] width 80 height 24
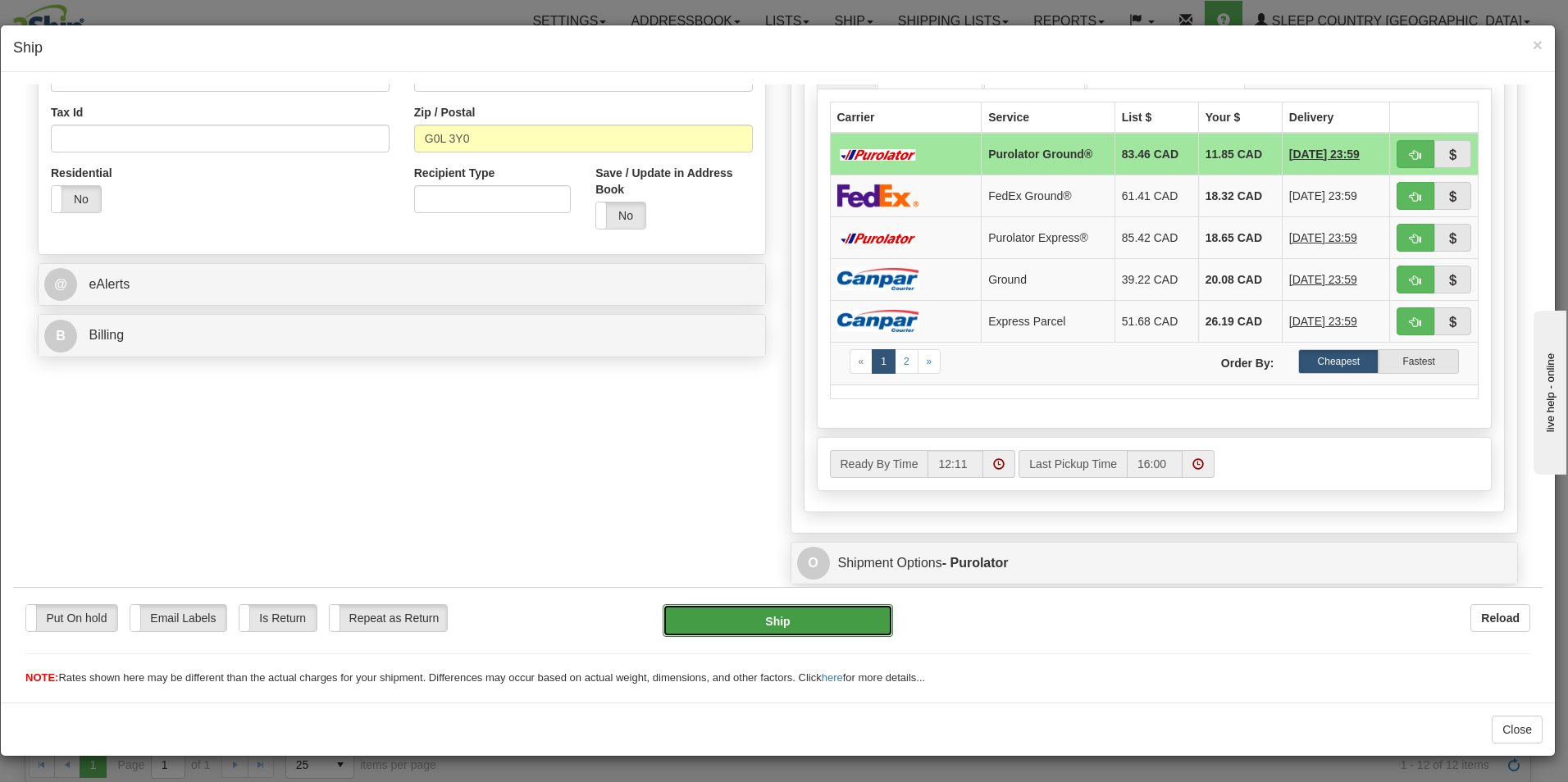
click at [778, 620] on button "Ship" at bounding box center [778, 620] width 230 height 33
type input "260"
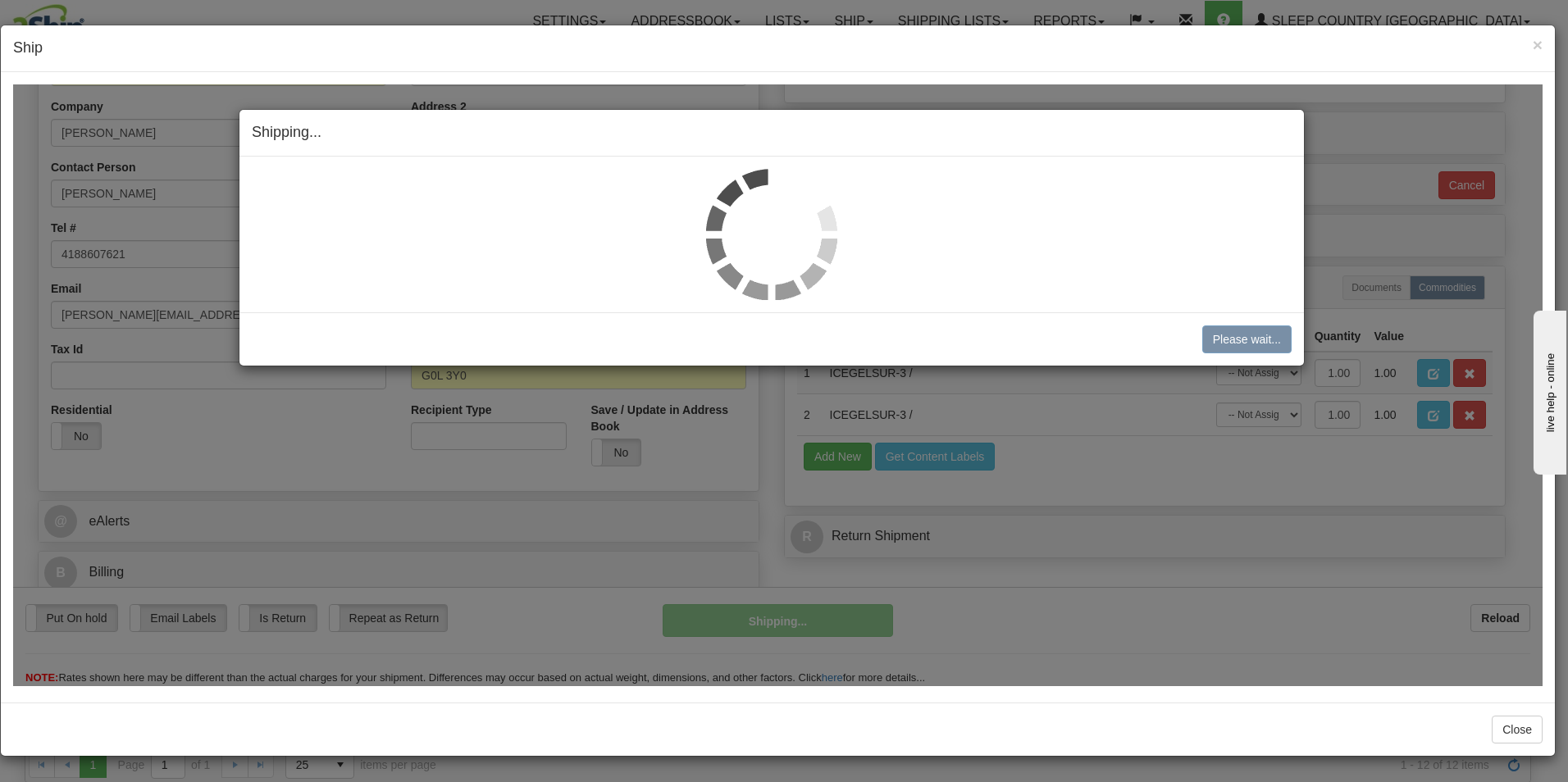
scroll to position [250, 0]
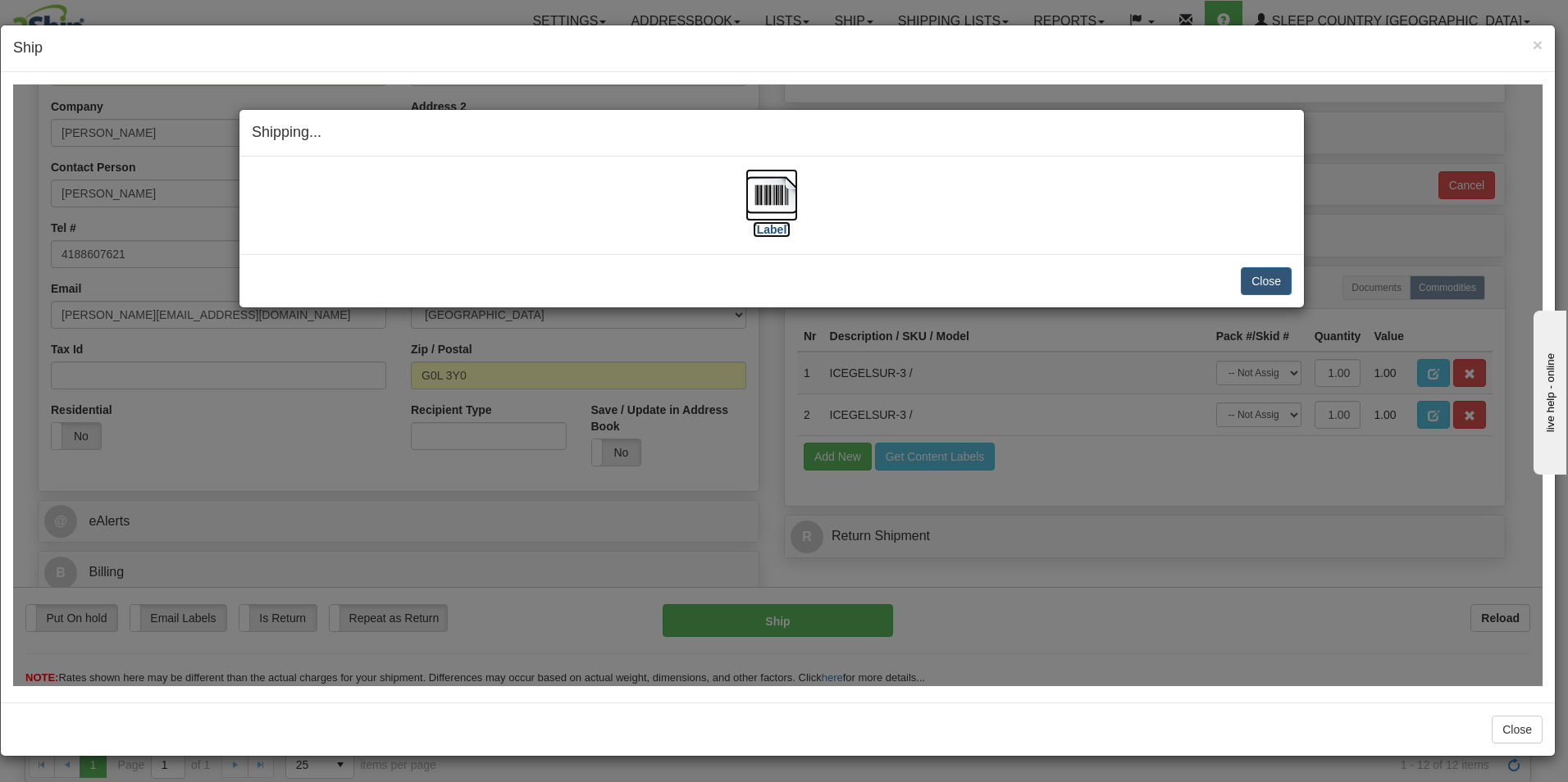
click at [758, 209] on img at bounding box center [772, 195] width 52 height 52
click at [1272, 278] on button "Close" at bounding box center [1267, 280] width 51 height 28
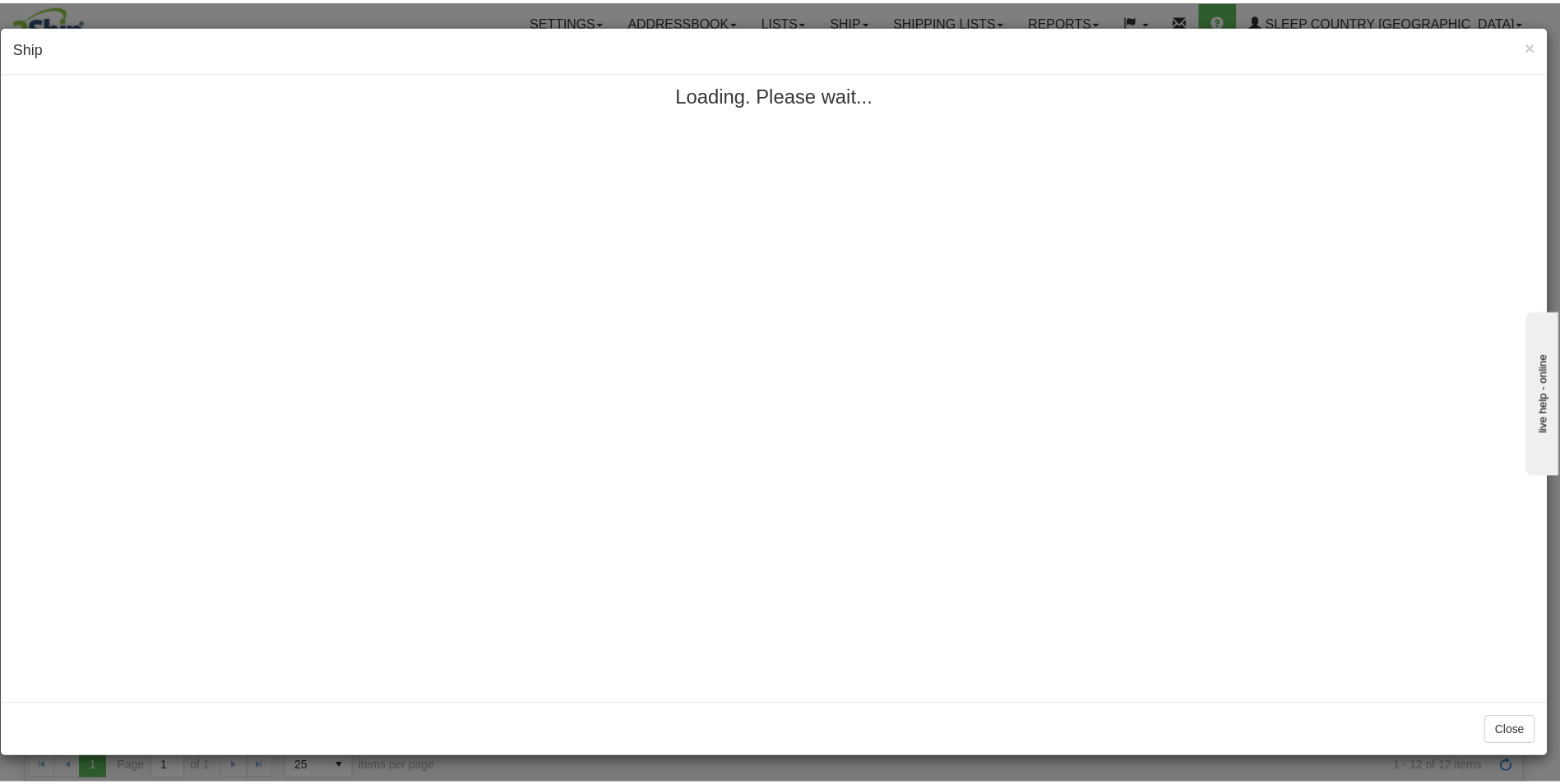
scroll to position [0, 0]
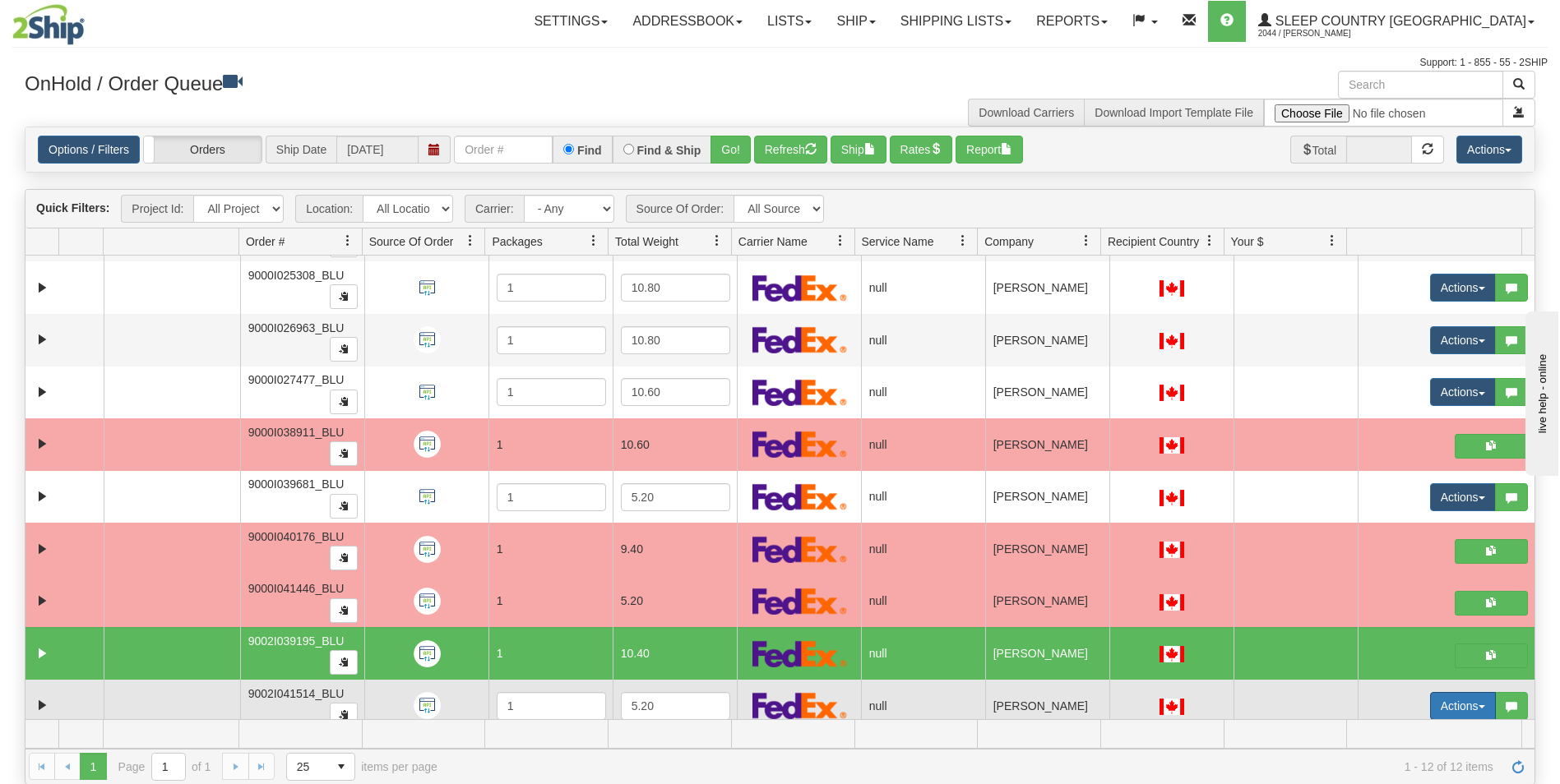
click at [1435, 701] on button "Actions" at bounding box center [1463, 706] width 66 height 28
click at [1430, 703] on button "Actions" at bounding box center [1463, 706] width 66 height 28
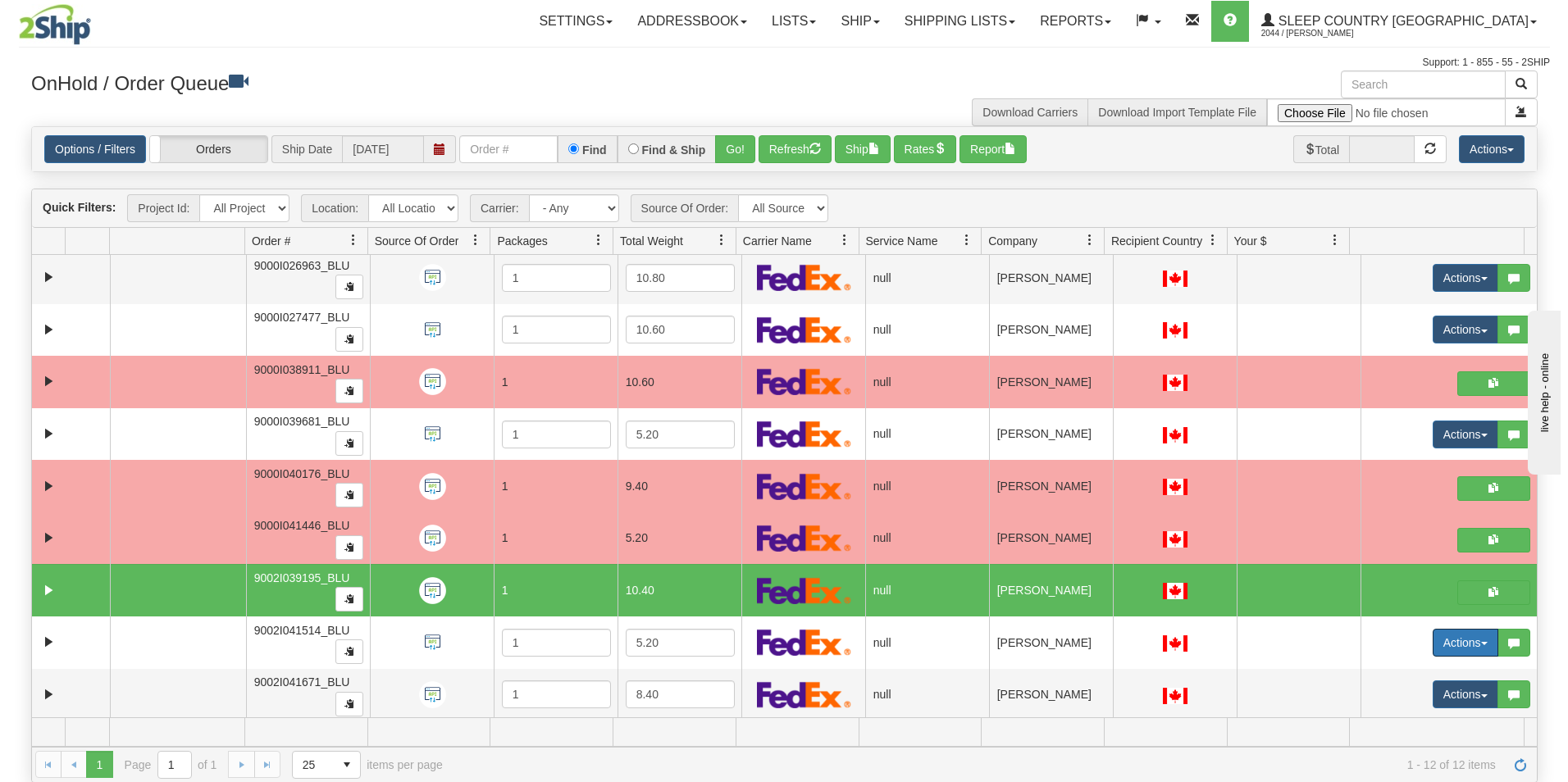
scroll to position [163, 0]
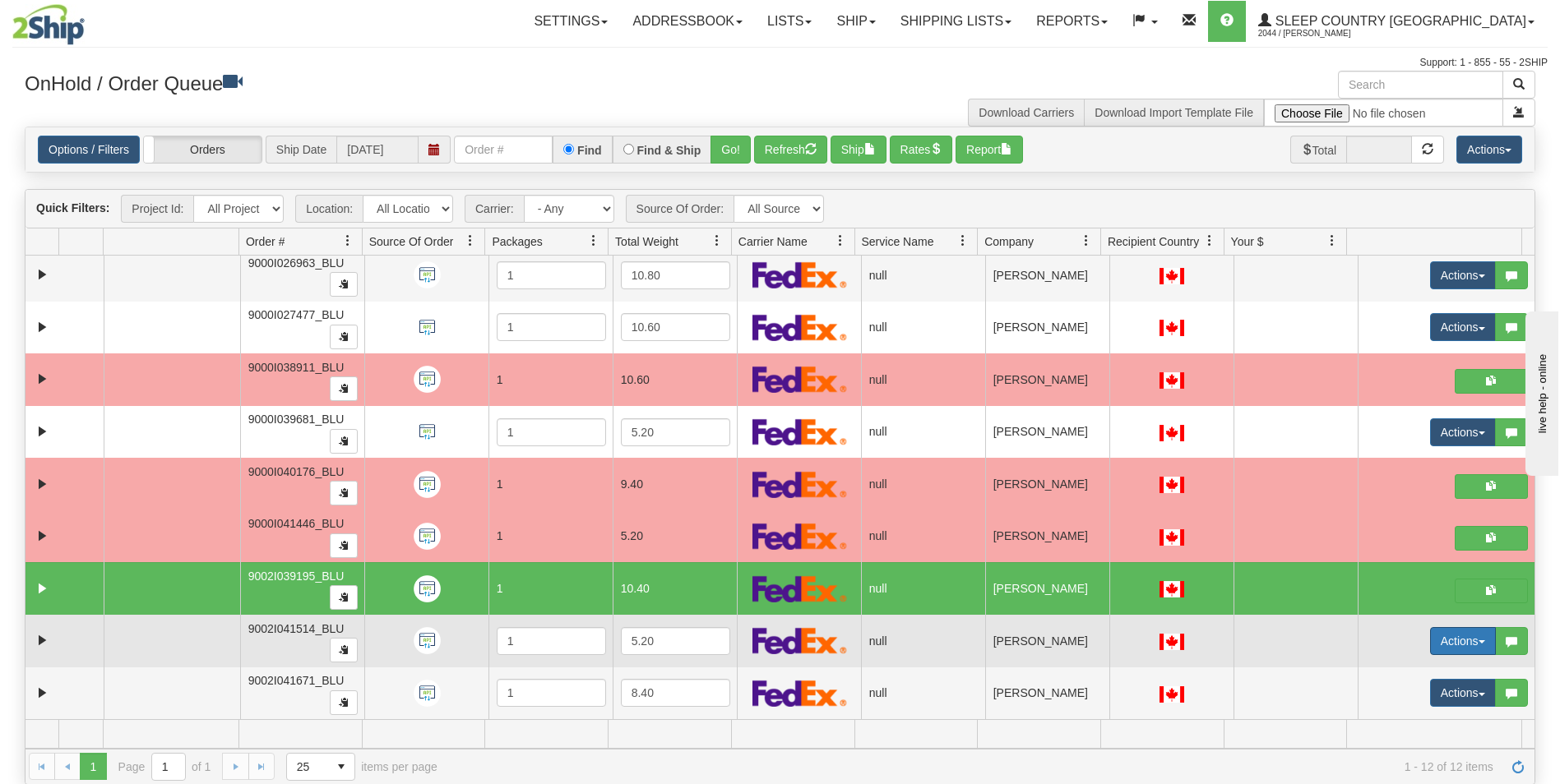
click at [1439, 637] on button "Actions" at bounding box center [1463, 641] width 66 height 28
click at [1380, 669] on span "Open" at bounding box center [1388, 672] width 39 height 13
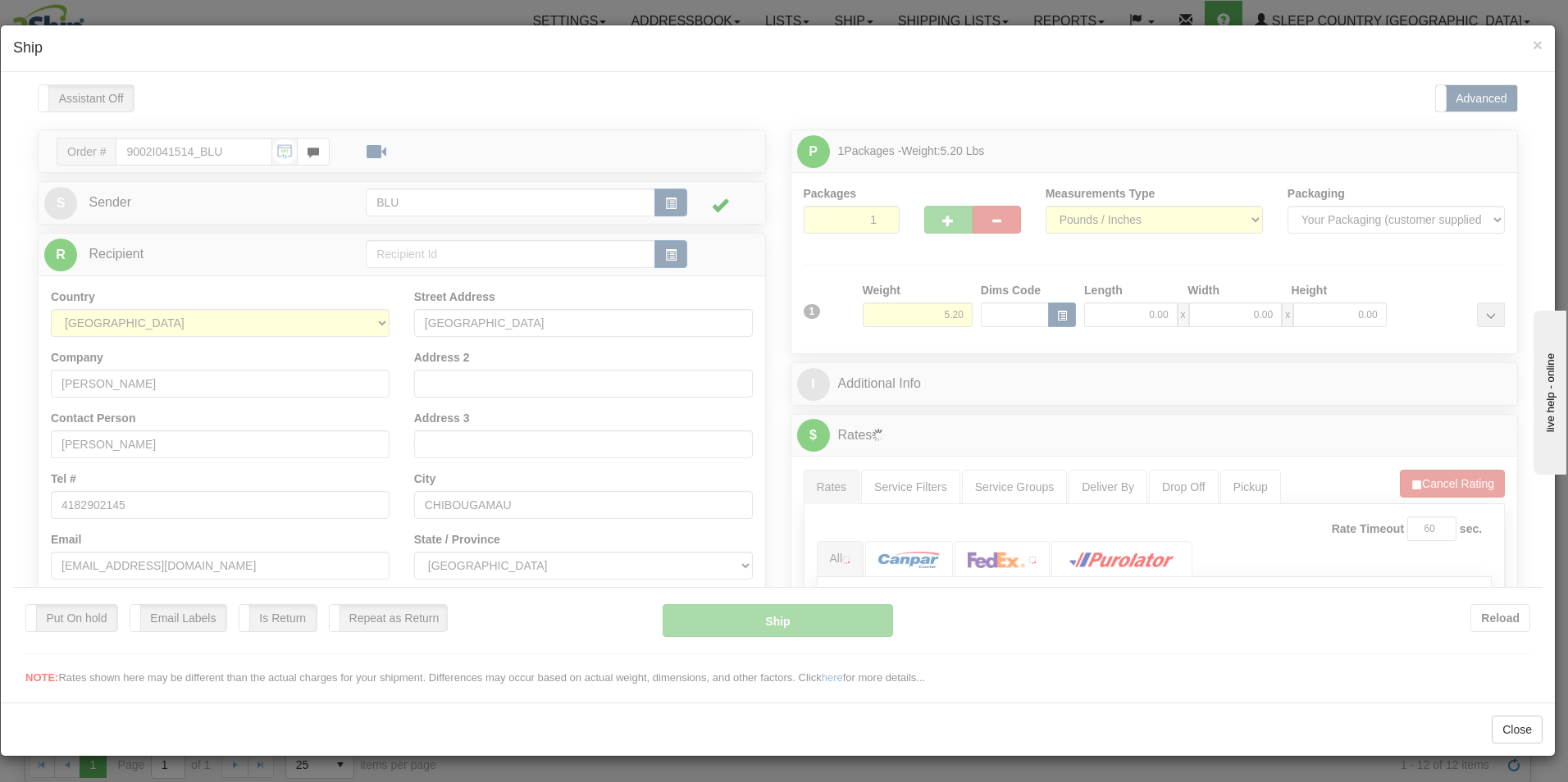
scroll to position [0, 0]
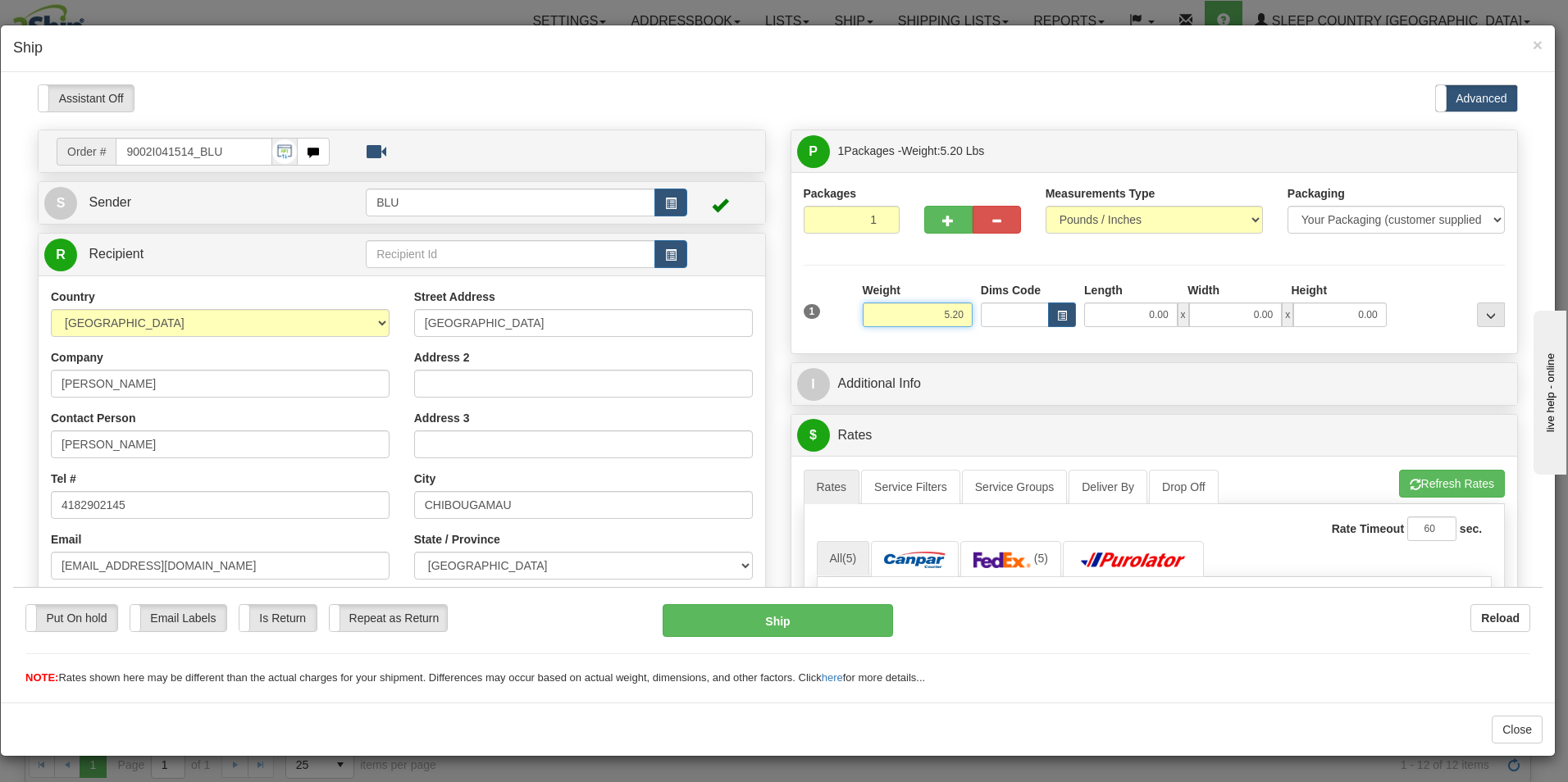
click at [955, 313] on input "5.20" at bounding box center [918, 314] width 110 height 24
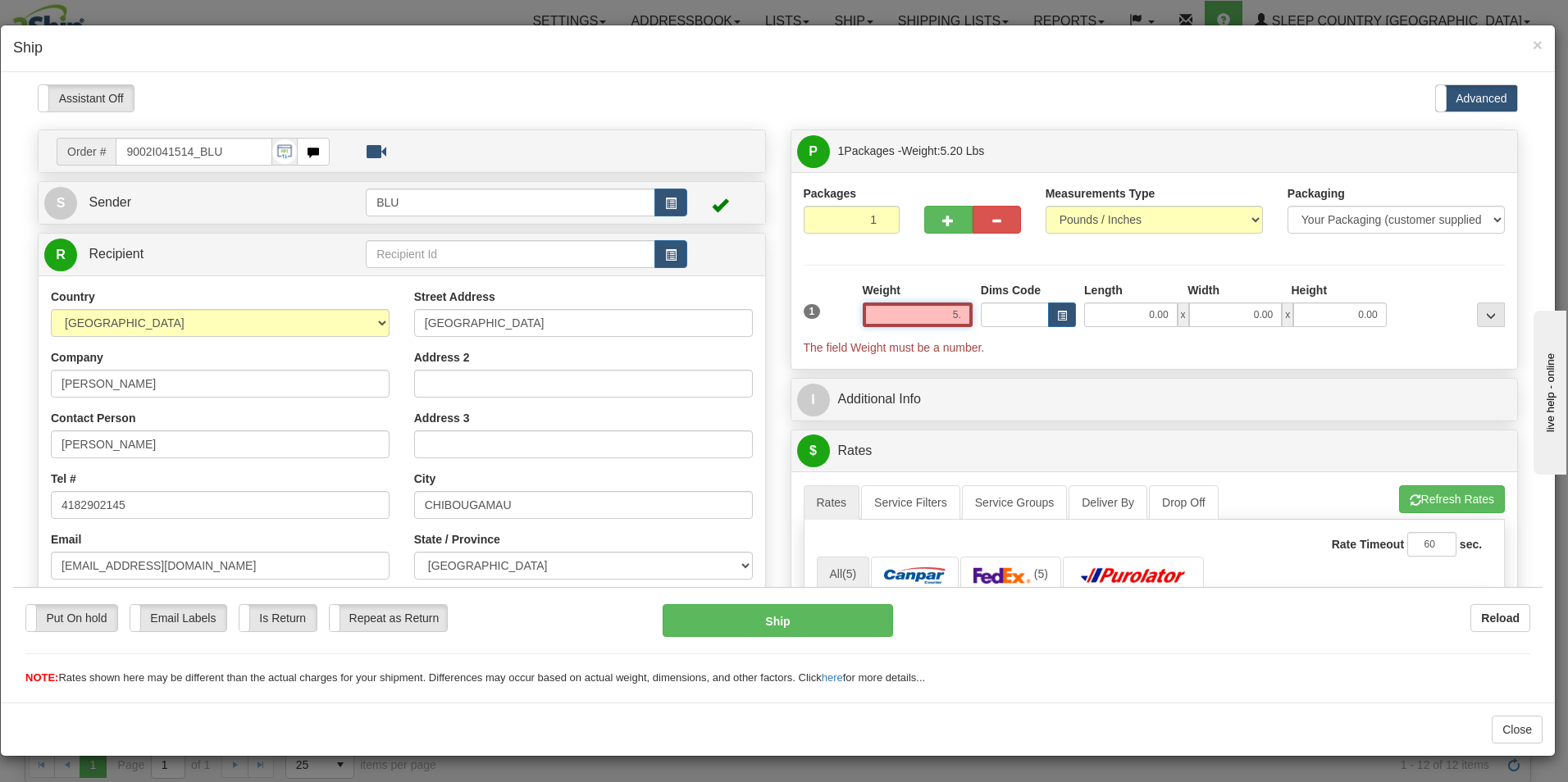
type input "5"
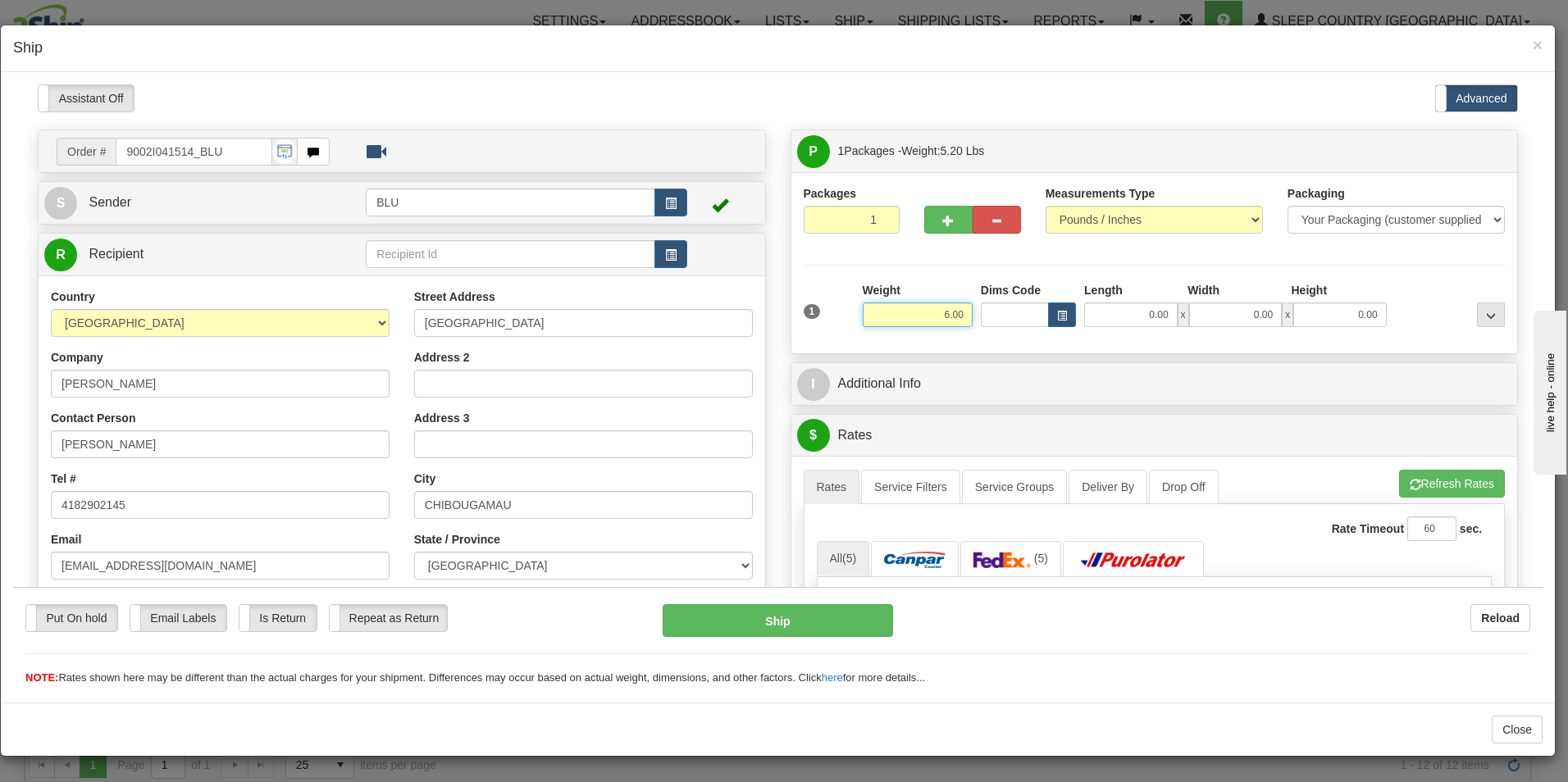
type input "6.00"
type input "8.00"
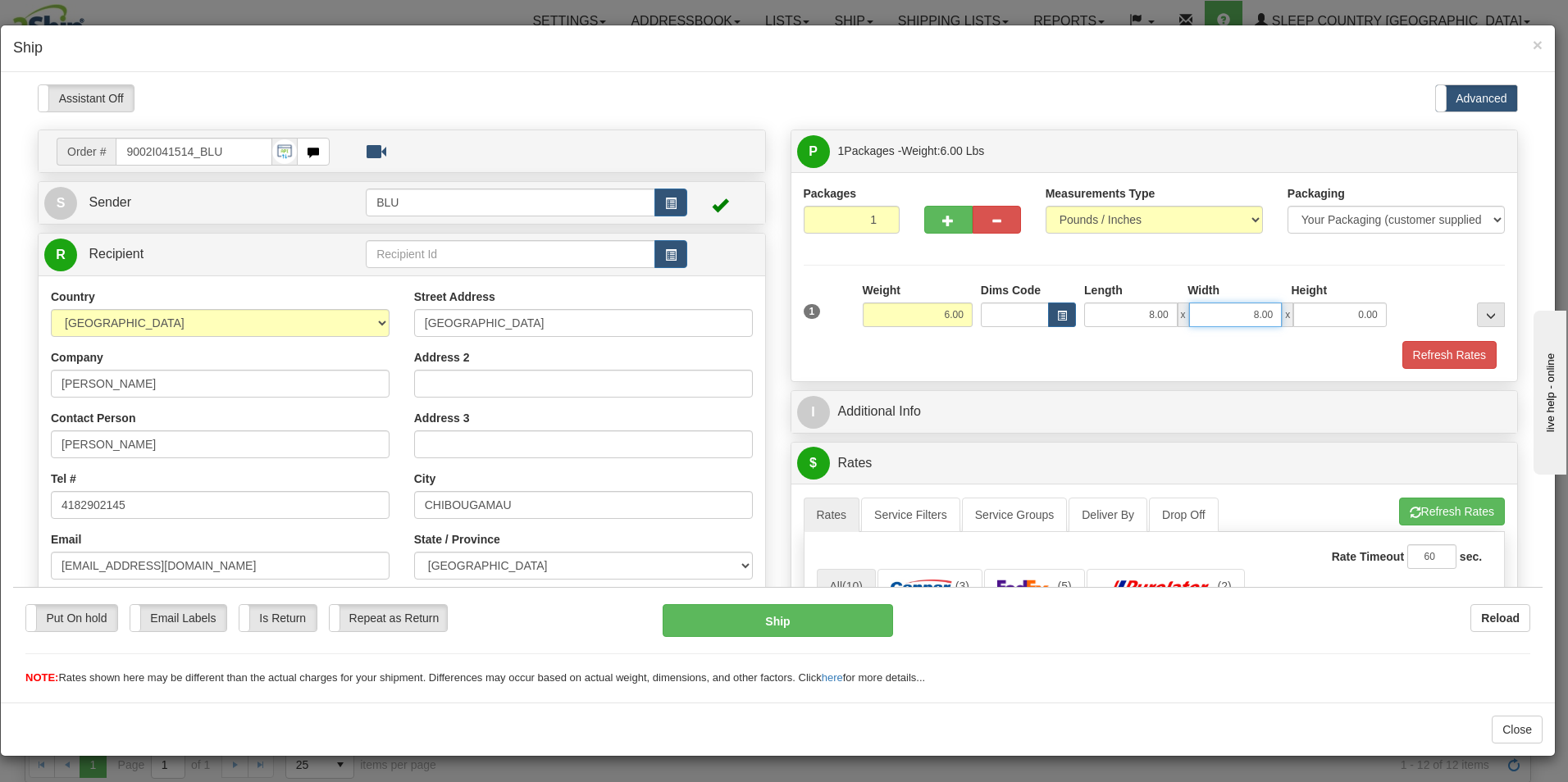
type input "8.00"
type input "16.00"
click at [1406, 349] on button "Refresh Rates" at bounding box center [1450, 354] width 94 height 28
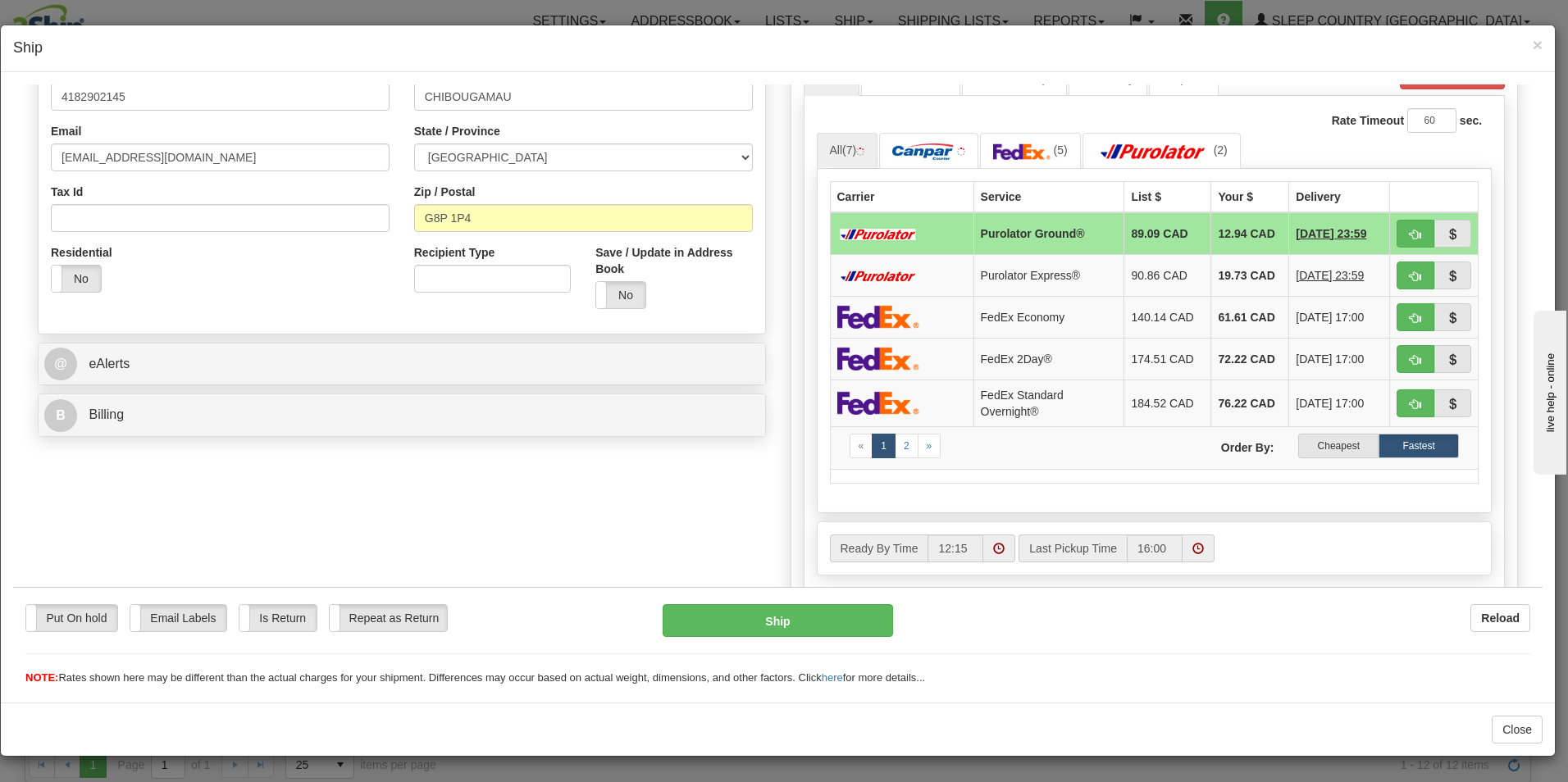
scroll to position [426, 0]
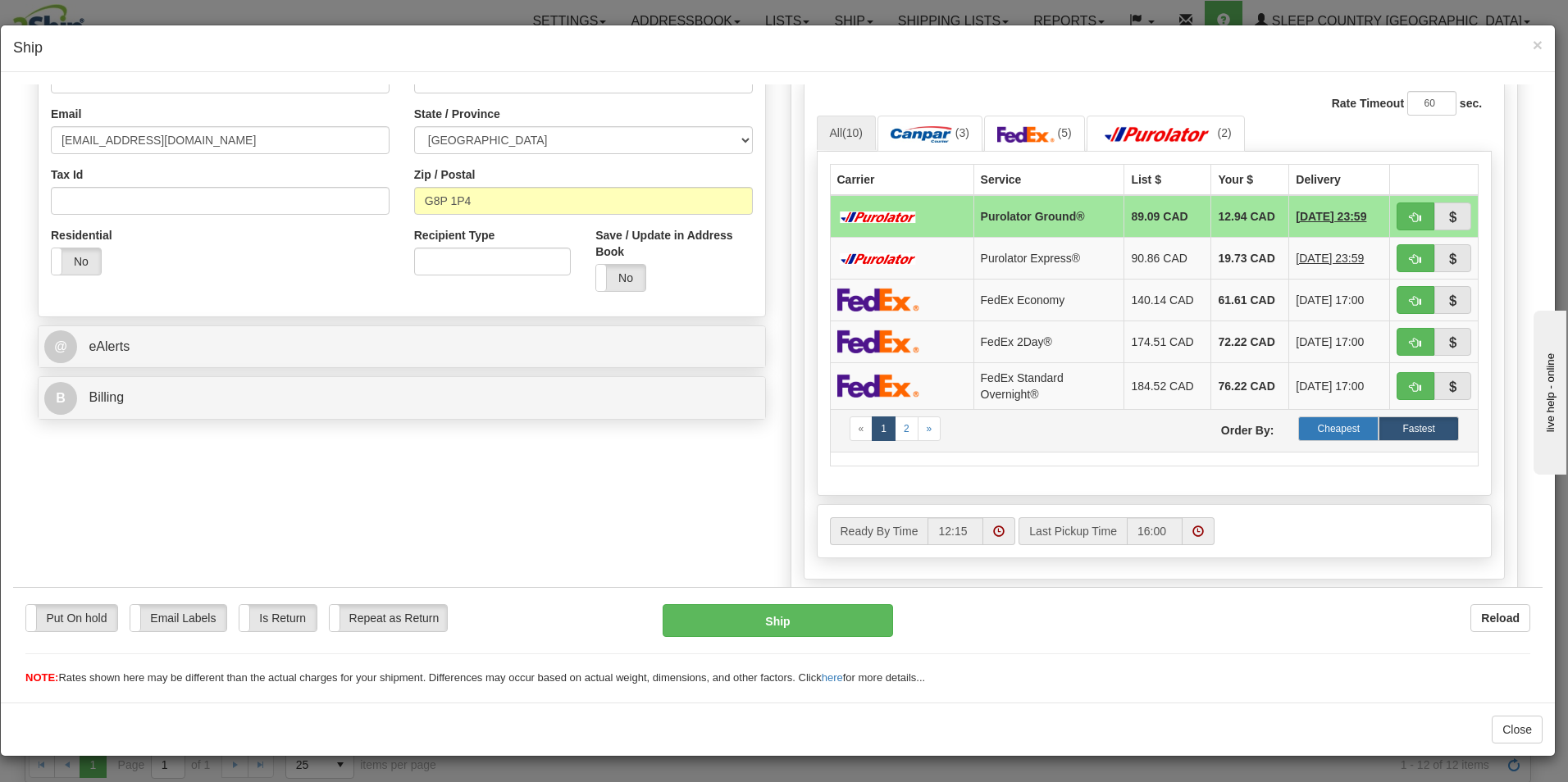
click at [1325, 425] on label "Cheapest" at bounding box center [1338, 428] width 80 height 24
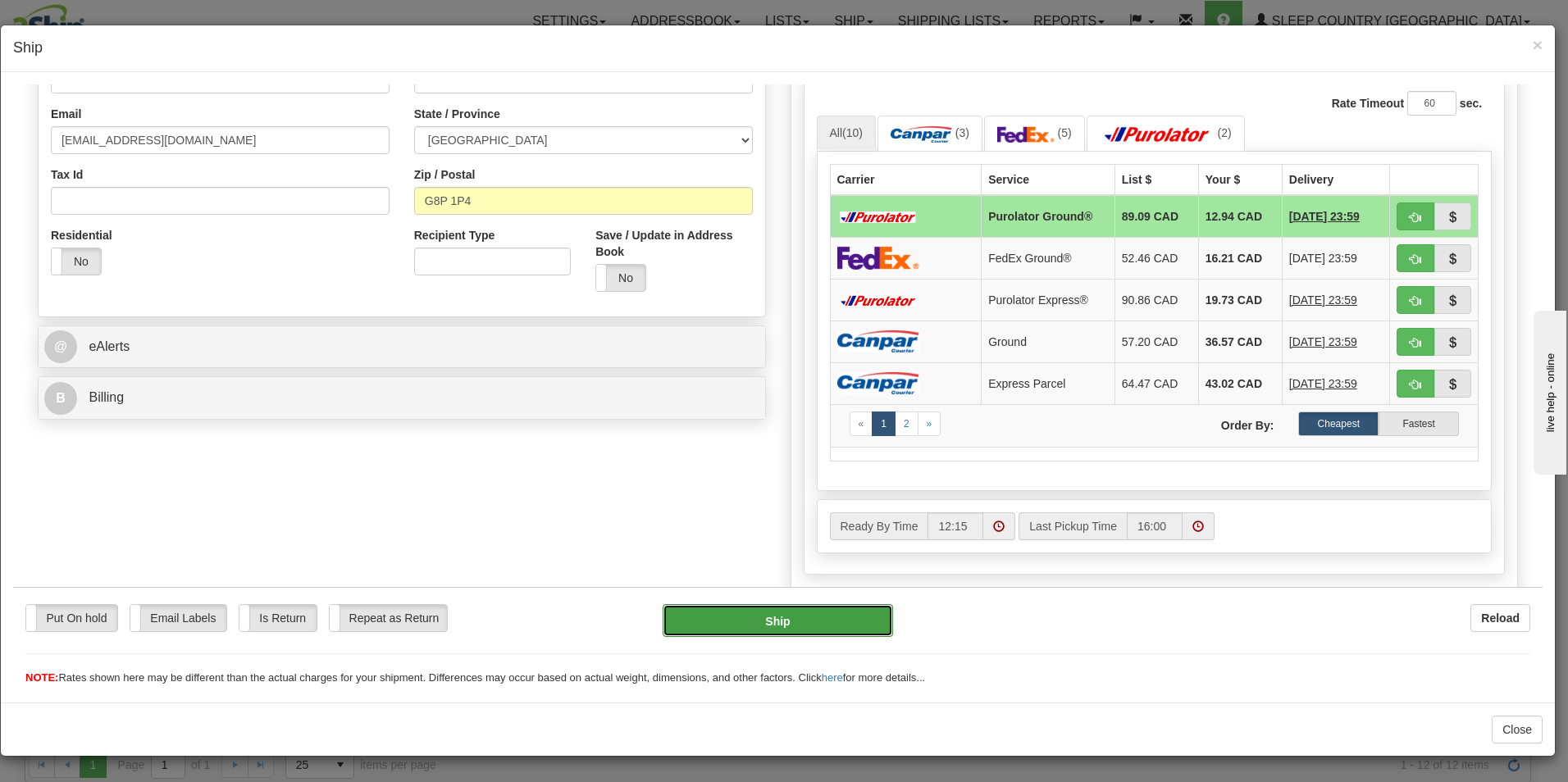
click at [774, 613] on button "Ship" at bounding box center [778, 620] width 230 height 33
type input "260"
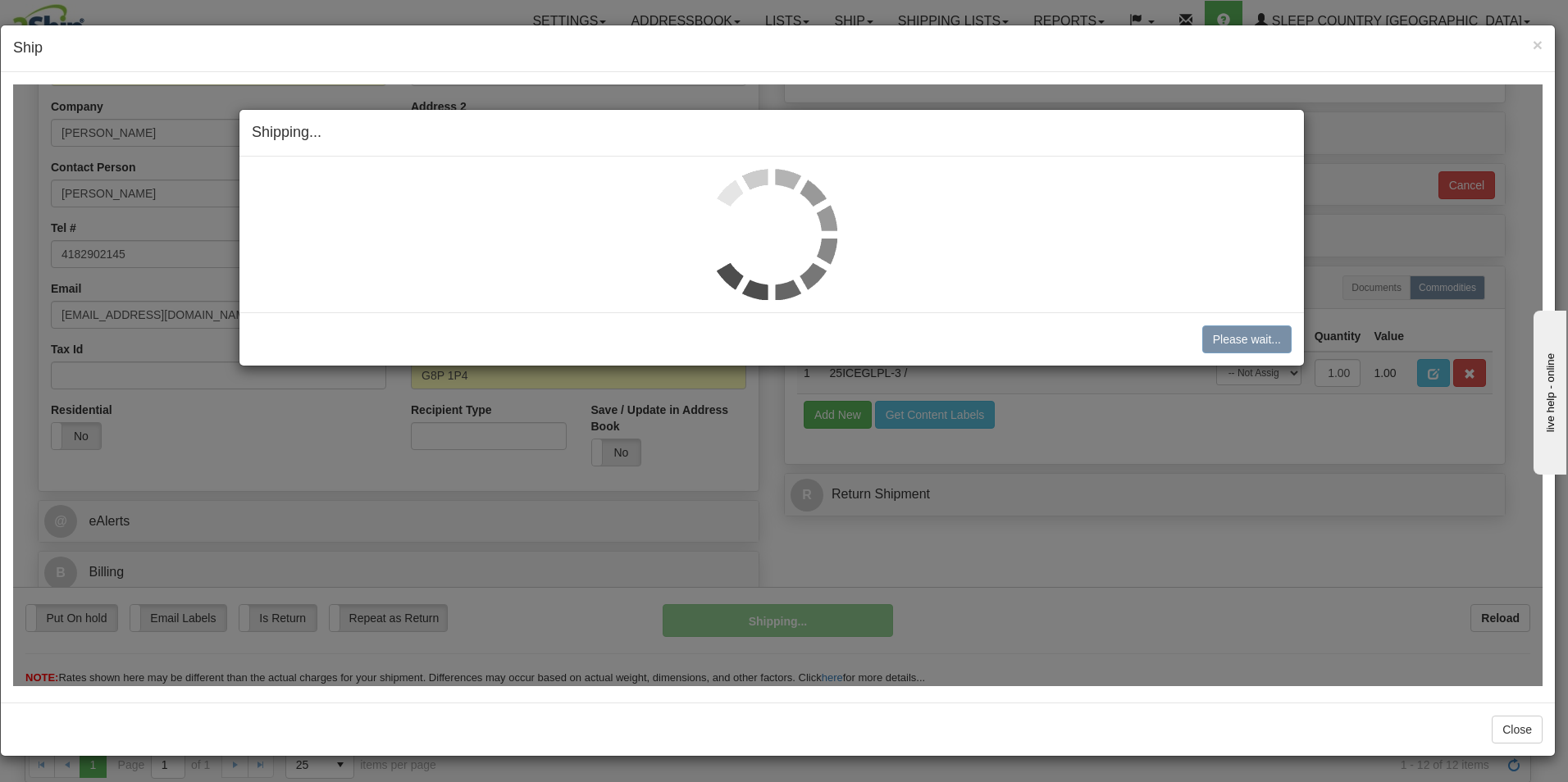
scroll to position [250, 0]
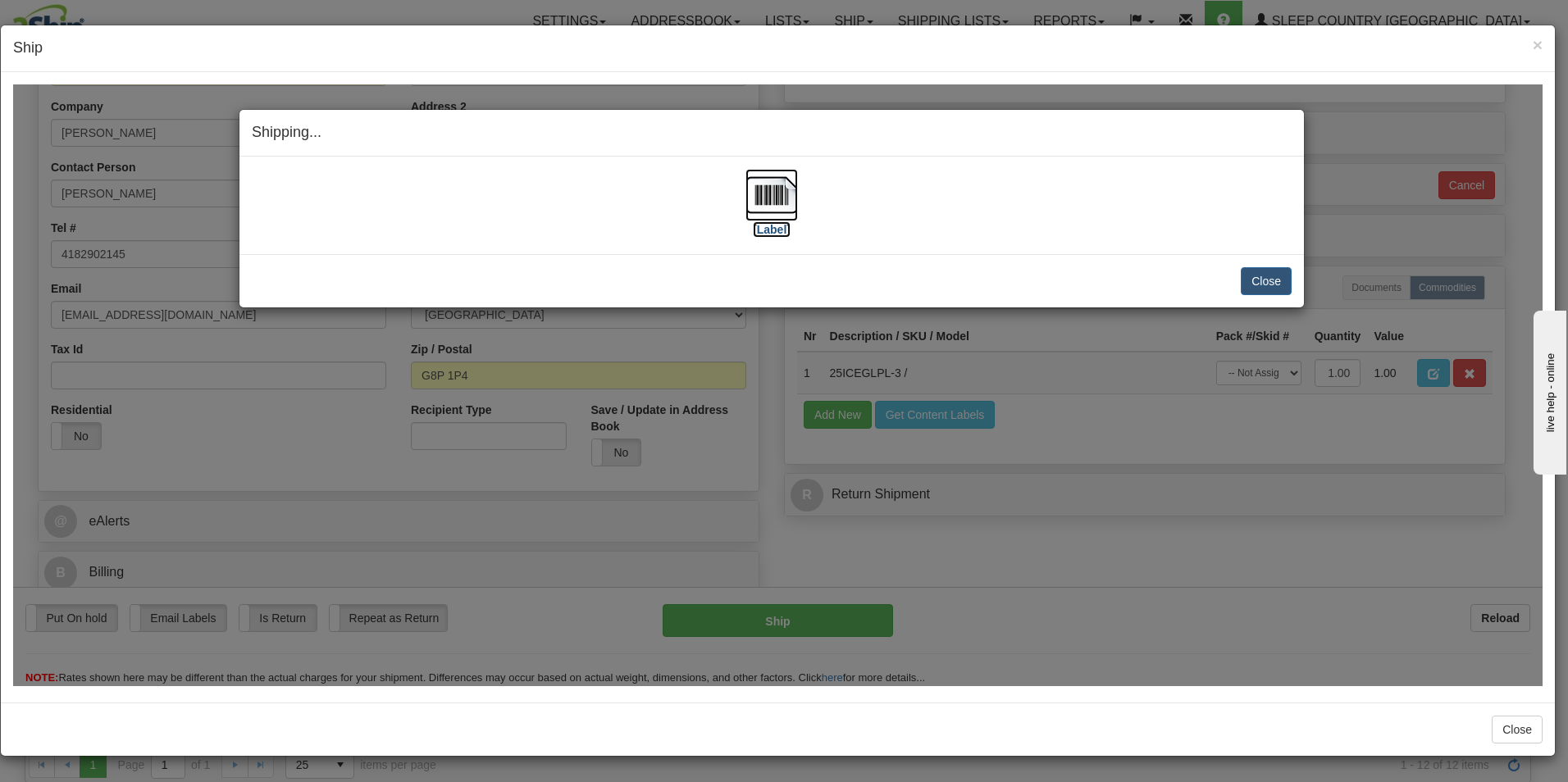
click at [766, 226] on label "[Label]" at bounding box center [771, 229] width 38 height 17
click at [1262, 278] on button "Close" at bounding box center [1267, 280] width 51 height 28
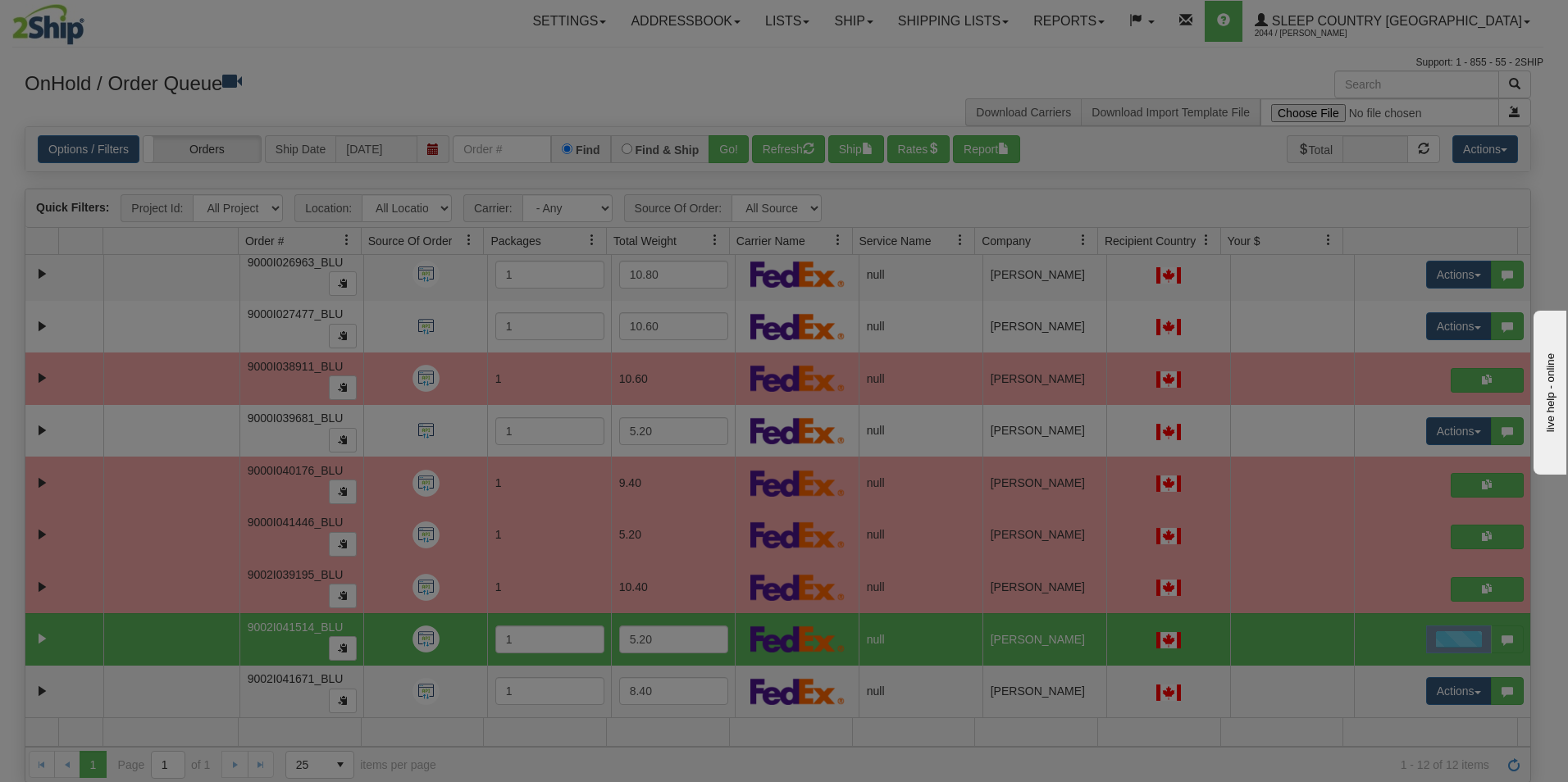
scroll to position [0, 0]
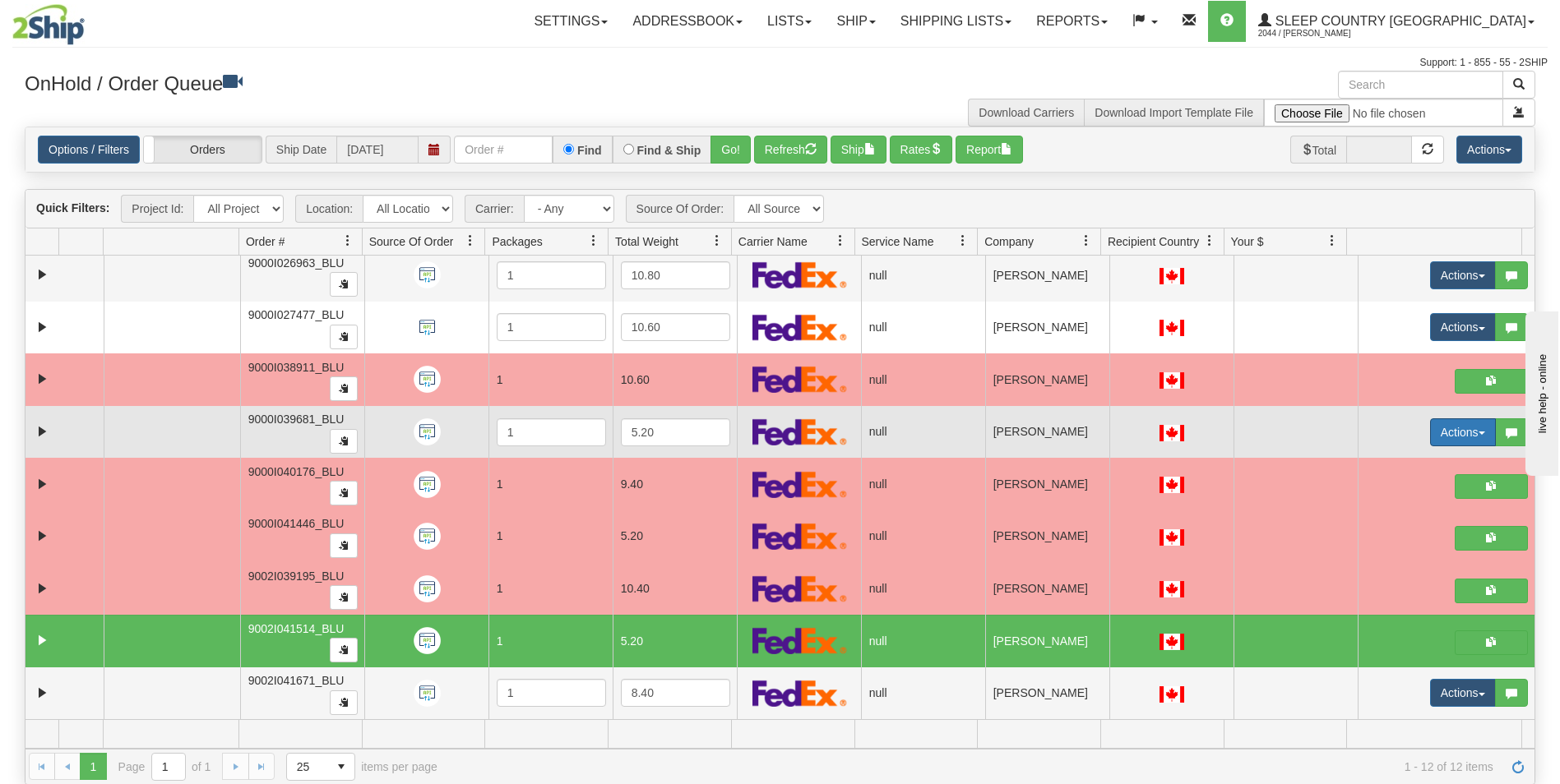
click at [1449, 426] on button "Actions" at bounding box center [1463, 432] width 66 height 28
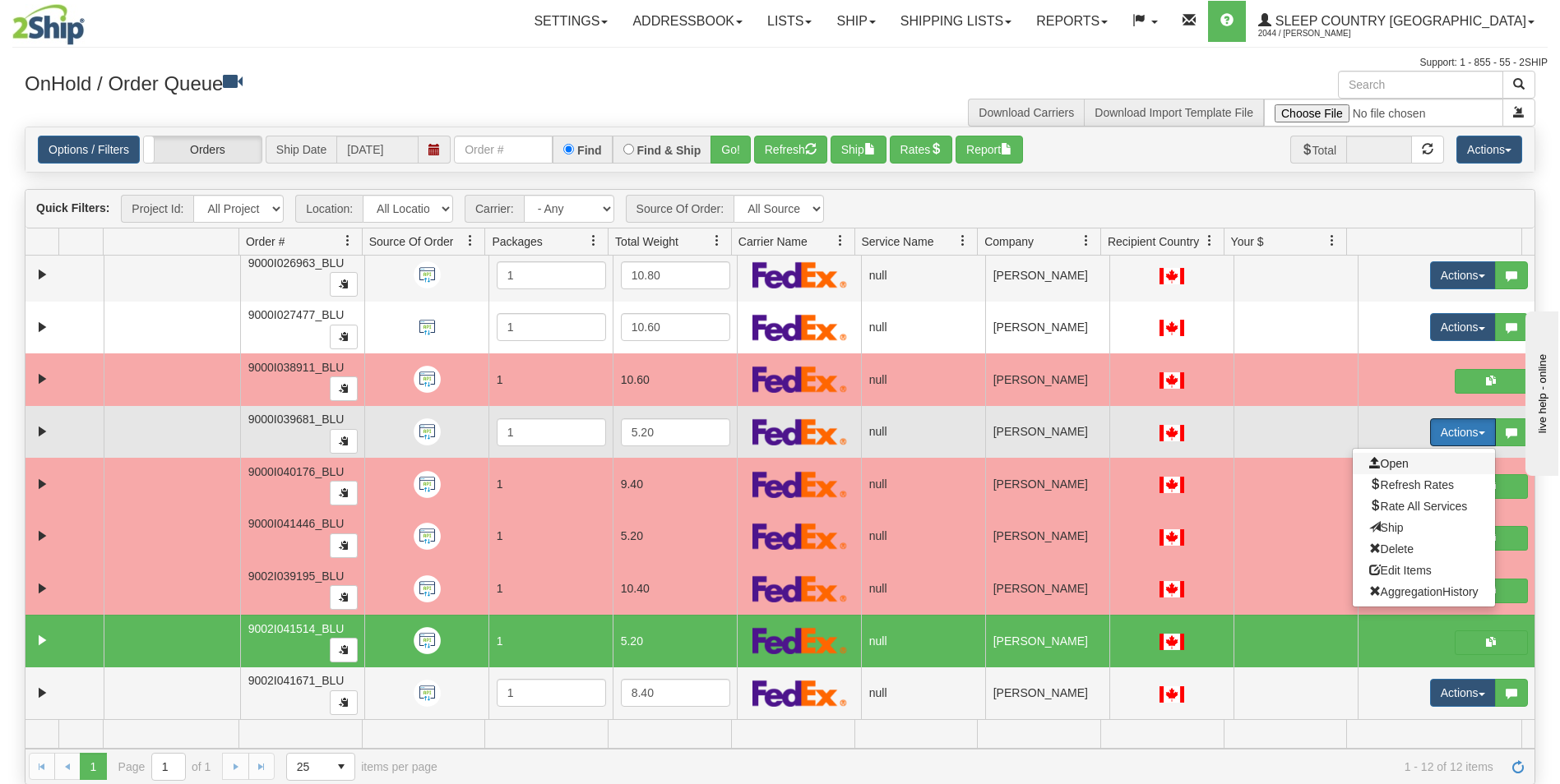
click at [1388, 460] on span "Open" at bounding box center [1388, 463] width 39 height 13
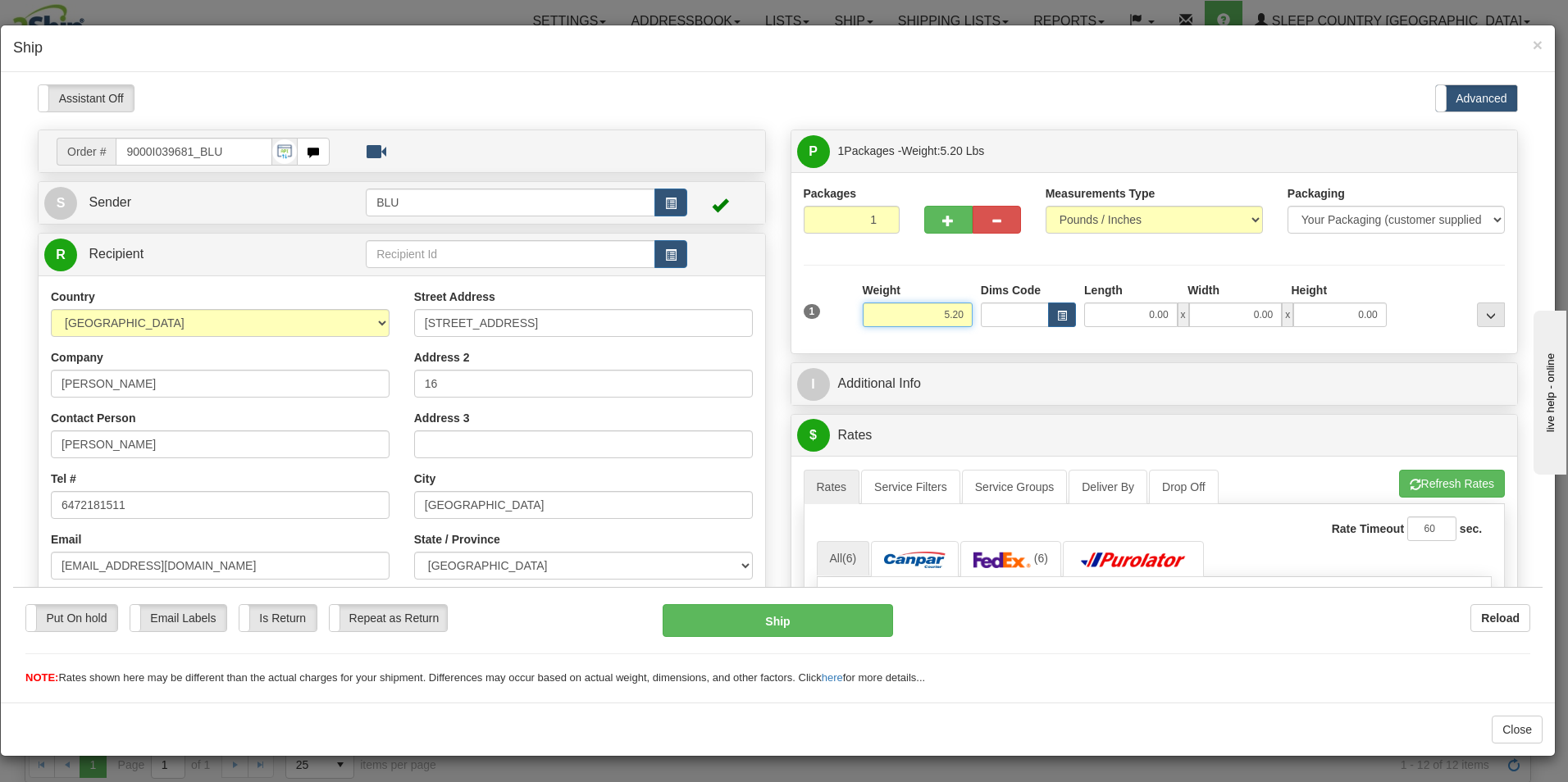
click at [961, 315] on input "5.20" at bounding box center [918, 314] width 110 height 24
type input "5"
type input "6.00"
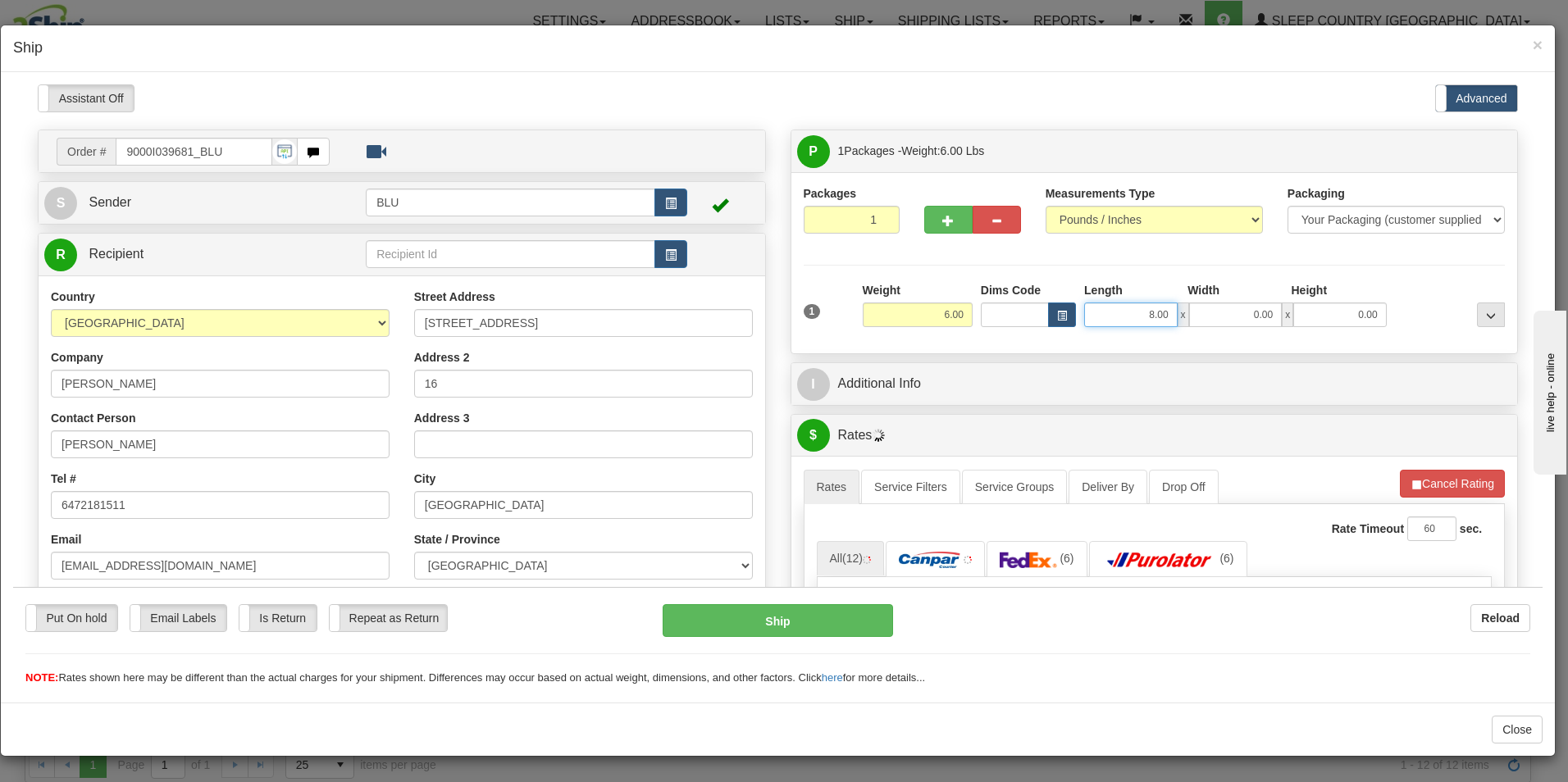
type input "8.00"
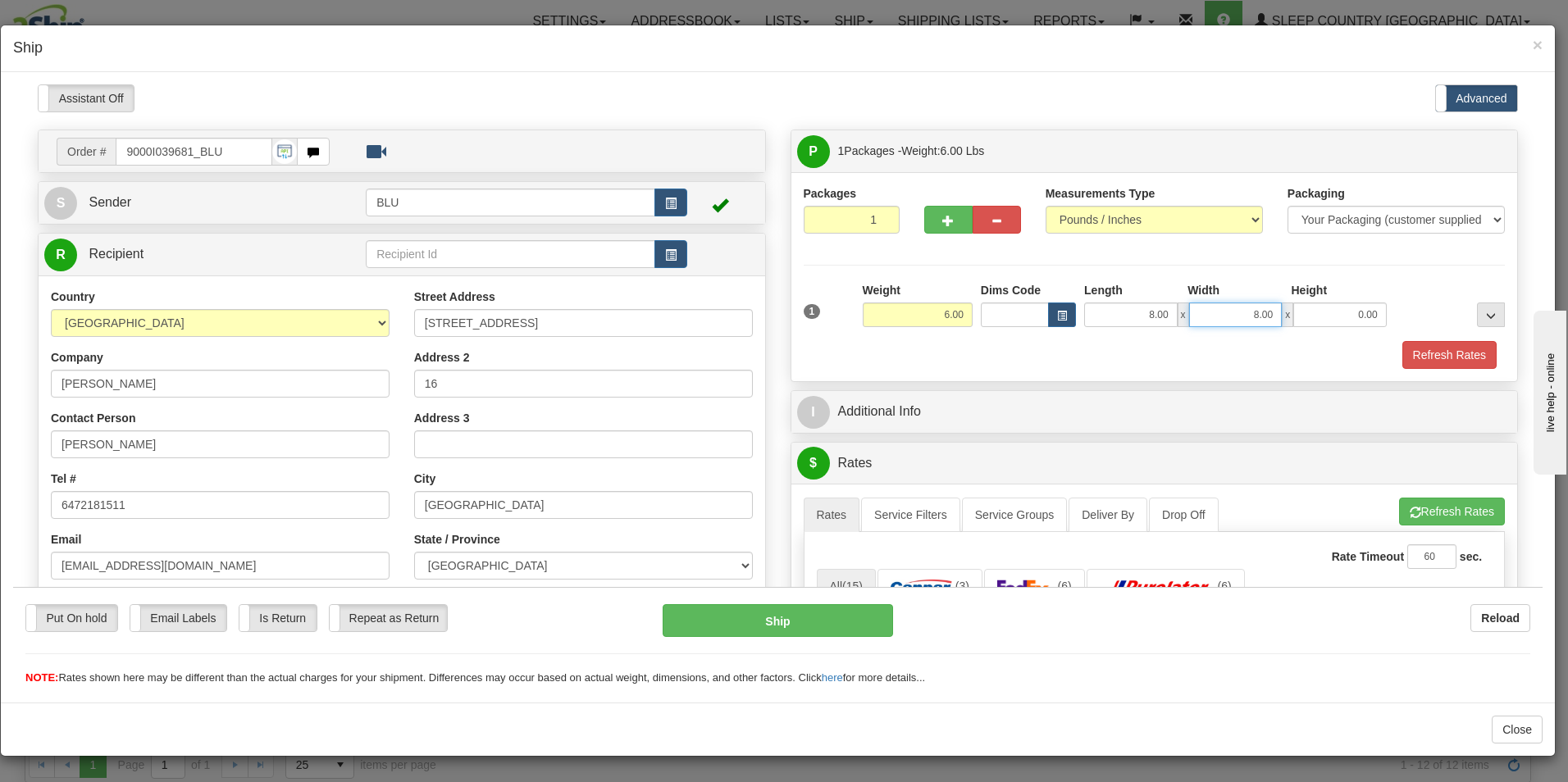
type input "8.00"
type input "16.00"
click at [1421, 349] on button "Refresh Rates" at bounding box center [1450, 354] width 94 height 28
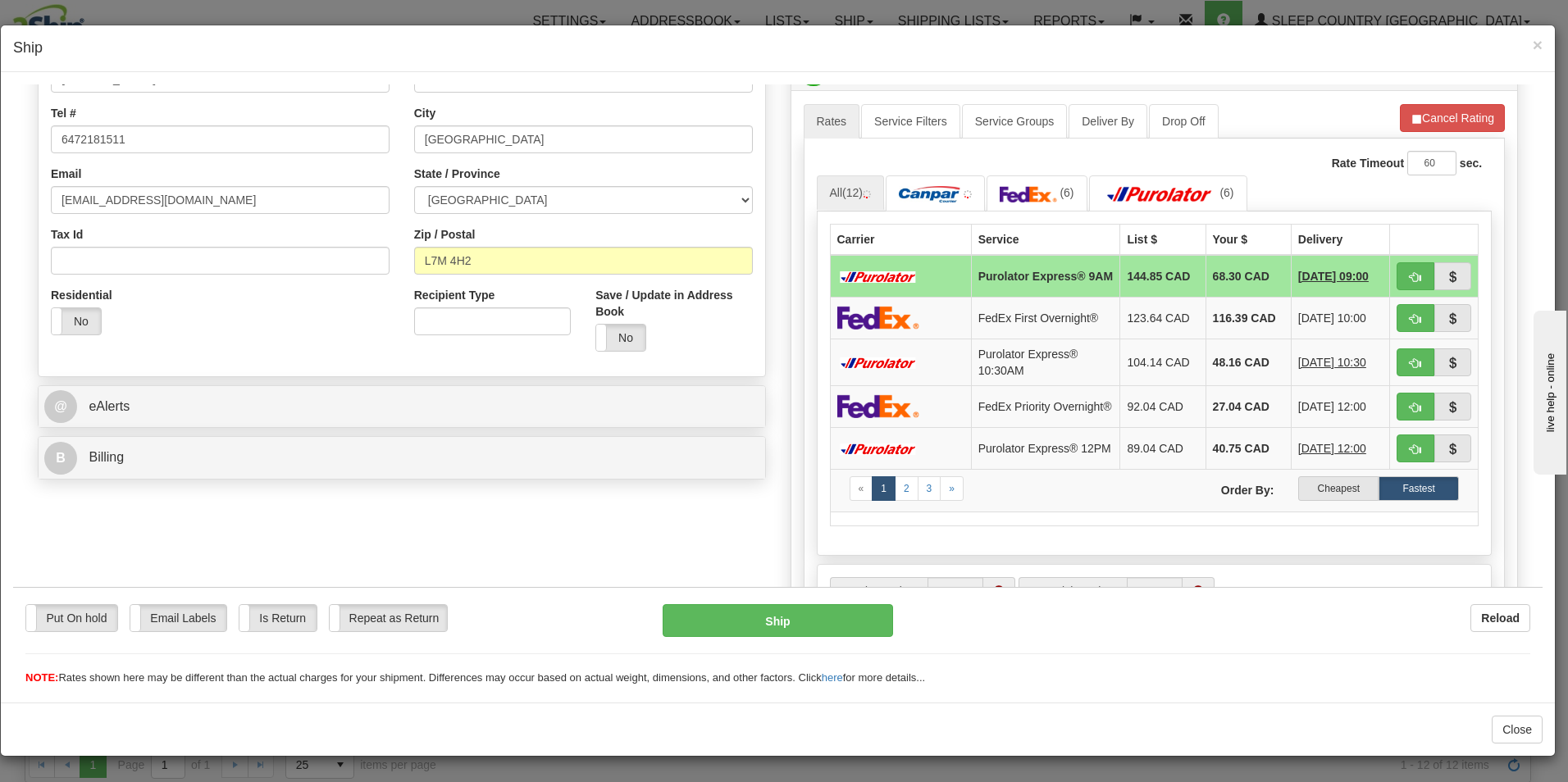
scroll to position [387, 0]
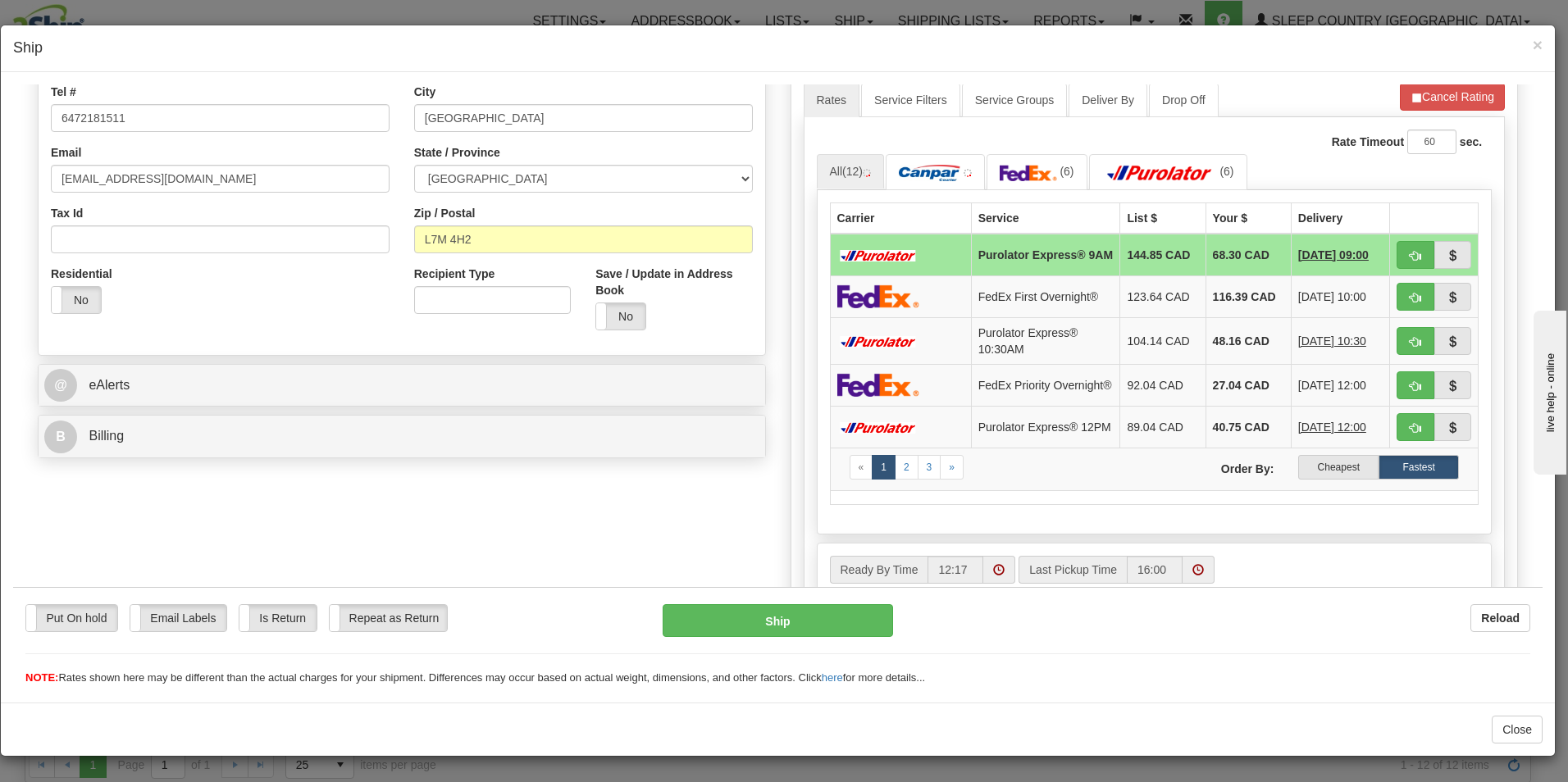
drag, startPoint x: 1535, startPoint y: 268, endPoint x: 58, endPoint y: 102, distance: 1486.3
click at [1325, 478] on label "Cheapest" at bounding box center [1338, 467] width 80 height 24
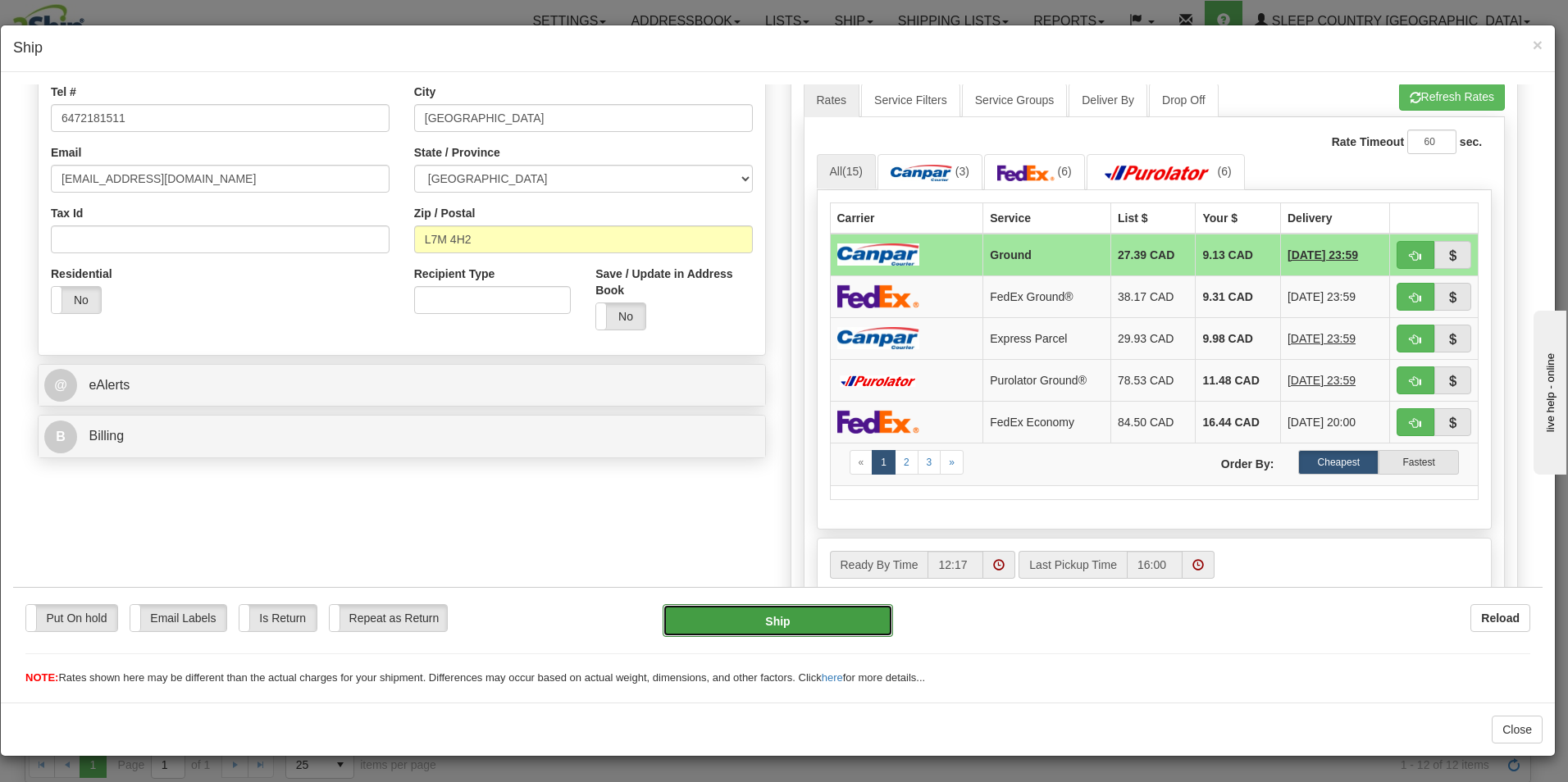
click at [820, 613] on button "Ship" at bounding box center [778, 620] width 230 height 33
type input "1"
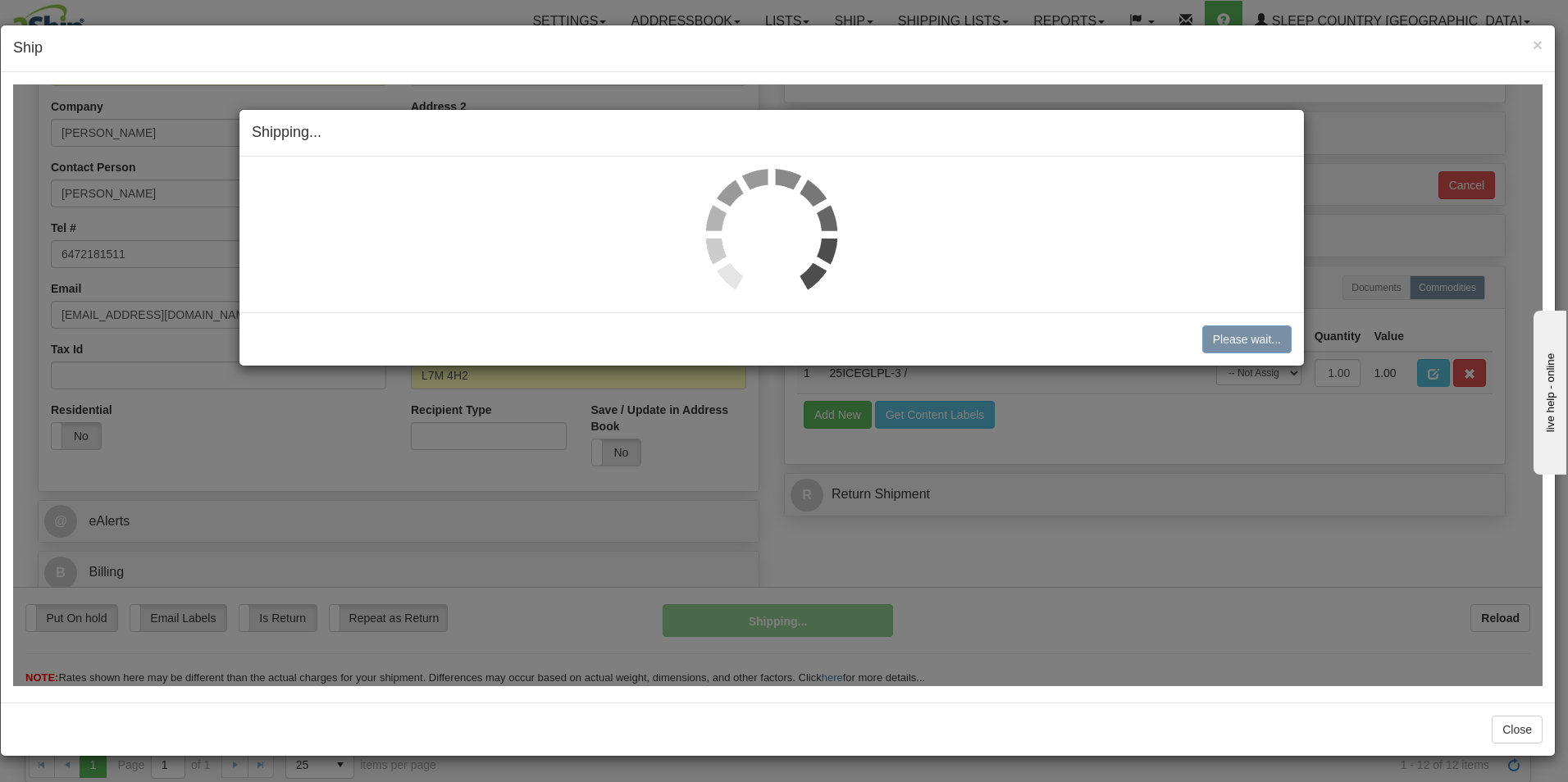
scroll to position [250, 0]
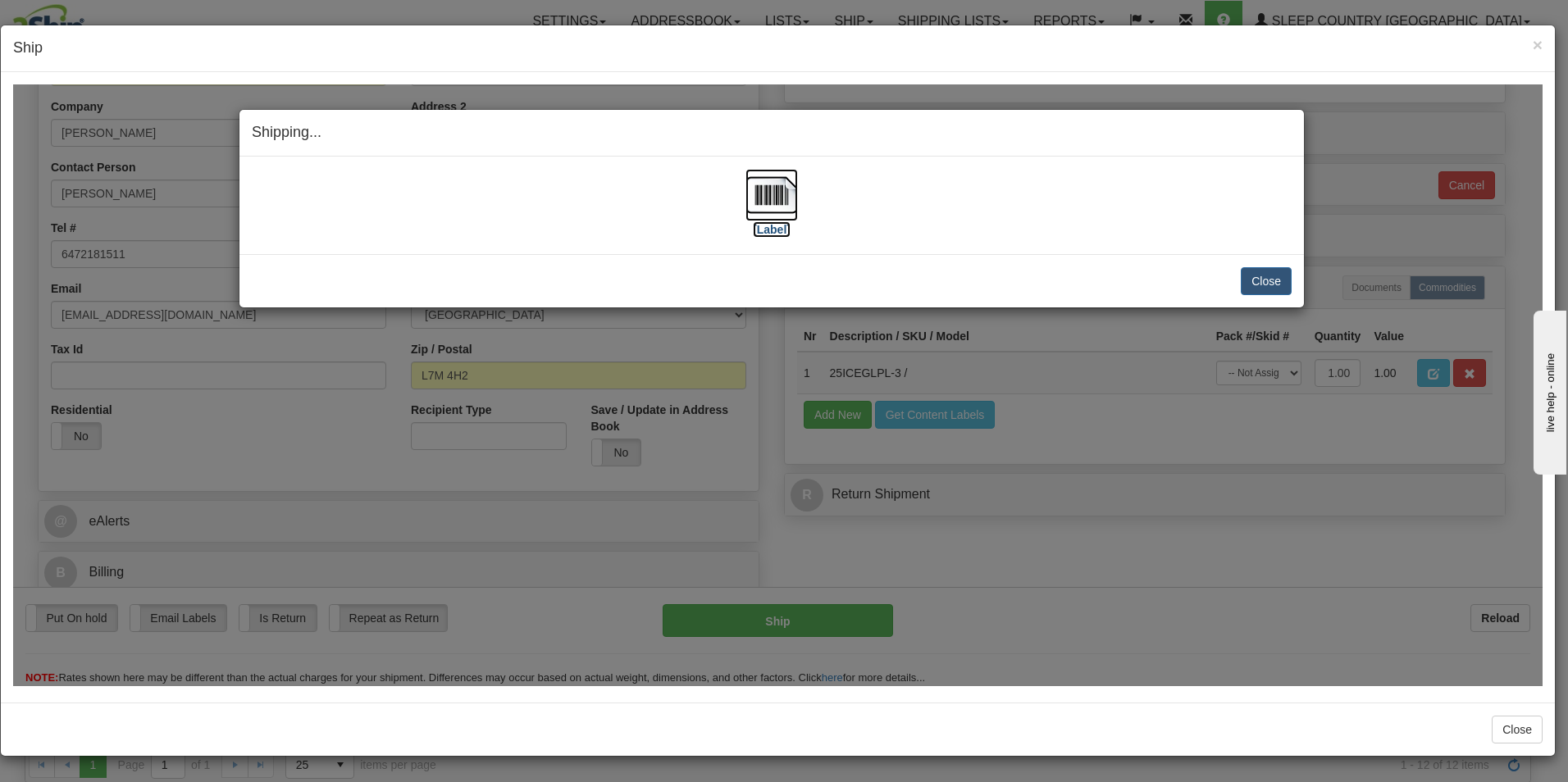
click at [777, 229] on label "[Label]" at bounding box center [771, 229] width 38 height 17
click at [1269, 272] on button "Close" at bounding box center [1267, 280] width 51 height 28
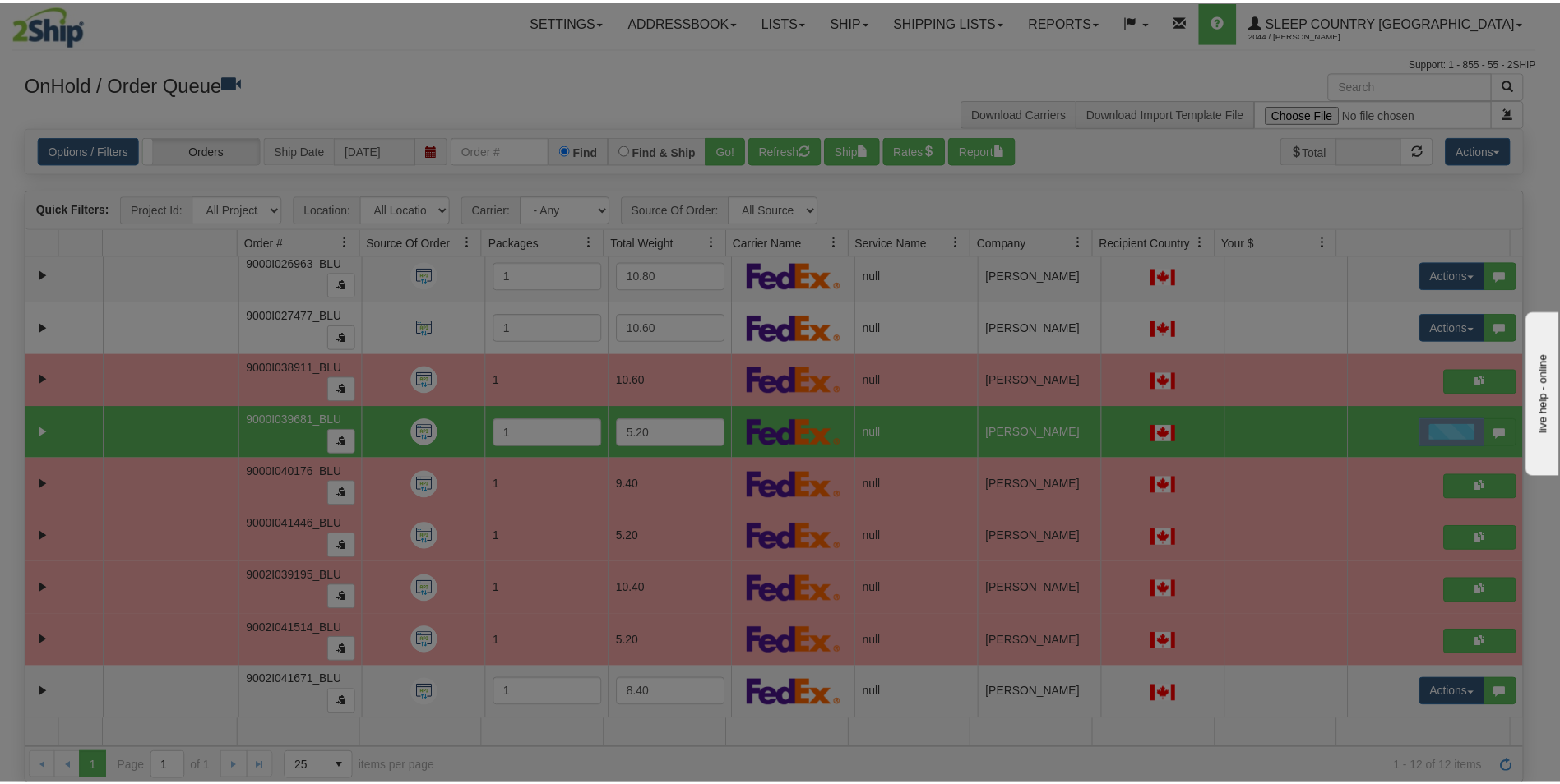
scroll to position [0, 0]
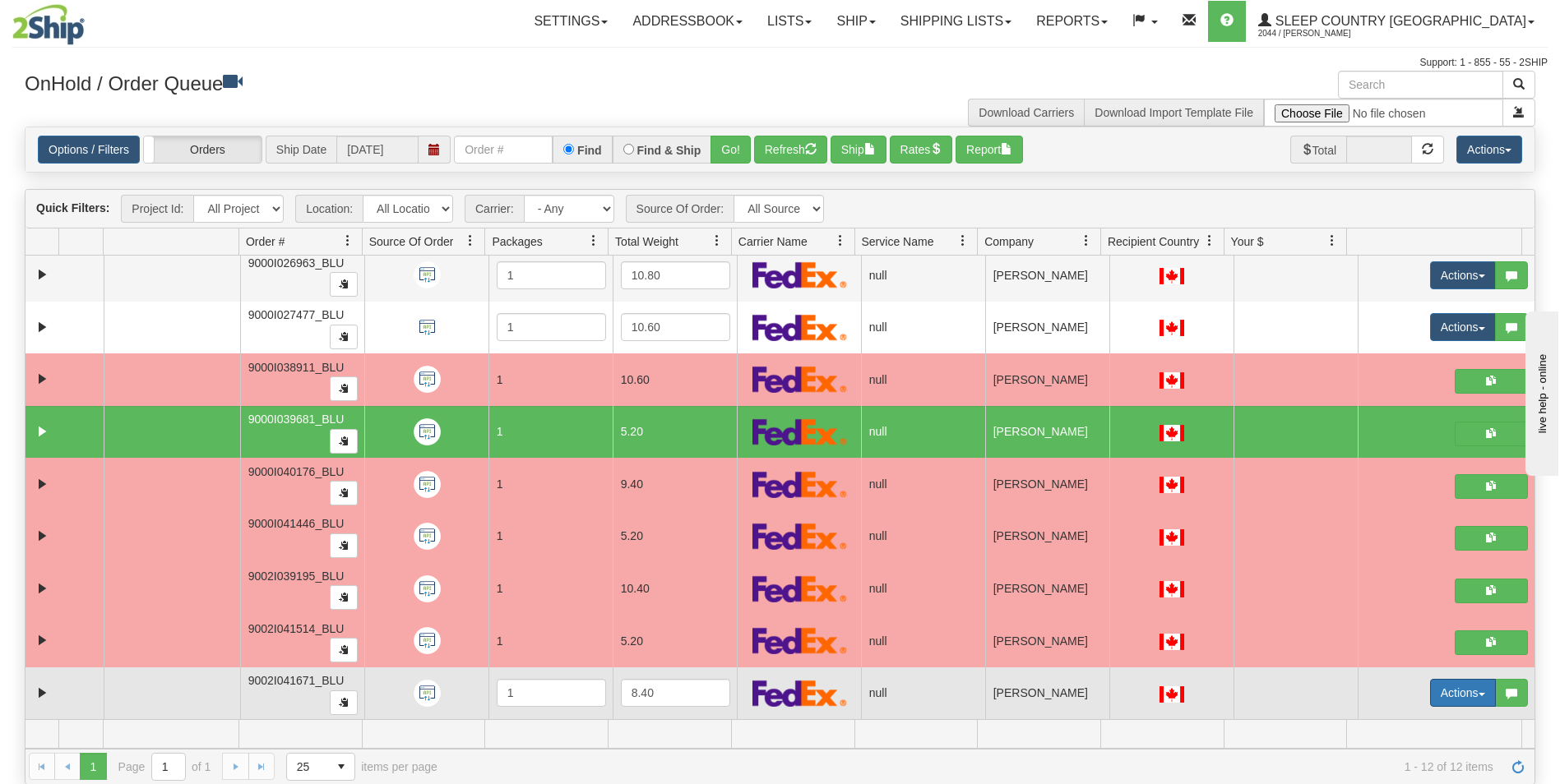
click at [1448, 689] on button "Actions" at bounding box center [1463, 693] width 66 height 28
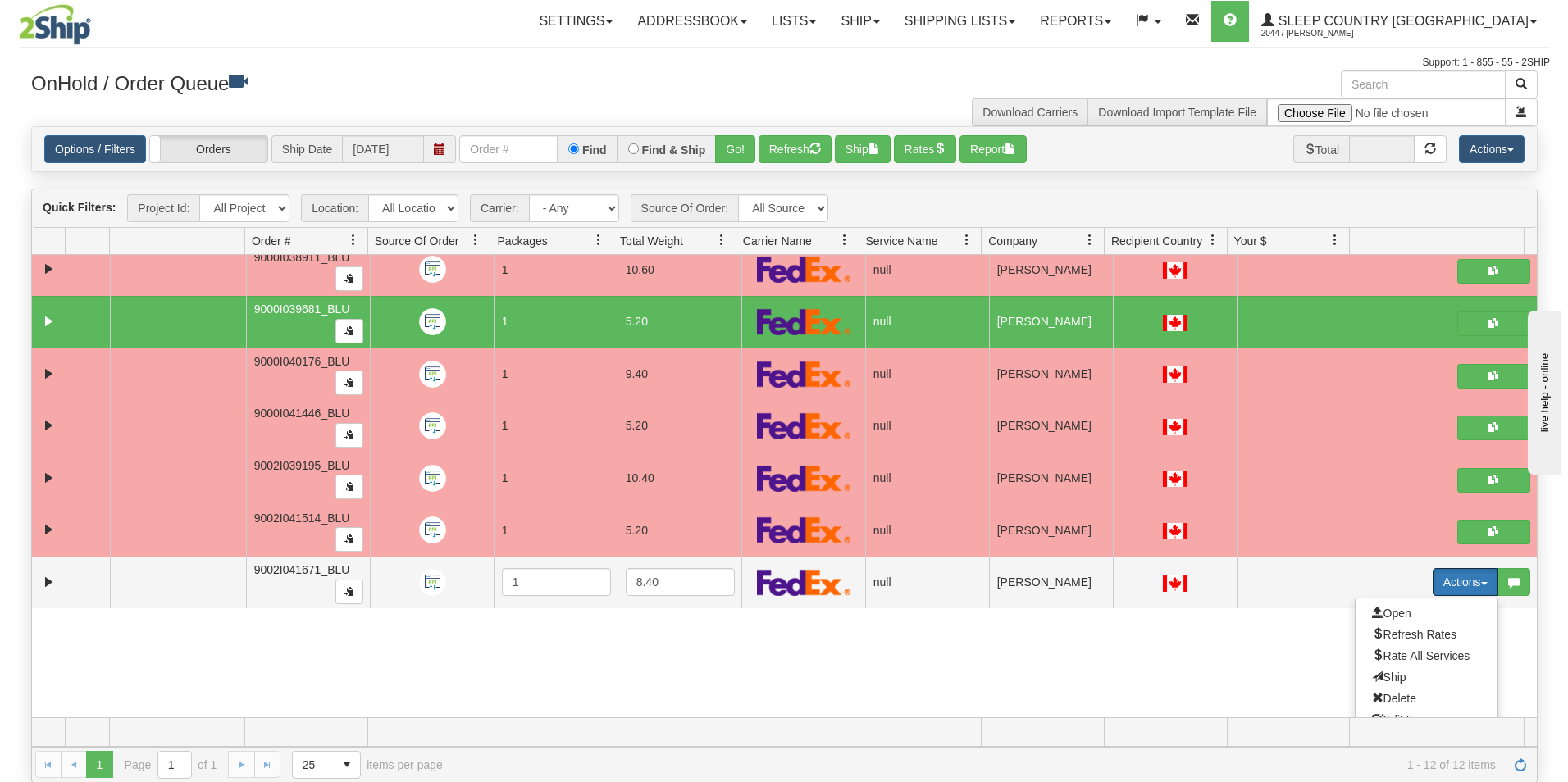
scroll to position [279, 0]
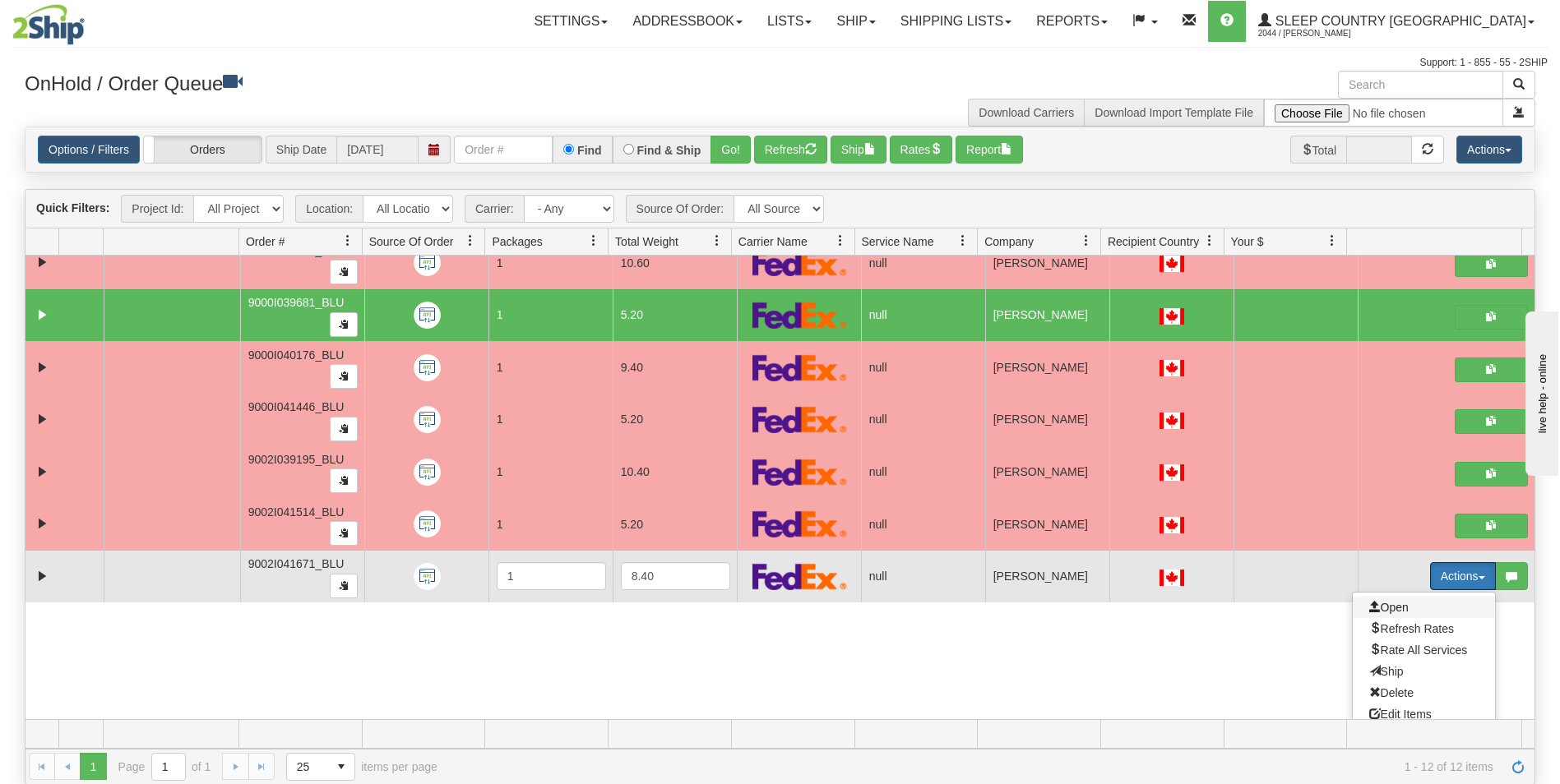
click at [1384, 607] on span "Open" at bounding box center [1388, 607] width 39 height 13
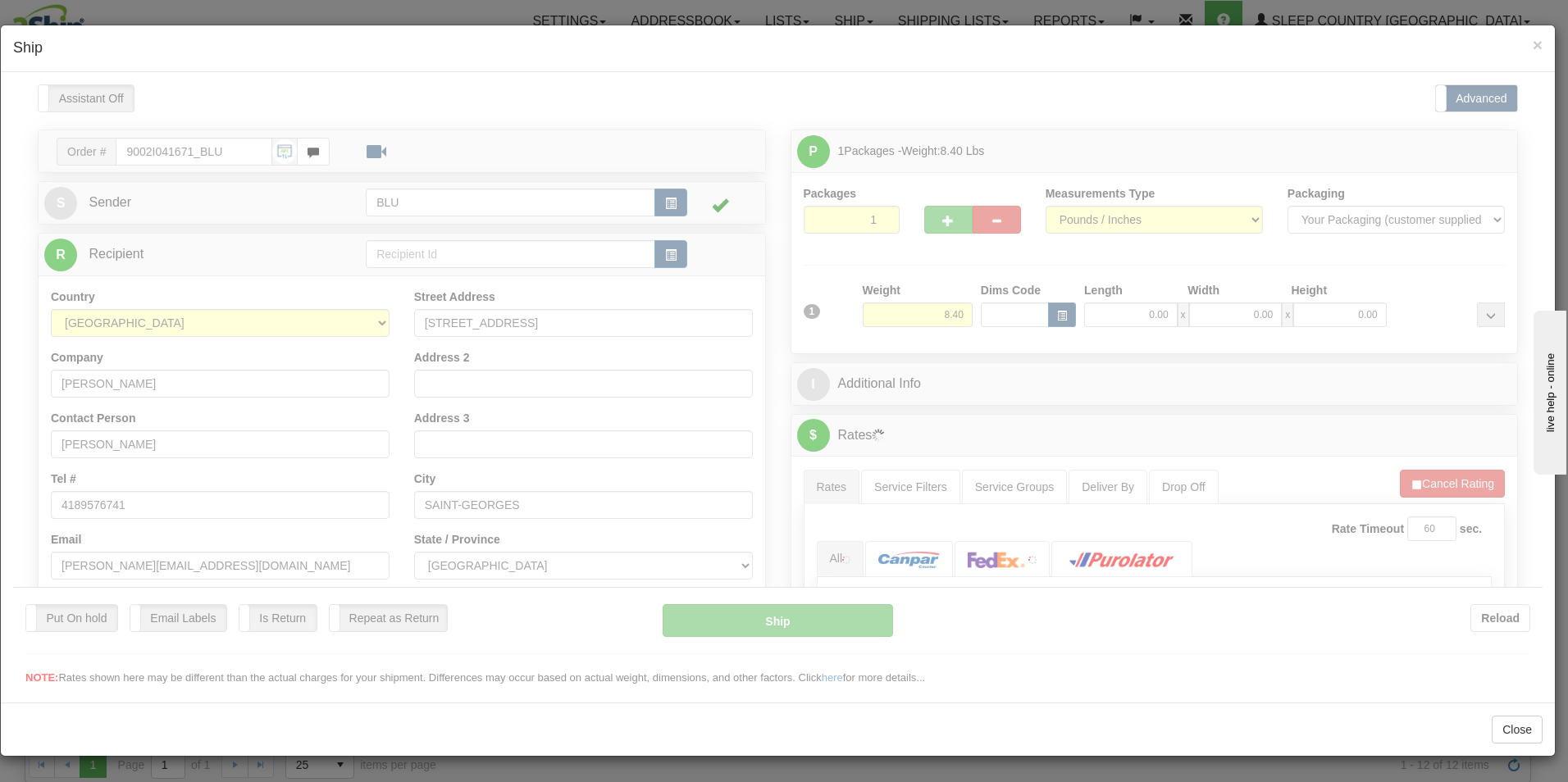
scroll to position [0, 0]
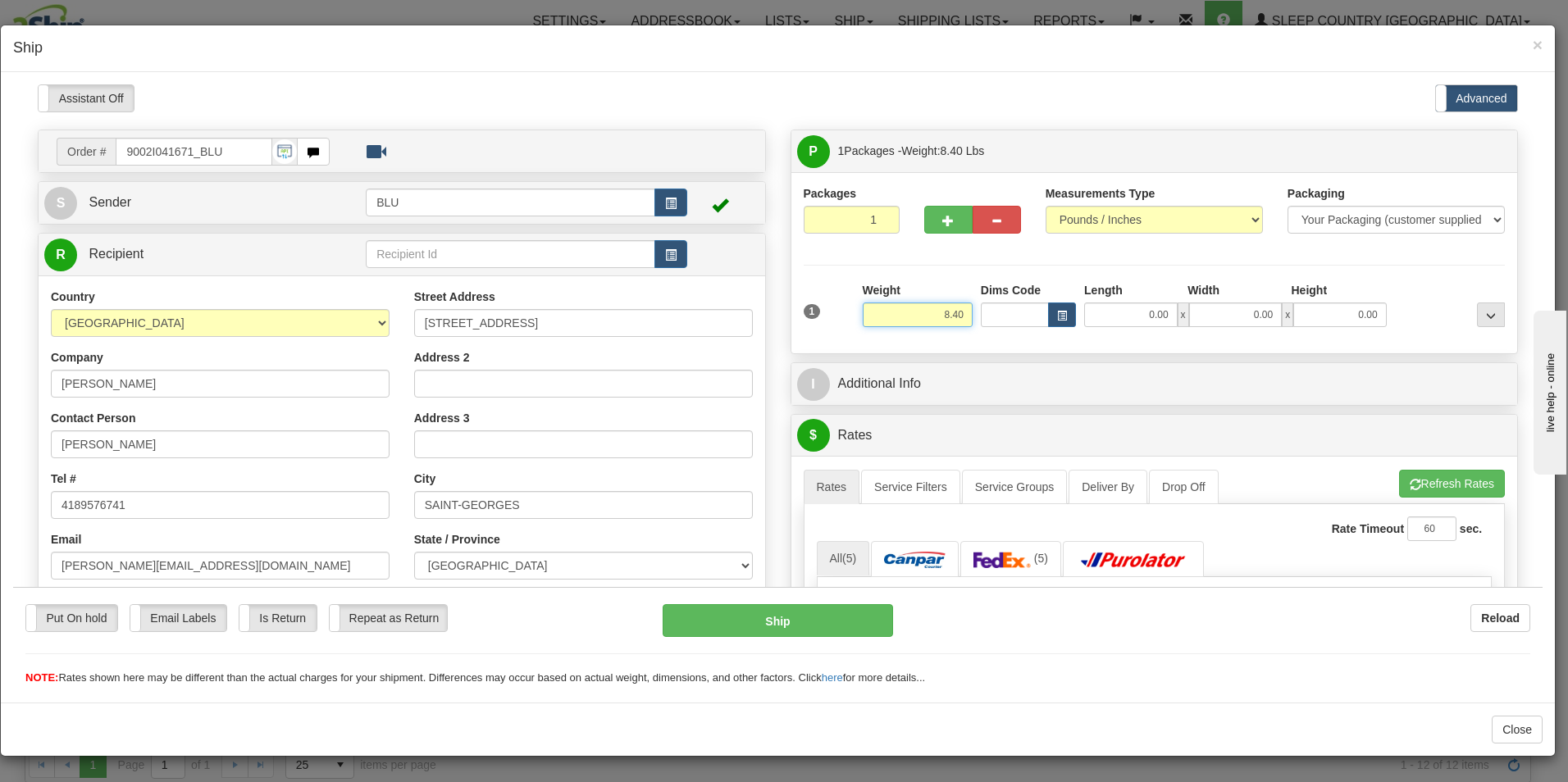
click at [954, 313] on input "8.40" at bounding box center [918, 314] width 110 height 24
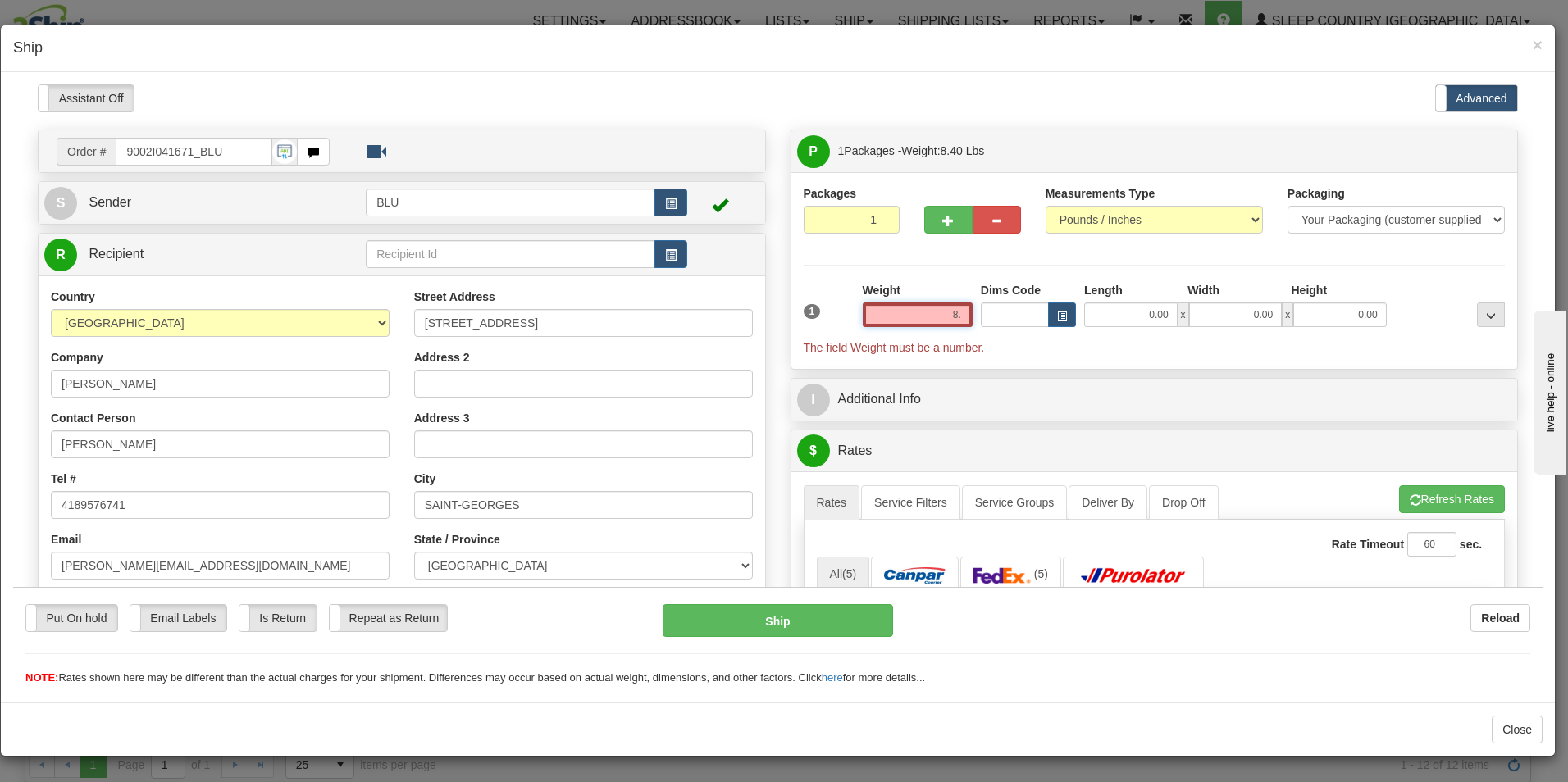
type input "8"
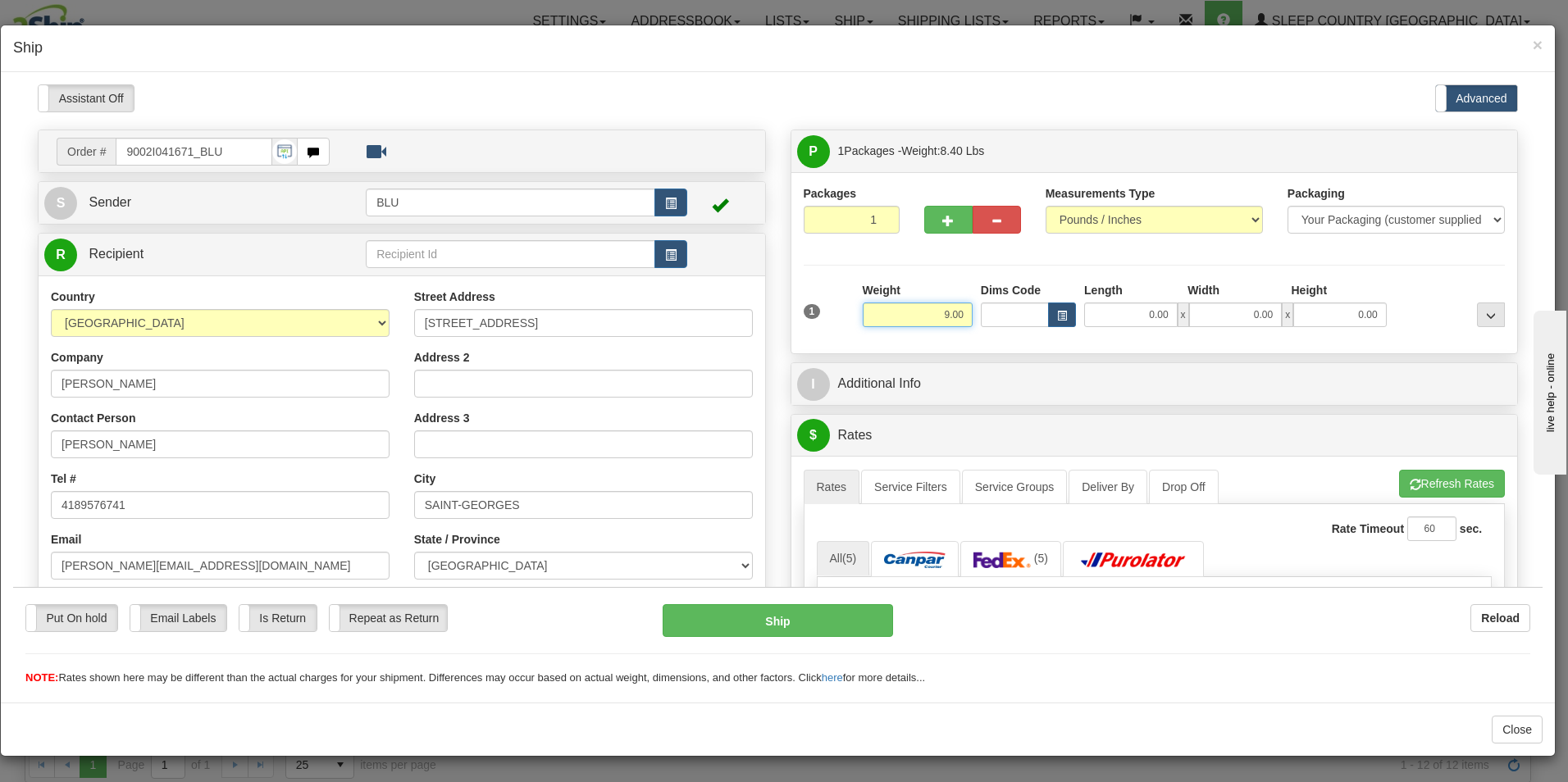
type input "9.00"
click at [1164, 313] on input "0.00" at bounding box center [1131, 314] width 93 height 24
type input "16.00"
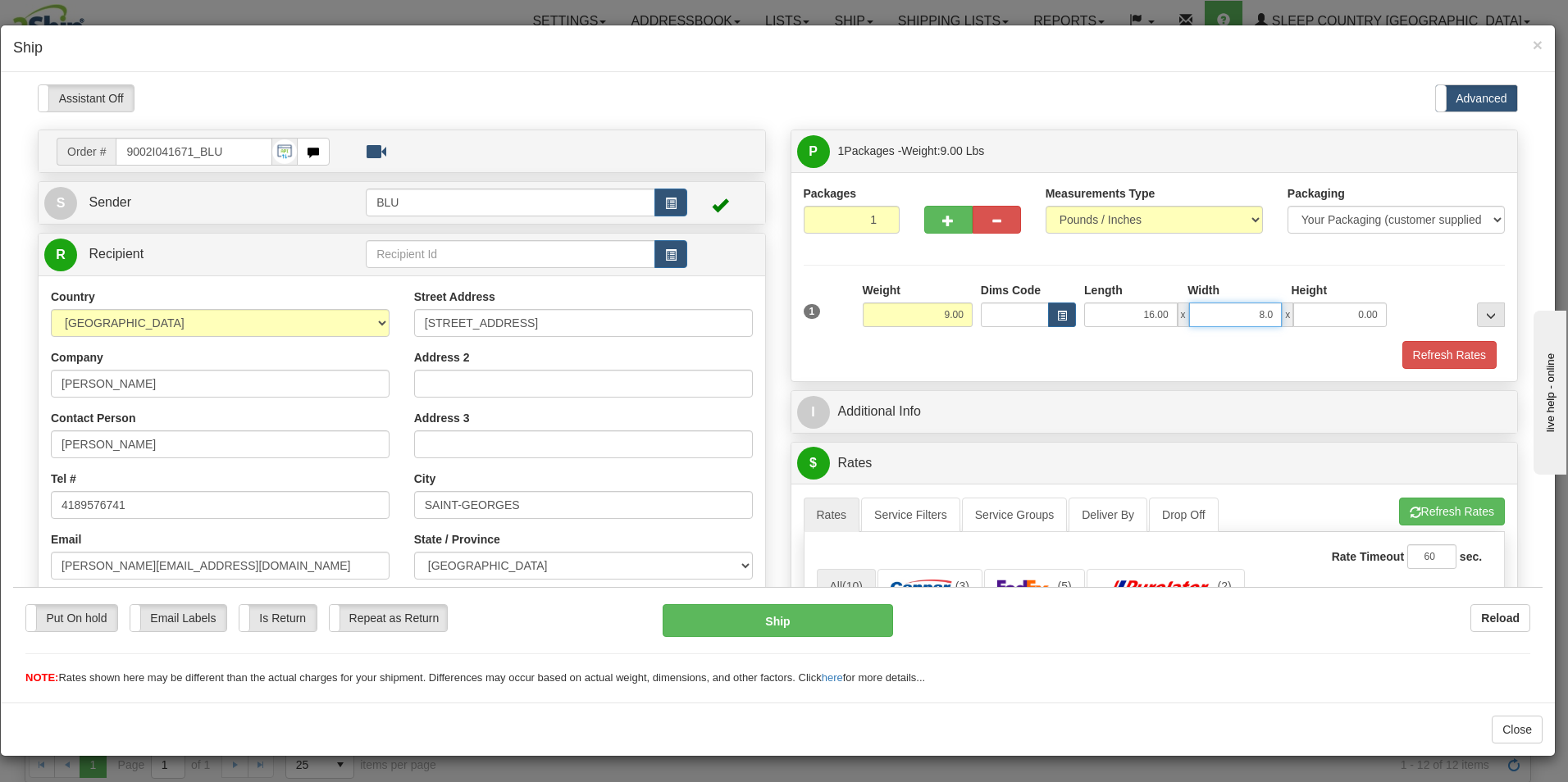
type input "8.00"
type input "16.00"
click at [1444, 350] on button "Refresh Rates" at bounding box center [1450, 354] width 94 height 28
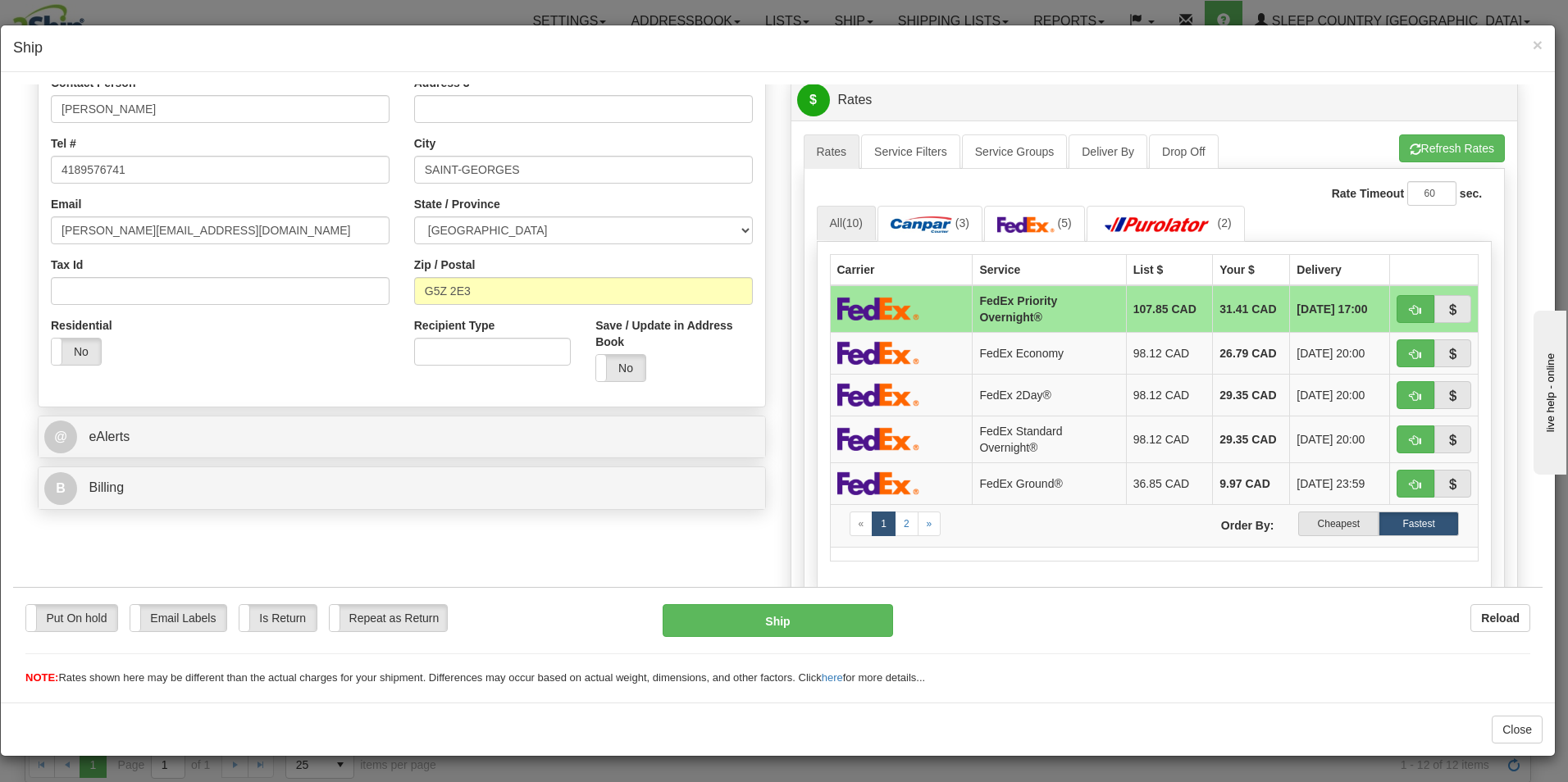
scroll to position [366, 0]
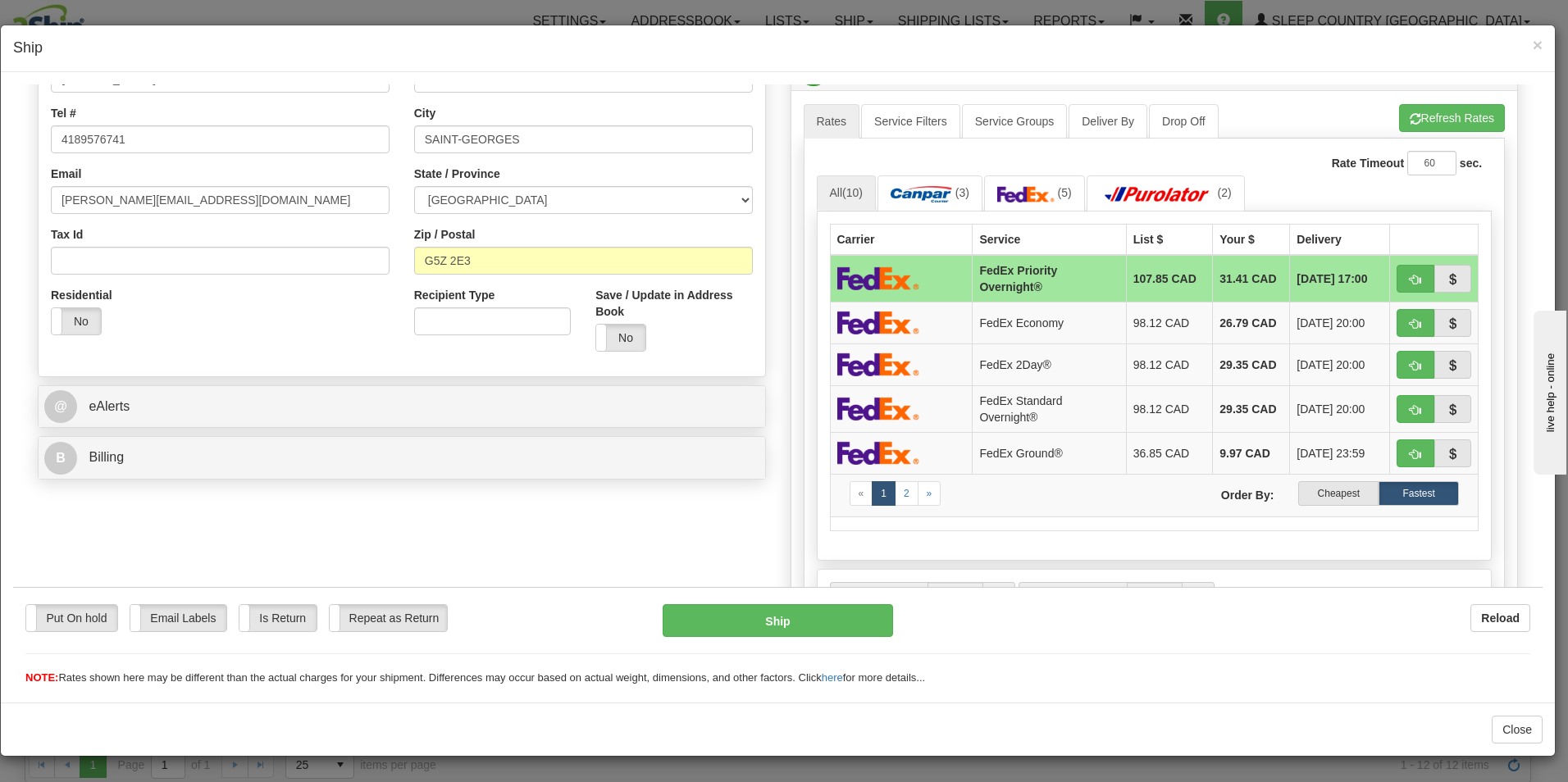
drag, startPoint x: 1535, startPoint y: 290, endPoint x: 16, endPoint y: 88, distance: 1532.4
click at [1329, 490] on label "Cheapest" at bounding box center [1338, 493] width 80 height 24
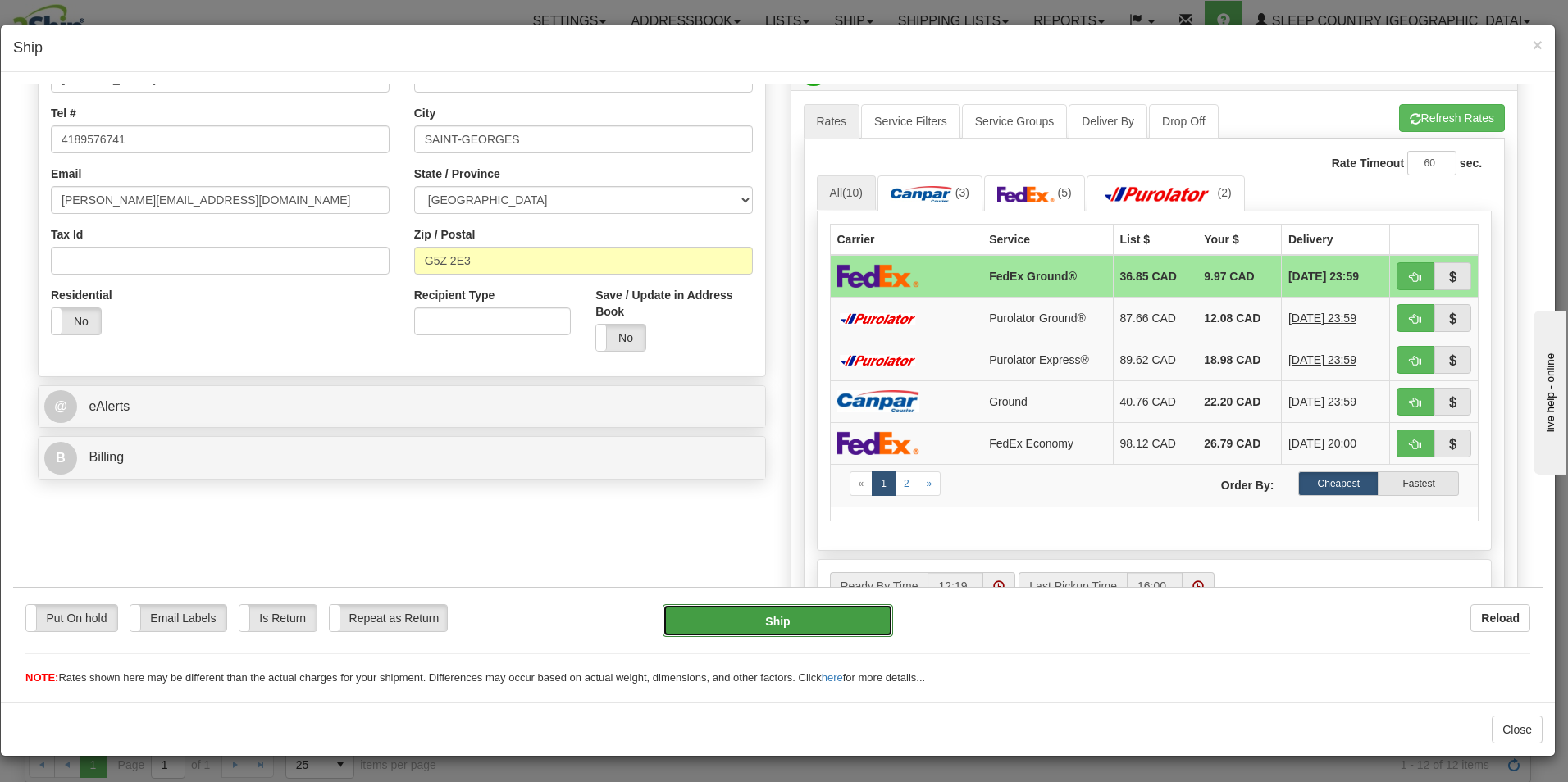
click at [813, 613] on button "Ship" at bounding box center [778, 620] width 230 height 33
type input "92"
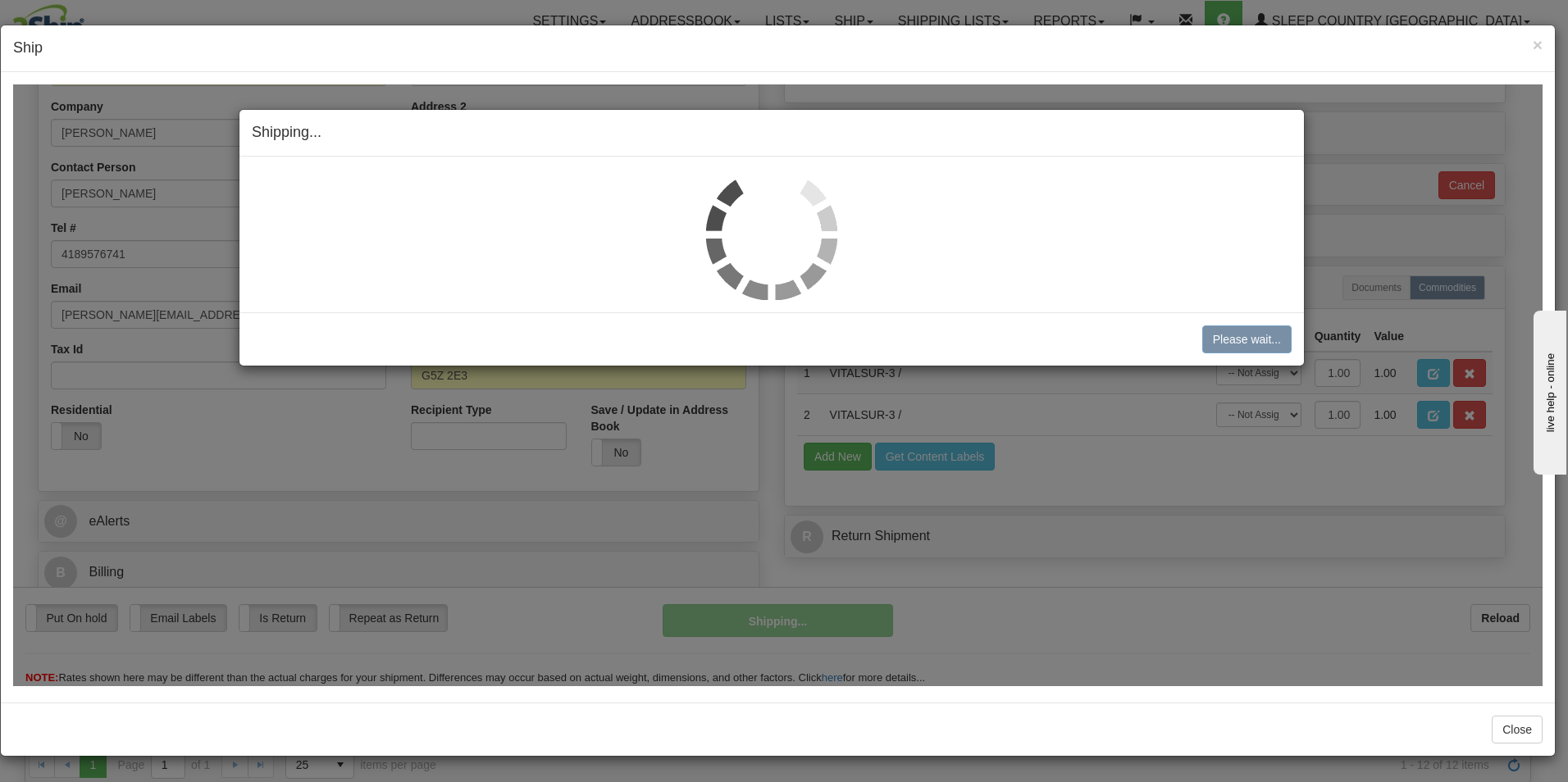
scroll to position [250, 0]
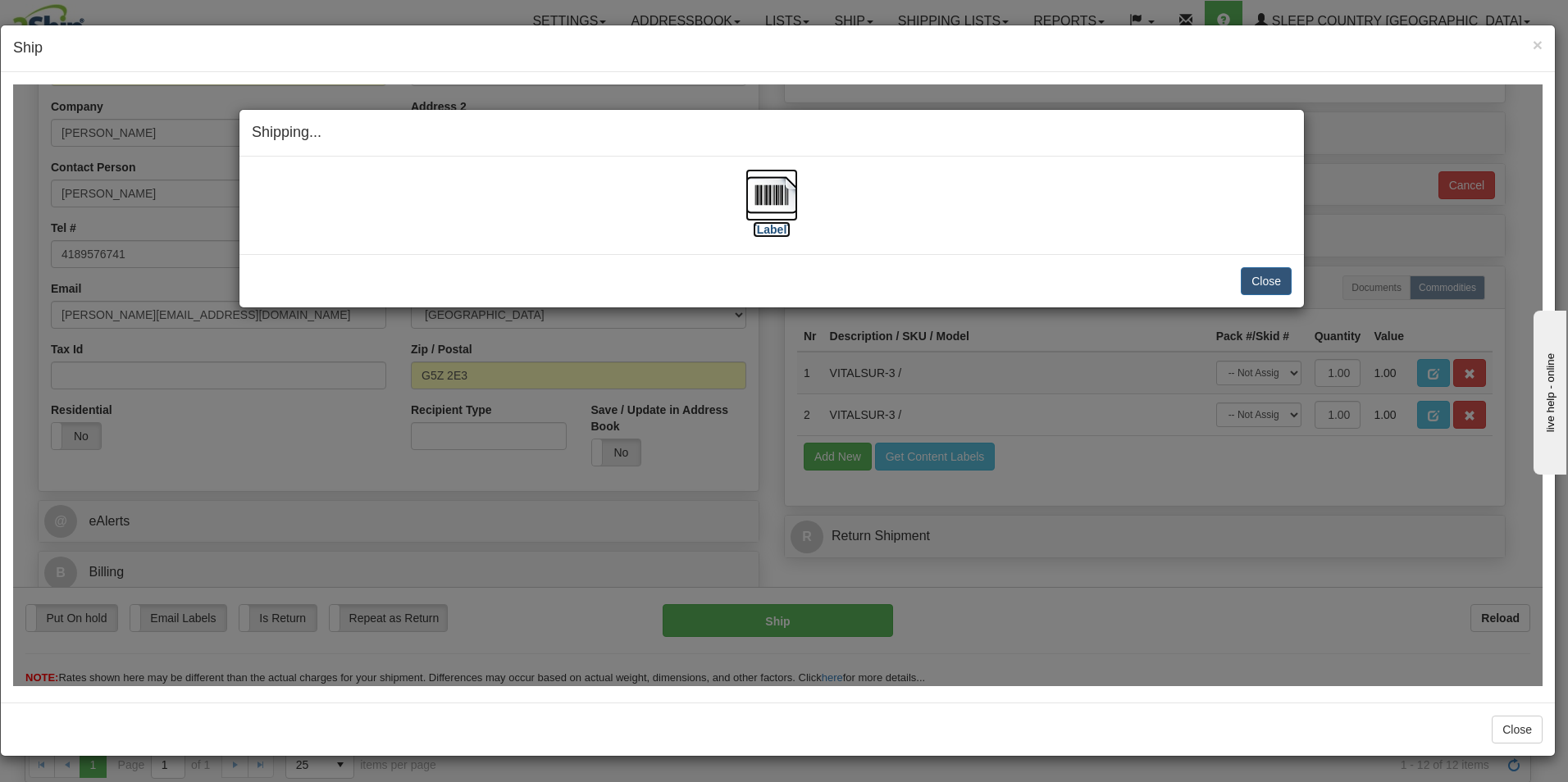
click at [768, 225] on label "[Label]" at bounding box center [771, 229] width 38 height 17
click at [1255, 279] on button "Close" at bounding box center [1267, 280] width 51 height 28
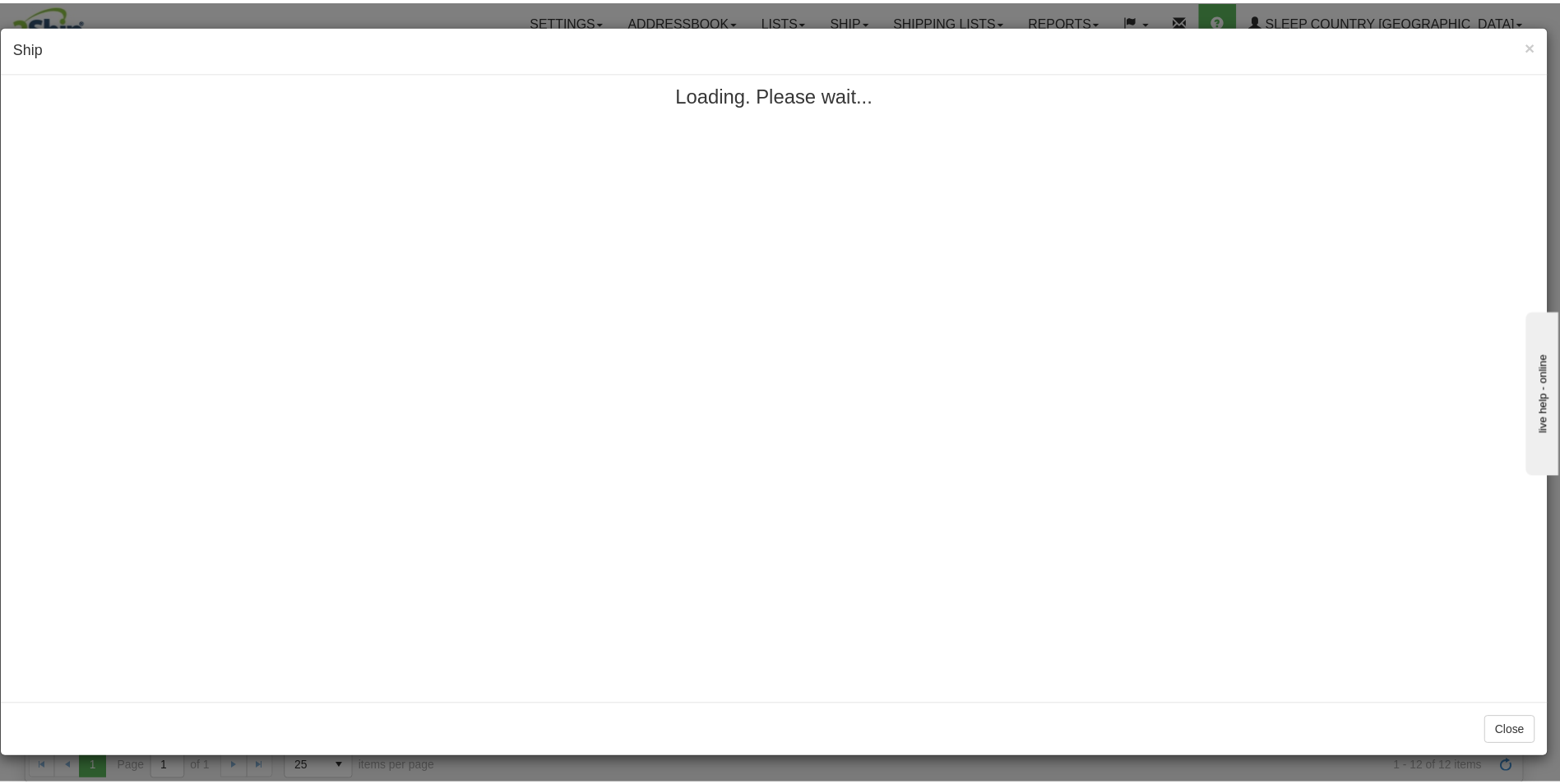
scroll to position [0, 0]
